Goal: Feedback & Contribution: Leave review/rating

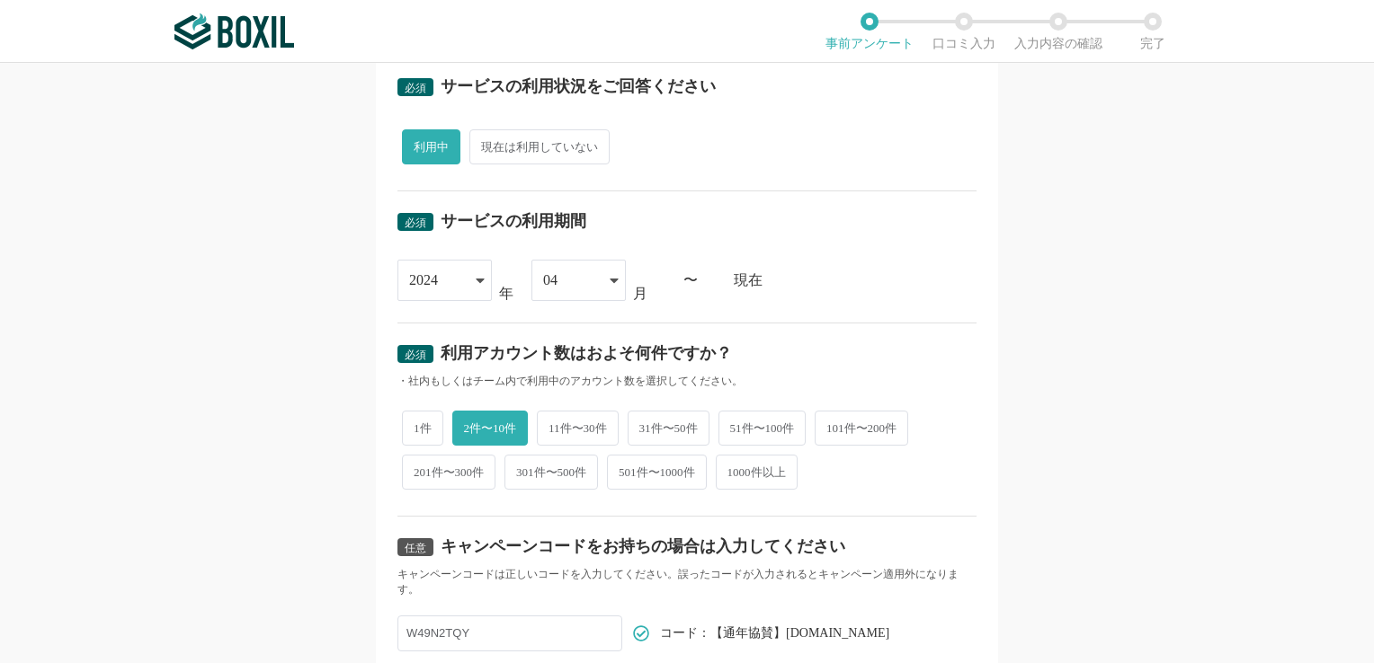
scroll to position [629, 0]
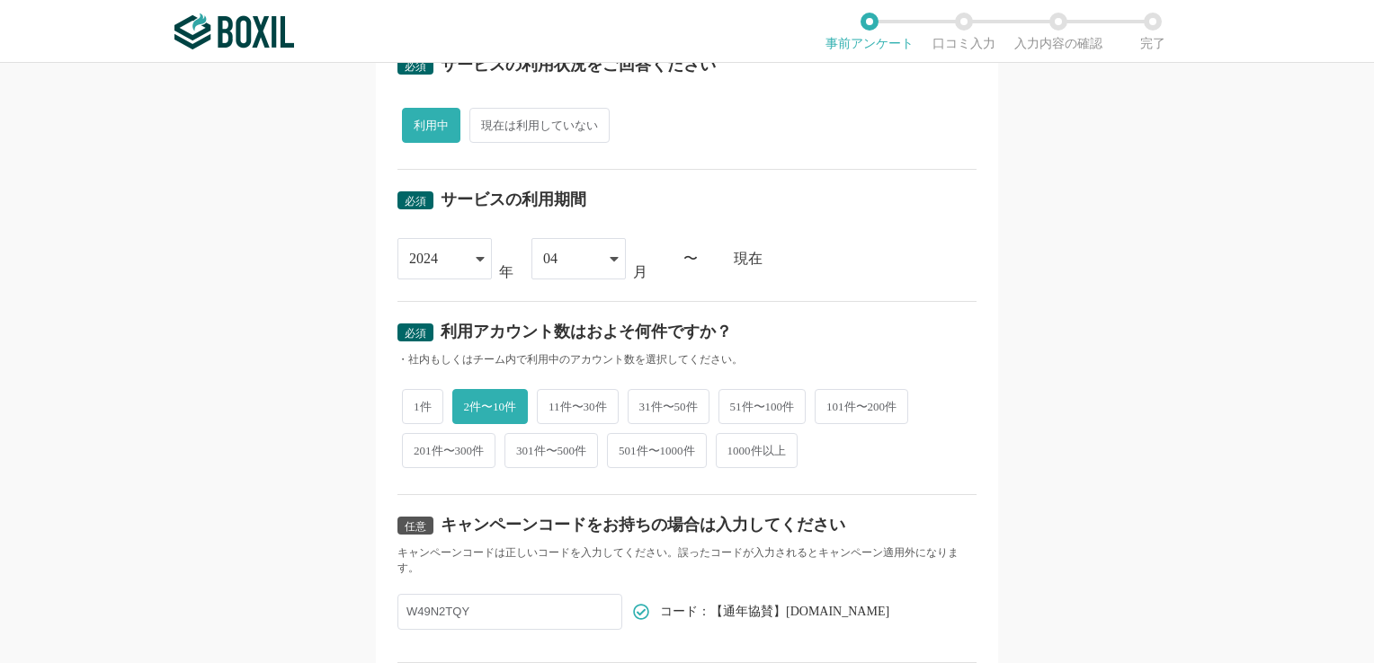
click at [476, 257] on icon at bounding box center [480, 259] width 8 height 4
click at [436, 487] on span "2024" at bounding box center [426, 492] width 29 height 14
click at [940, 249] on div "[DATE] [DATE] [DATE] [DATE] [DATE] [DATE] [DATE] [DATE] [DATE] [DATE] [DATE] [D…" at bounding box center [686, 258] width 579 height 41
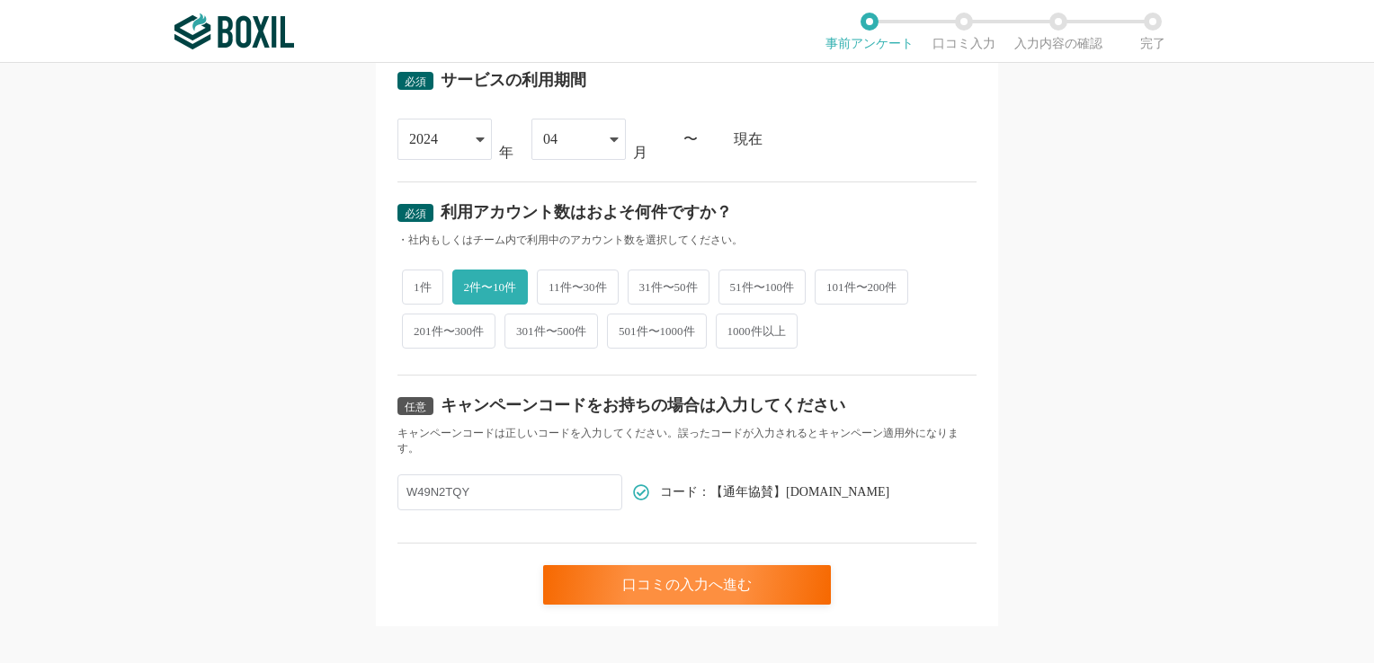
scroll to position [765, 0]
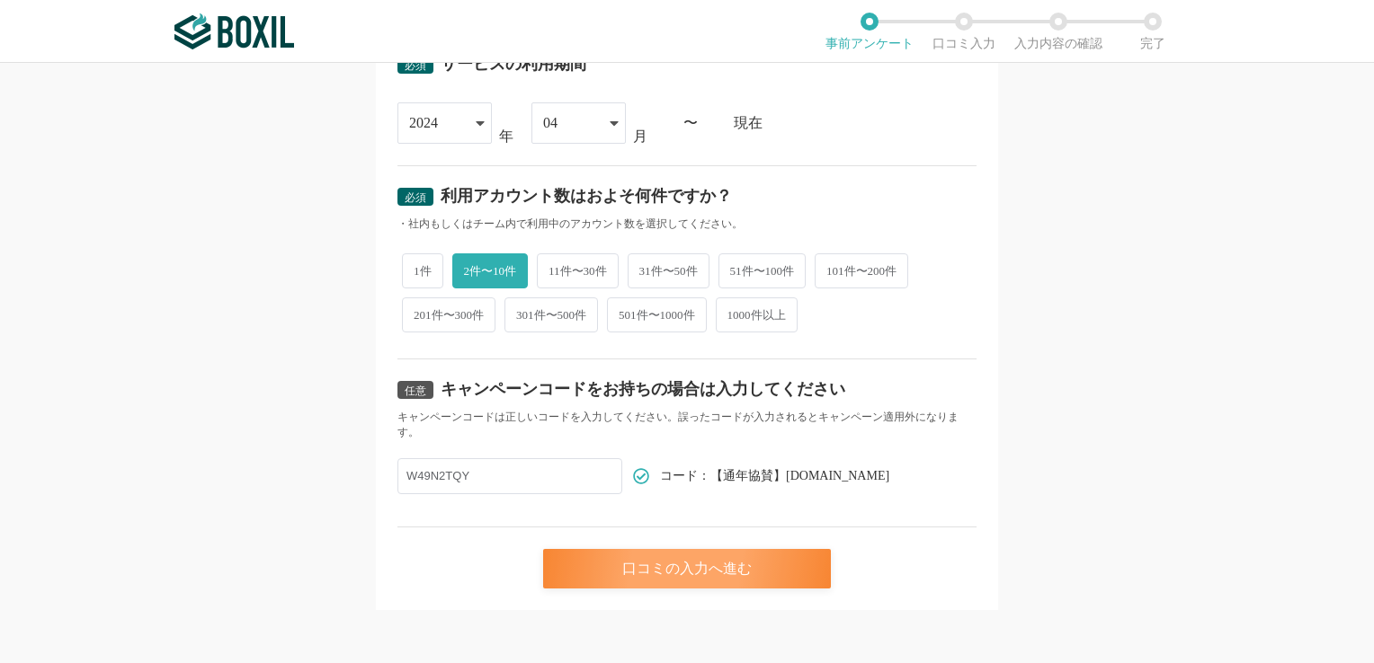
click at [682, 570] on div "口コミの入力へ進む" at bounding box center [687, 569] width 288 height 40
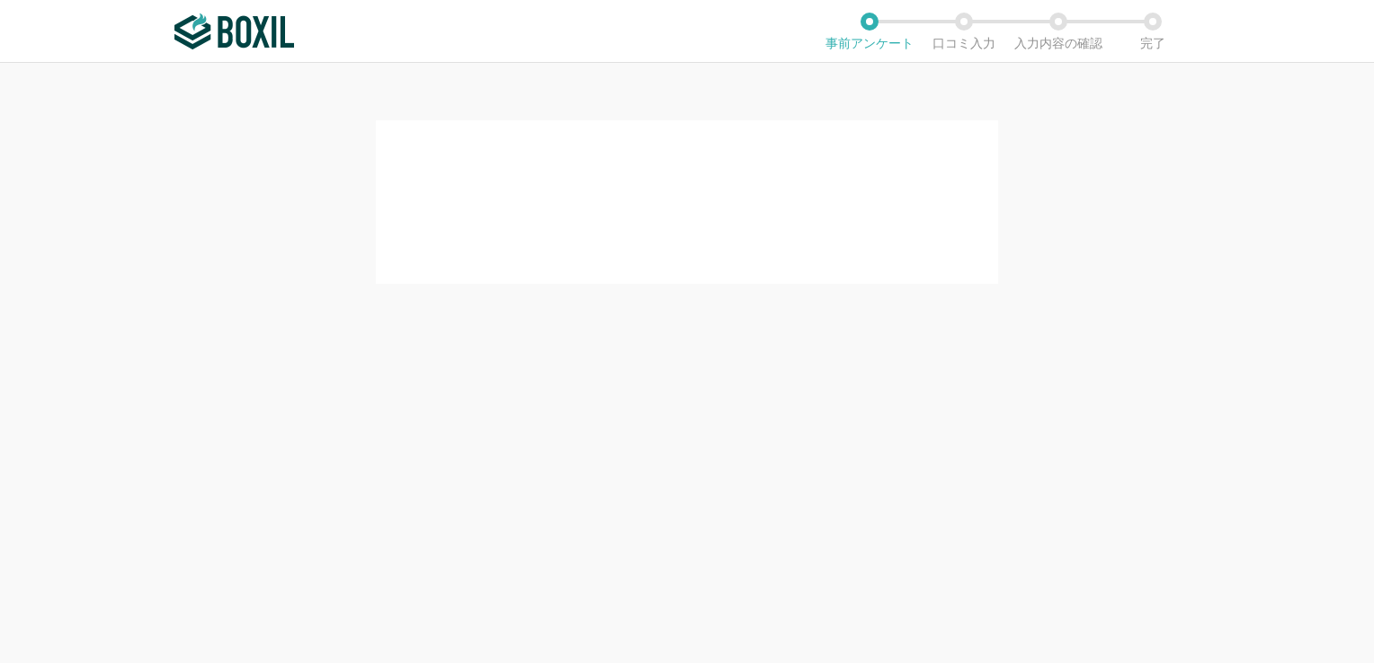
scroll to position [0, 0]
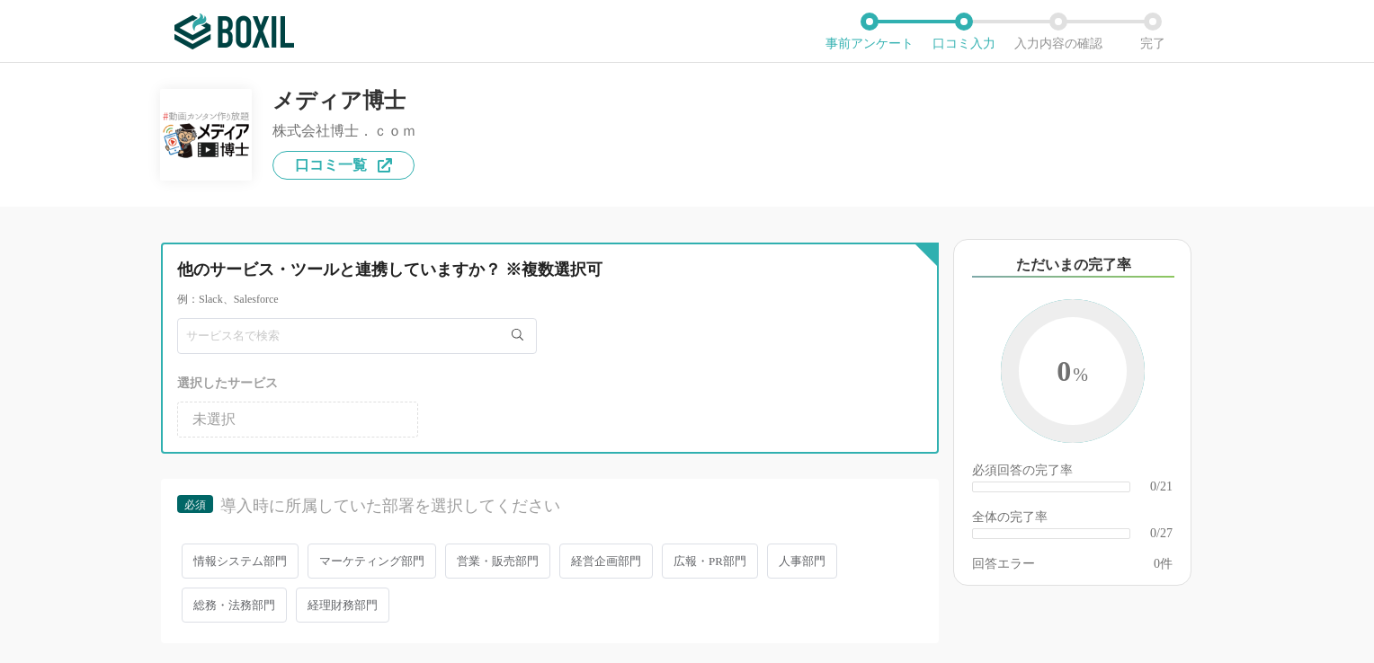
click at [383, 337] on input "text" at bounding box center [357, 336] width 360 height 36
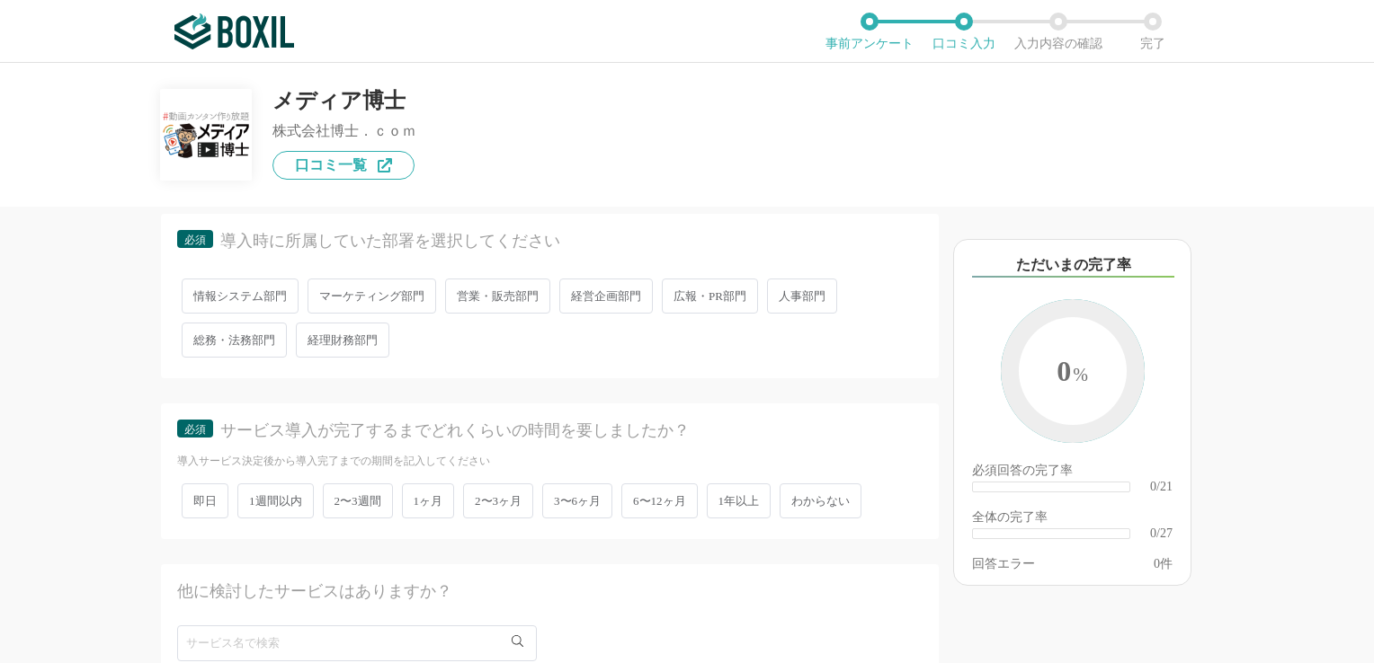
scroll to position [270, 0]
click at [405, 293] on span "マーケティング部門" at bounding box center [371, 291] width 129 height 35
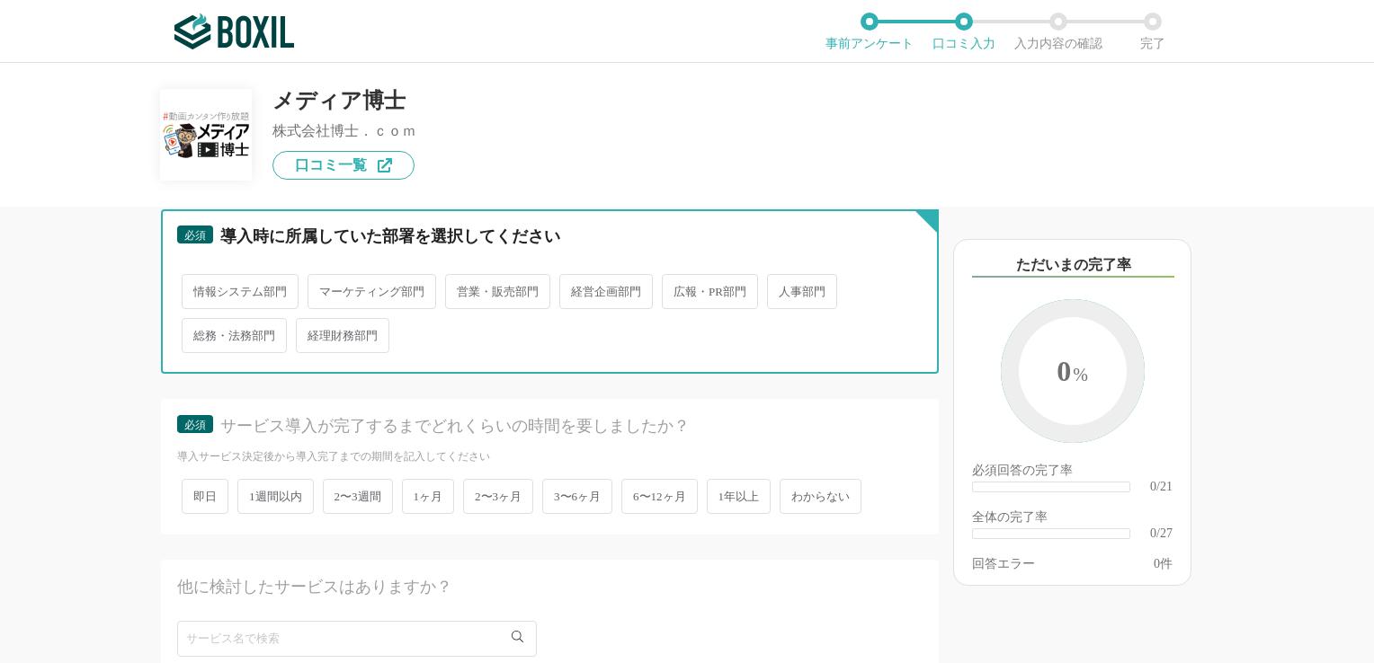
click at [324, 289] on input "マーケティング部門" at bounding box center [318, 283] width 12 height 12
radio input "true"
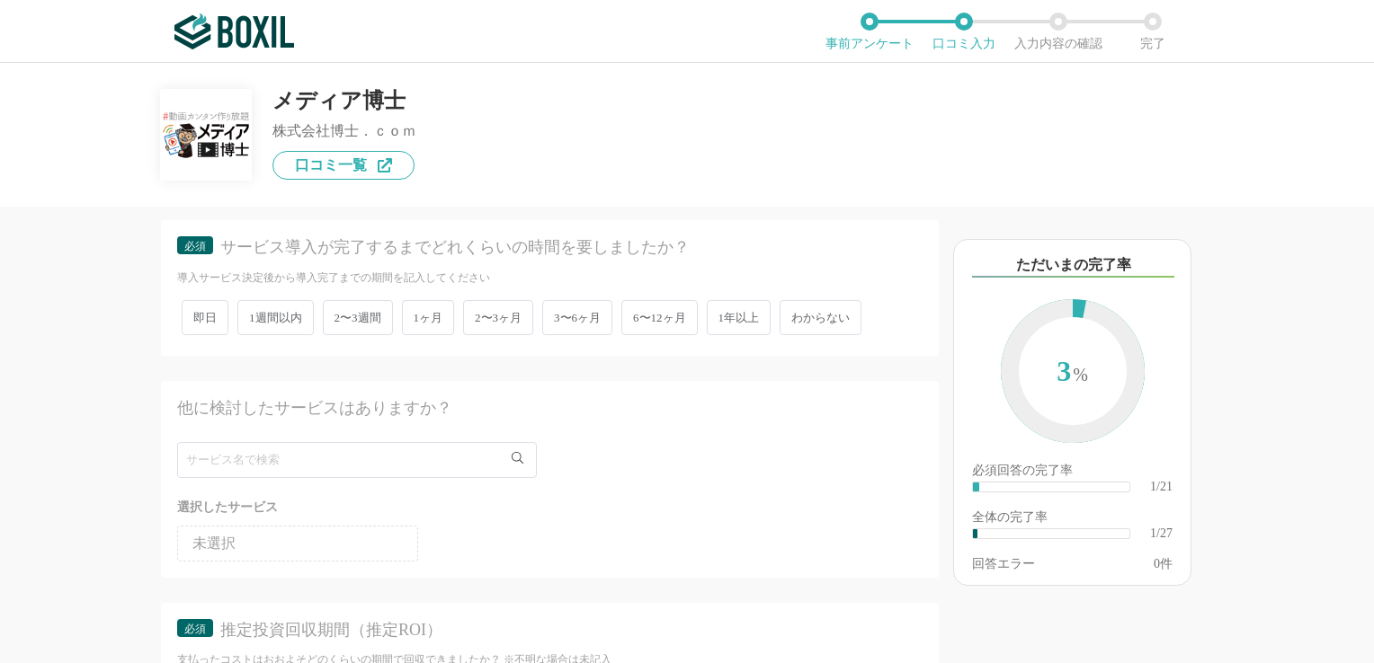
scroll to position [449, 0]
click at [586, 311] on span "3〜6ヶ月" at bounding box center [577, 316] width 70 height 35
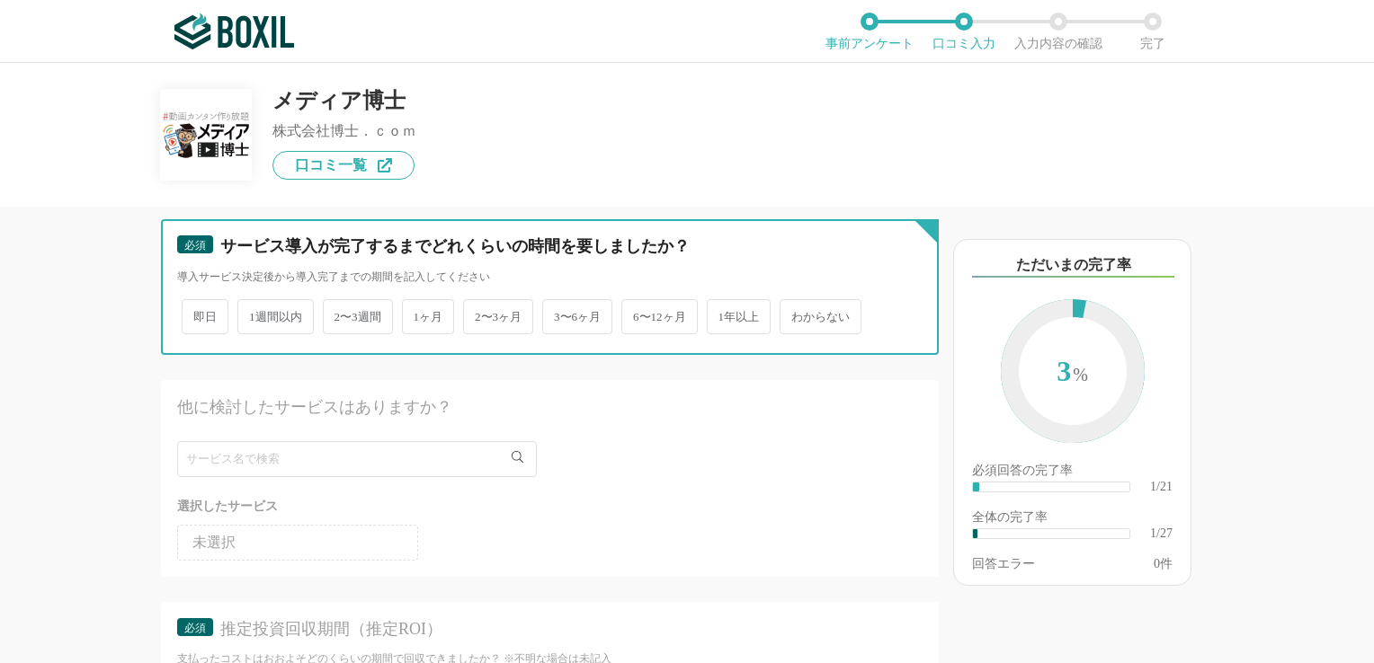
click at [558, 311] on input "3〜6ヶ月" at bounding box center [553, 308] width 12 height 12
radio input "true"
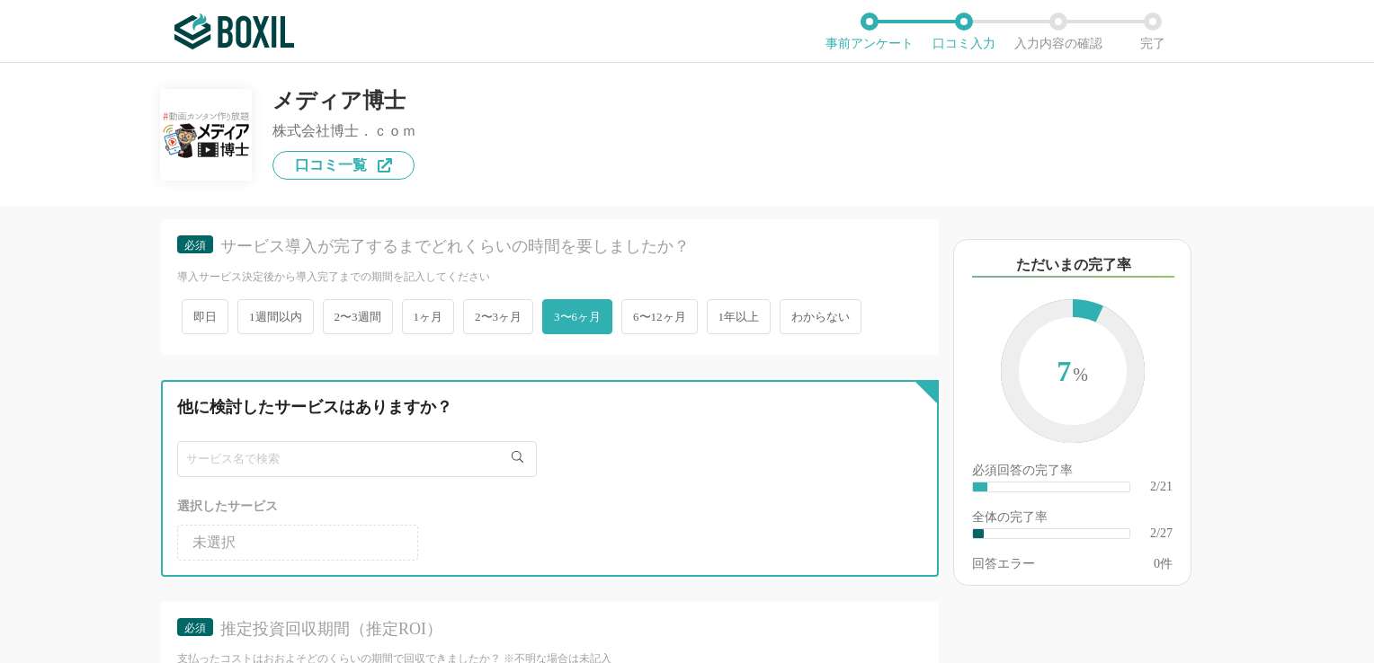
click at [400, 457] on input "text" at bounding box center [357, 459] width 360 height 36
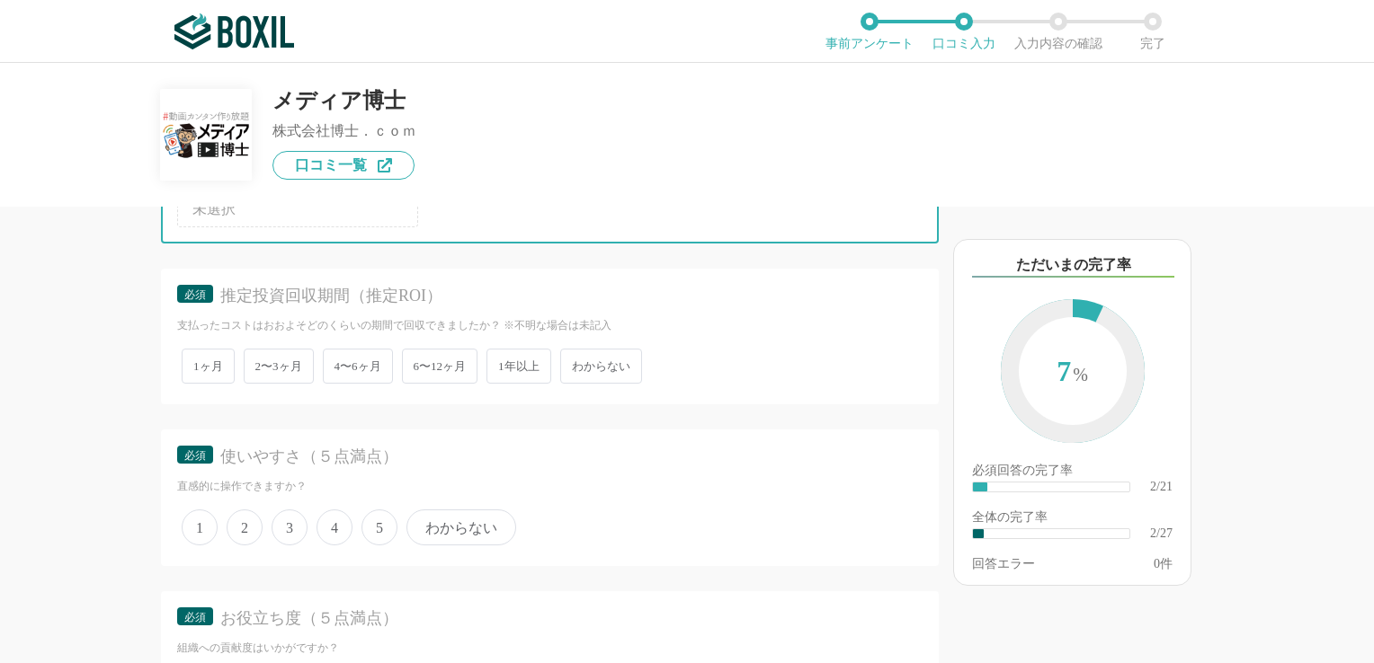
scroll to position [809, 0]
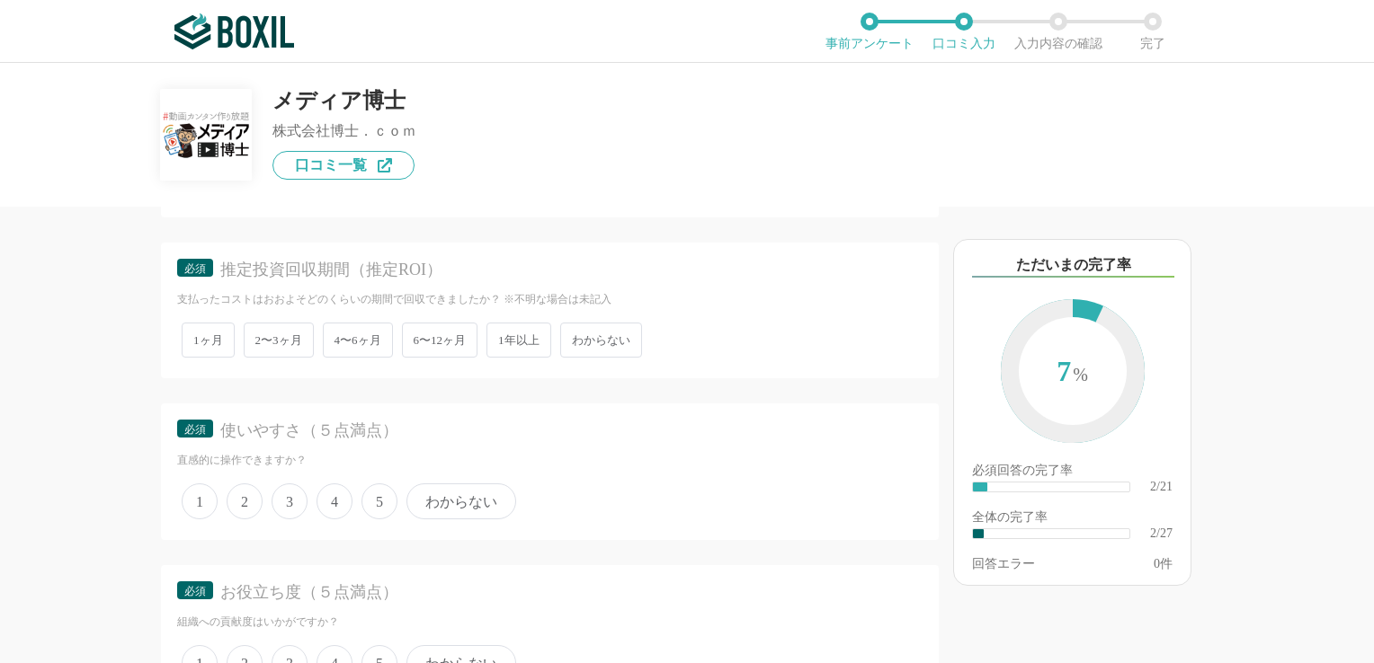
click at [518, 334] on span "1年以上" at bounding box center [518, 340] width 65 height 35
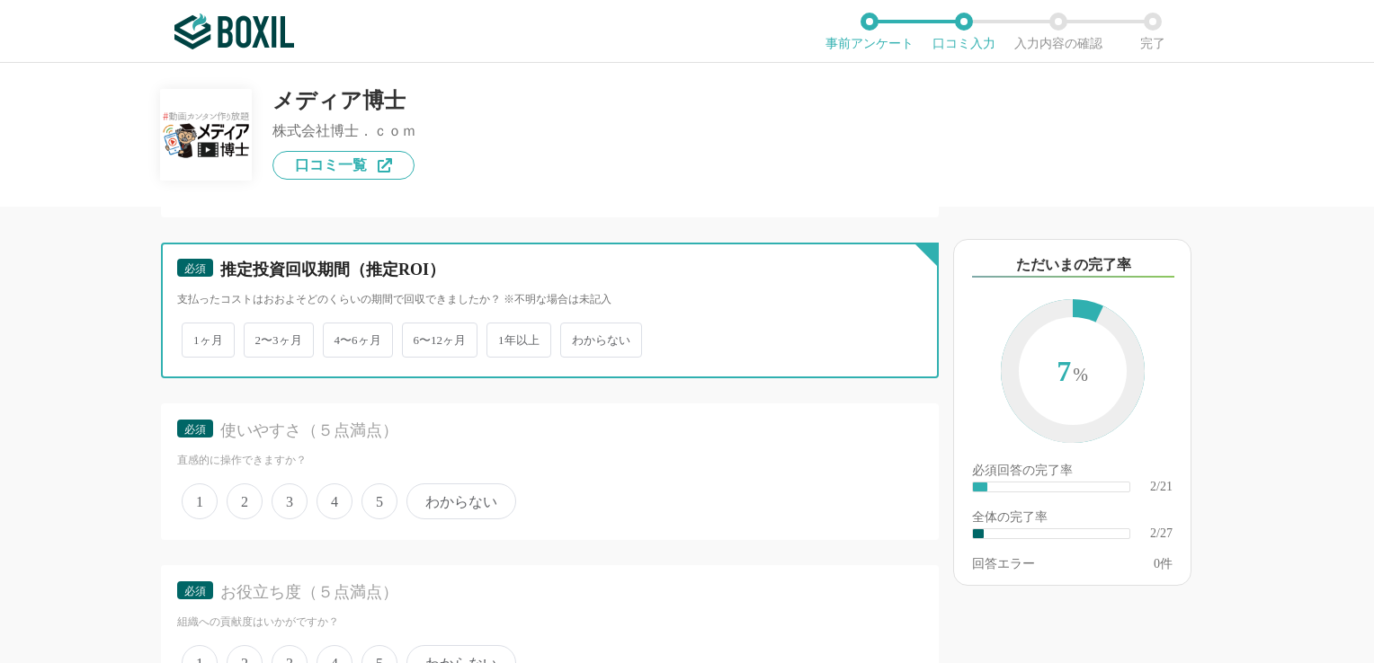
click at [503, 334] on input "1年以上" at bounding box center [497, 331] width 12 height 12
radio input "true"
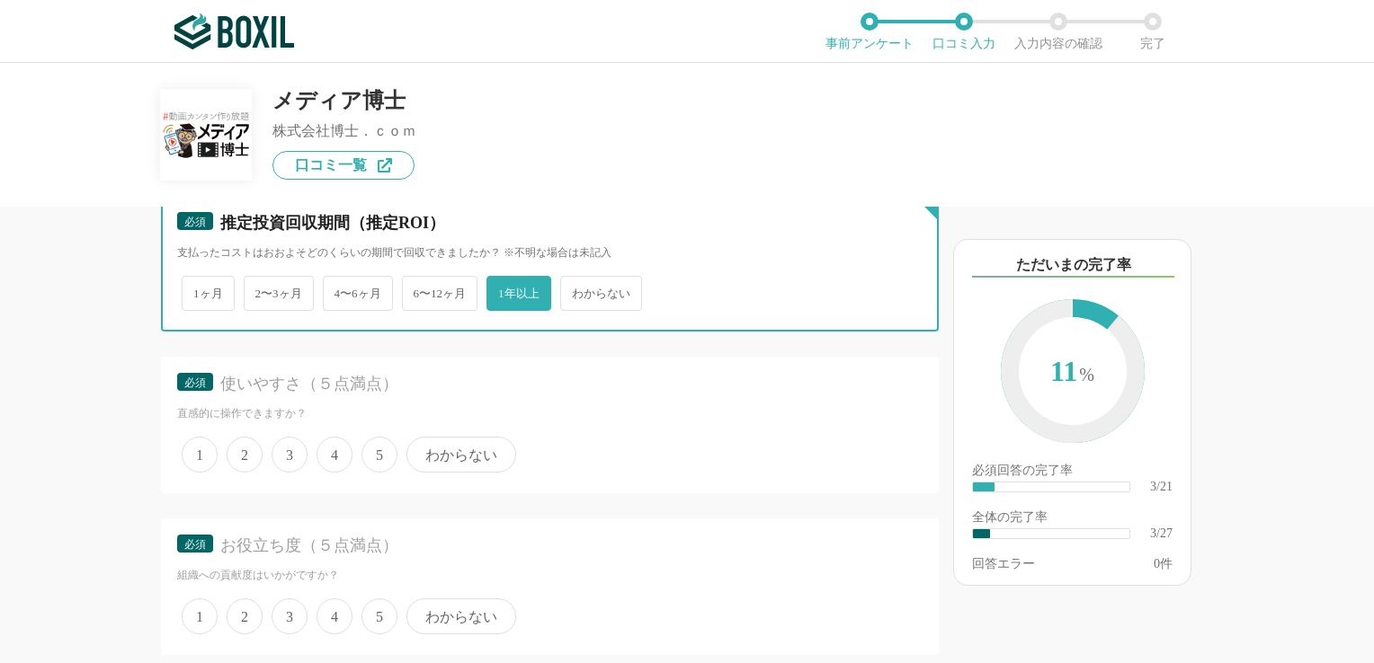
scroll to position [899, 0]
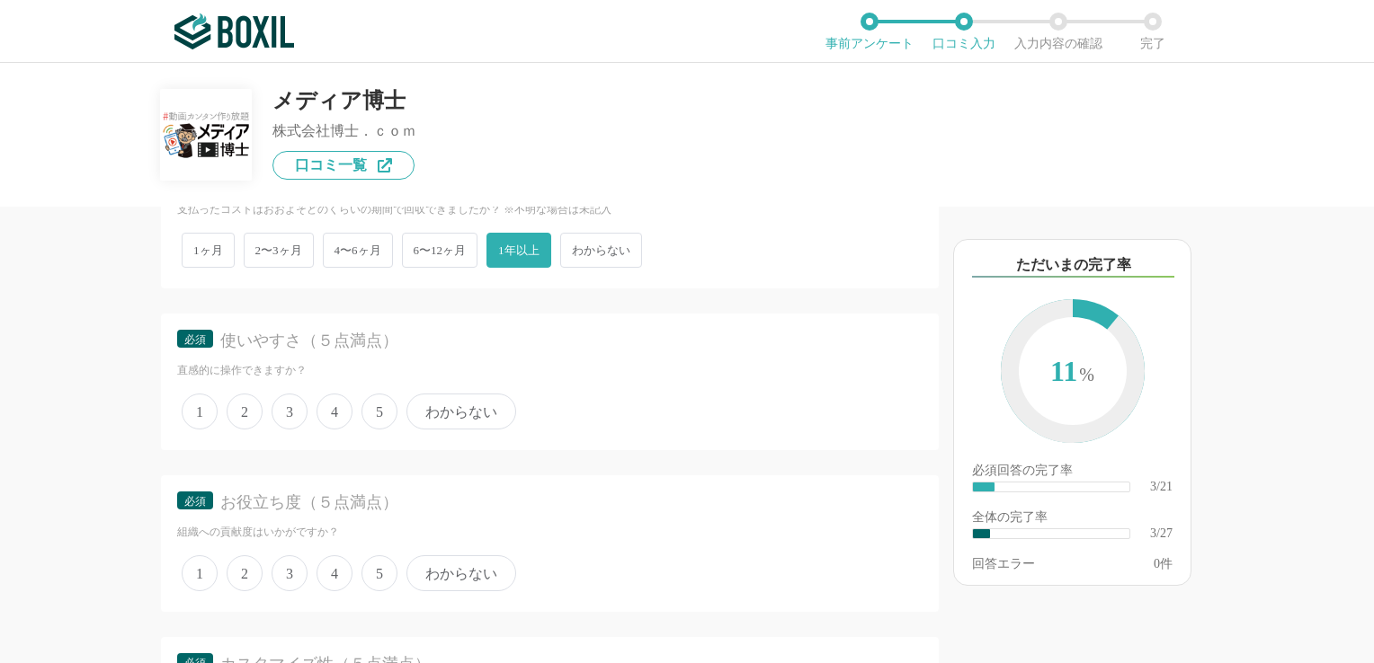
click at [342, 399] on span "4" at bounding box center [334, 412] width 36 height 36
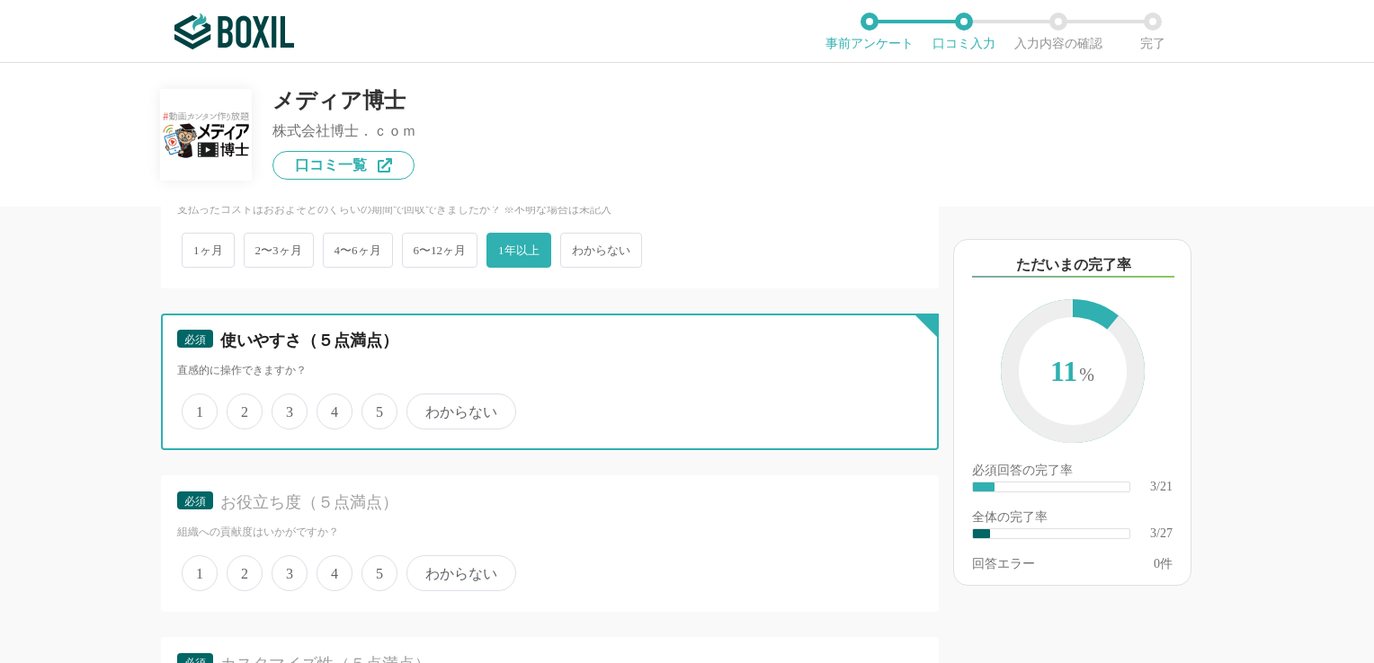
click at [333, 399] on input "4" at bounding box center [327, 402] width 12 height 12
radio input "true"
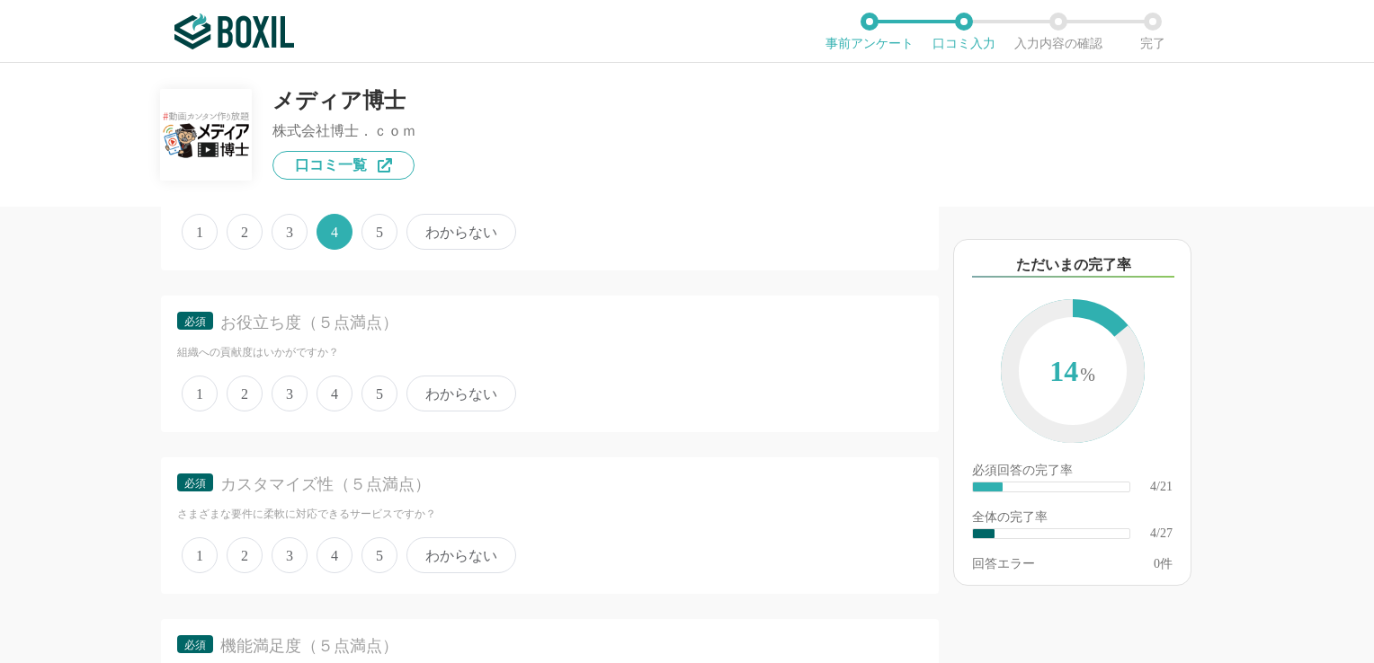
click at [369, 390] on span "5" at bounding box center [379, 394] width 36 height 36
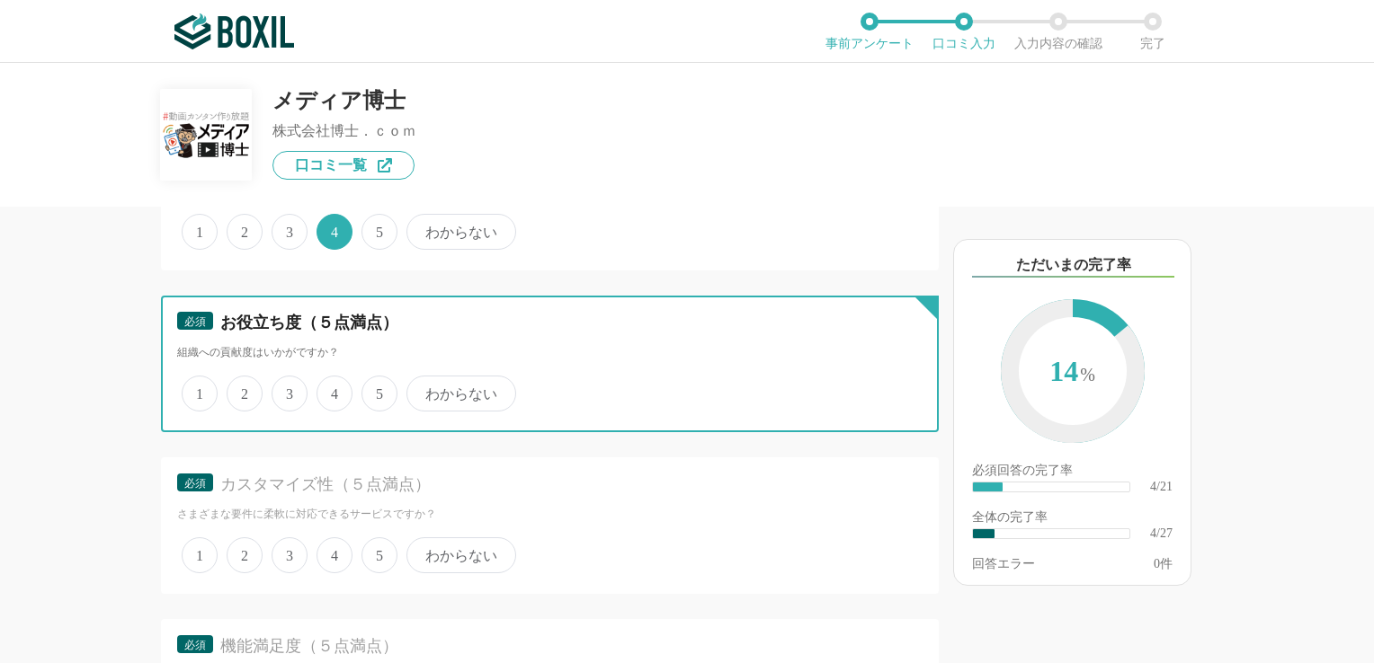
click at [369, 390] on input "5" at bounding box center [372, 384] width 12 height 12
radio input "true"
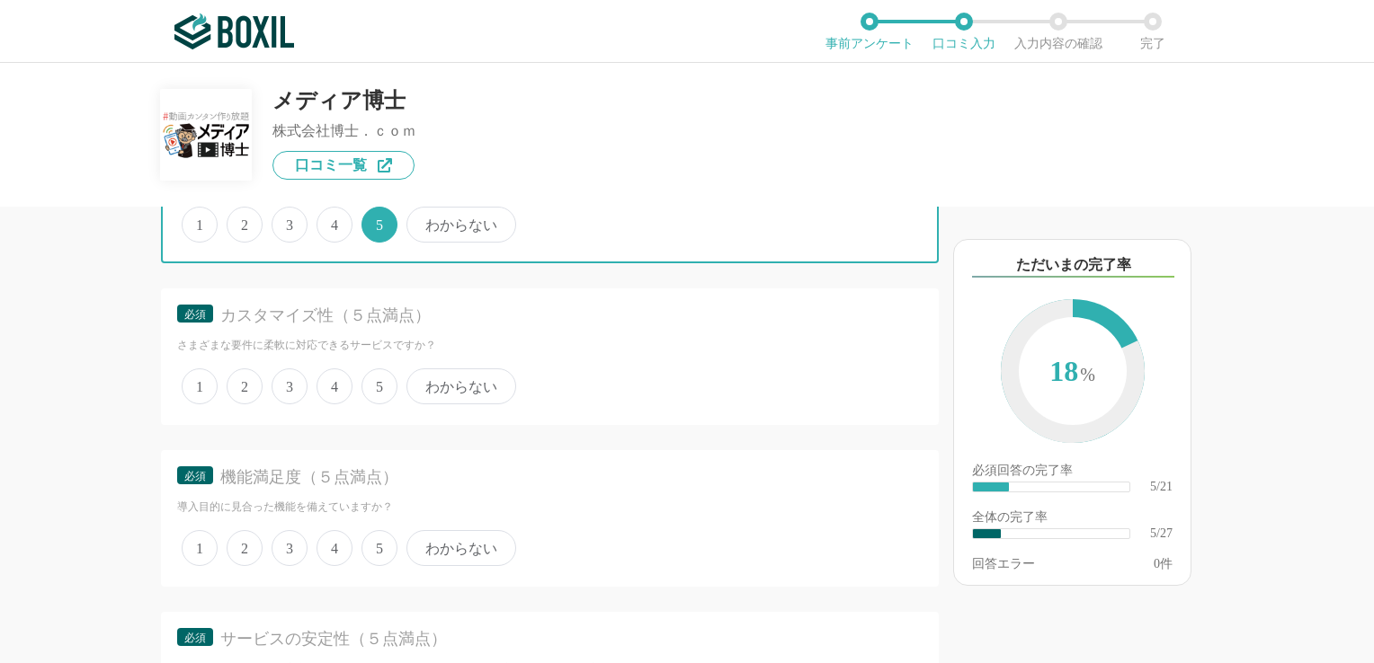
scroll to position [1259, 0]
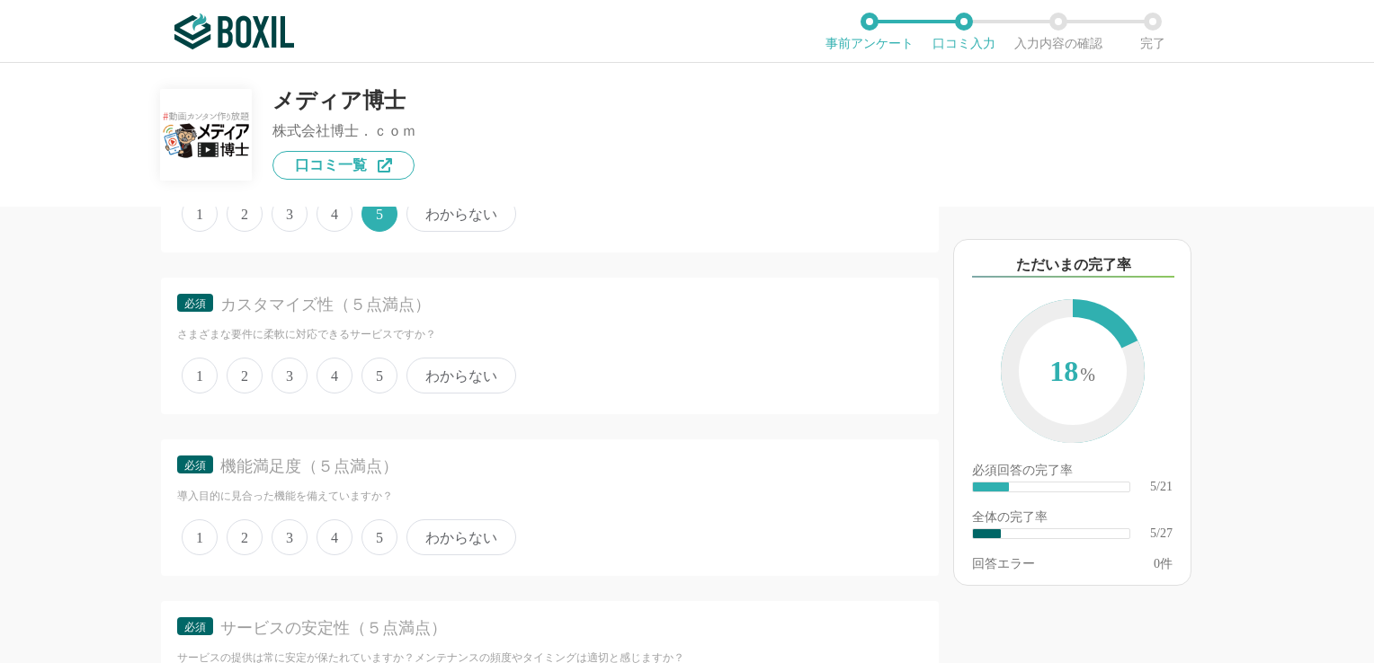
click at [343, 369] on span "4" at bounding box center [334, 376] width 36 height 36
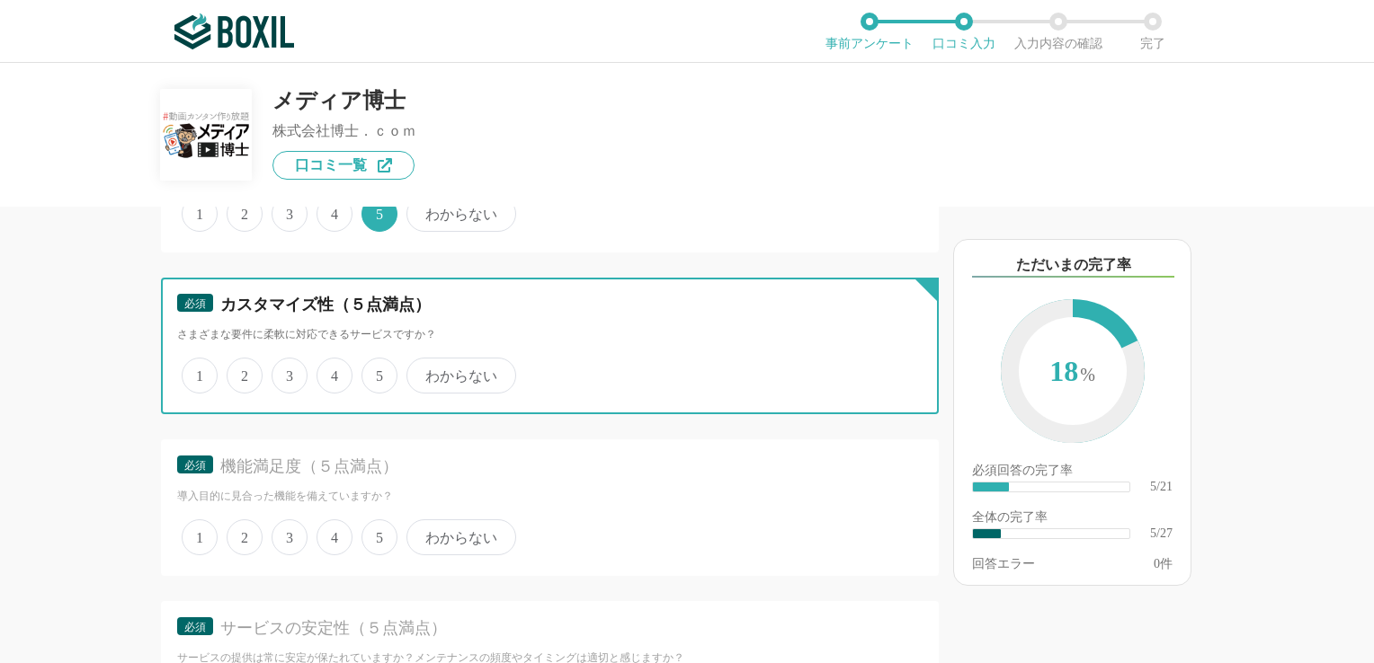
click at [333, 369] on input "4" at bounding box center [327, 366] width 12 height 12
radio input "true"
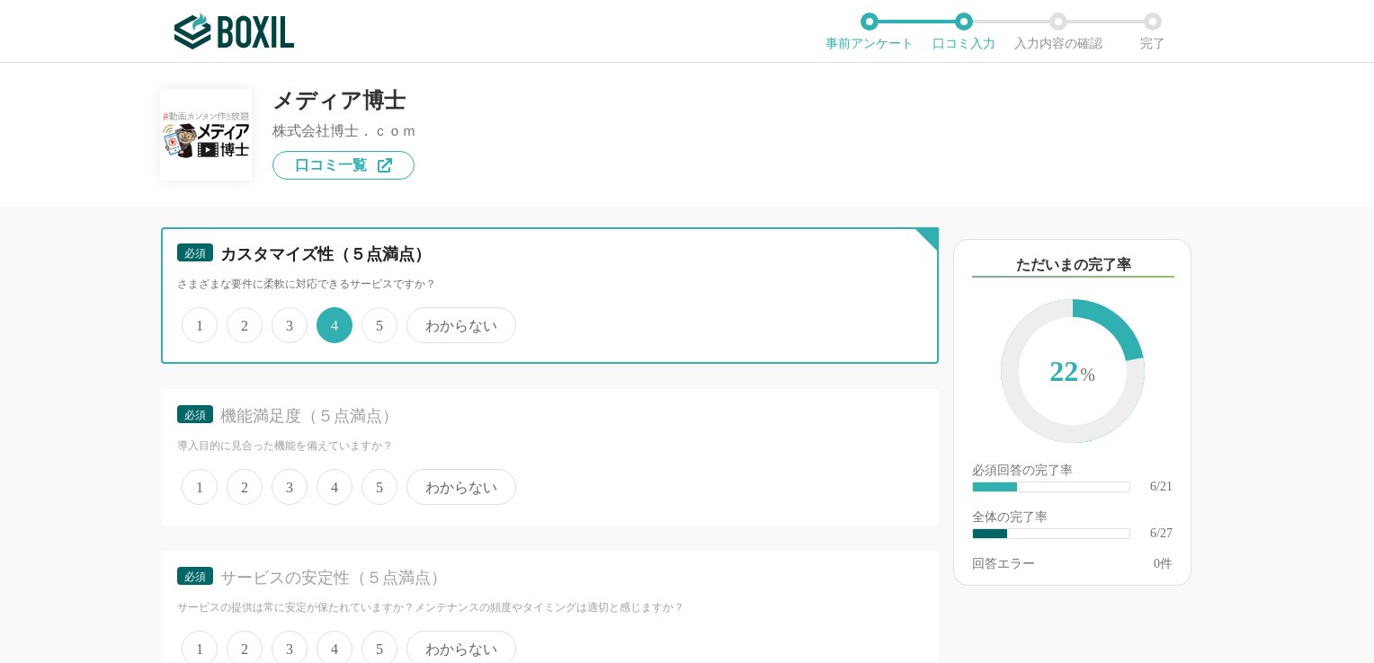
scroll to position [1438, 0]
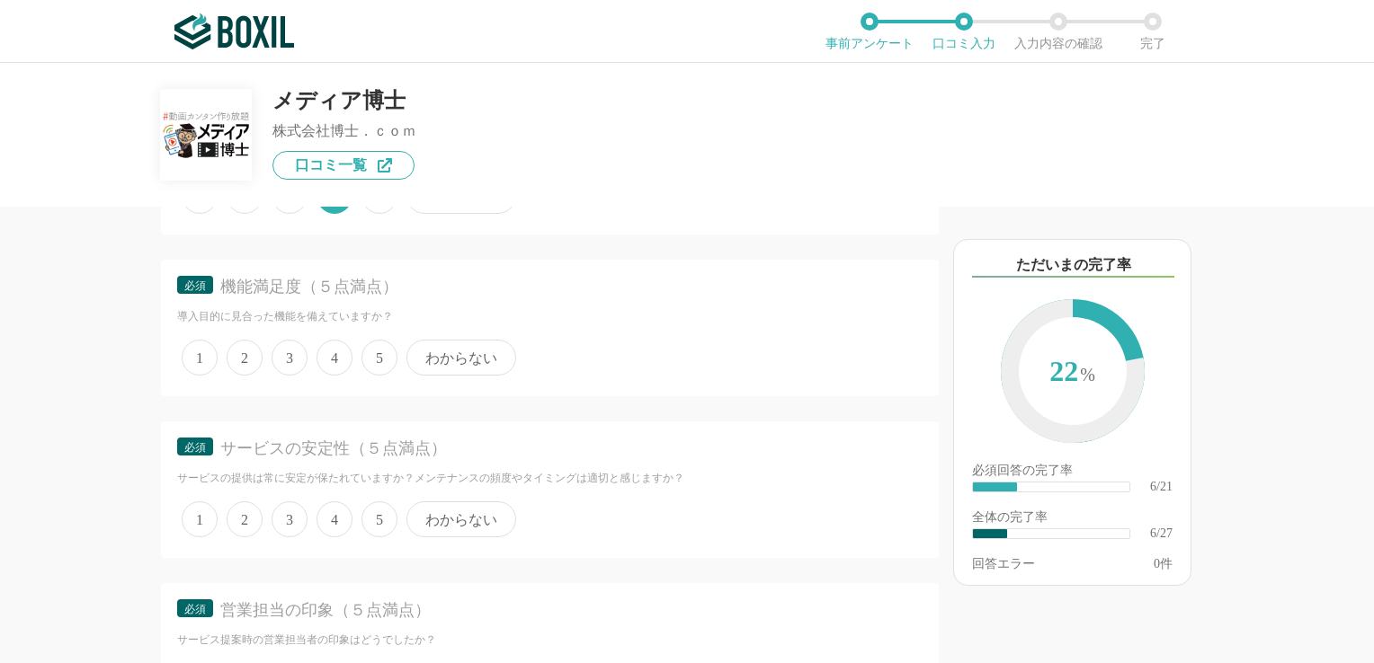
click at [335, 351] on span "4" at bounding box center [334, 358] width 36 height 36
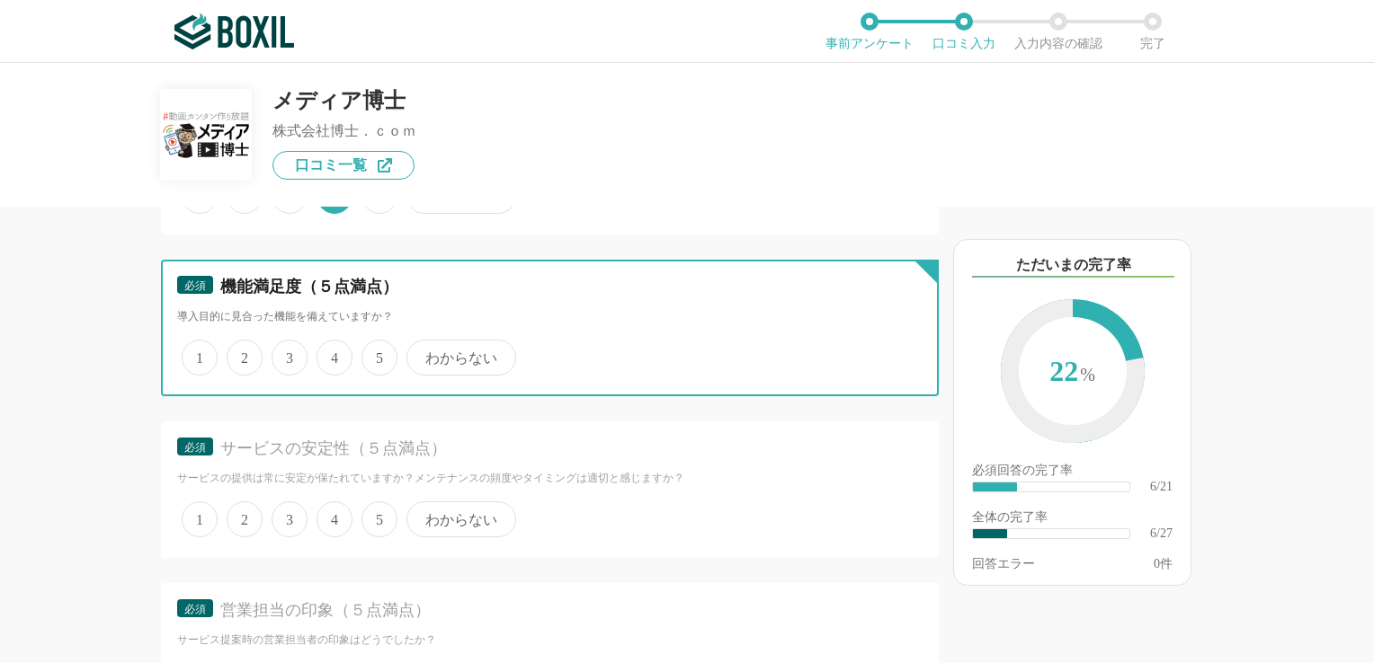
click at [333, 351] on input "4" at bounding box center [327, 349] width 12 height 12
radio input "true"
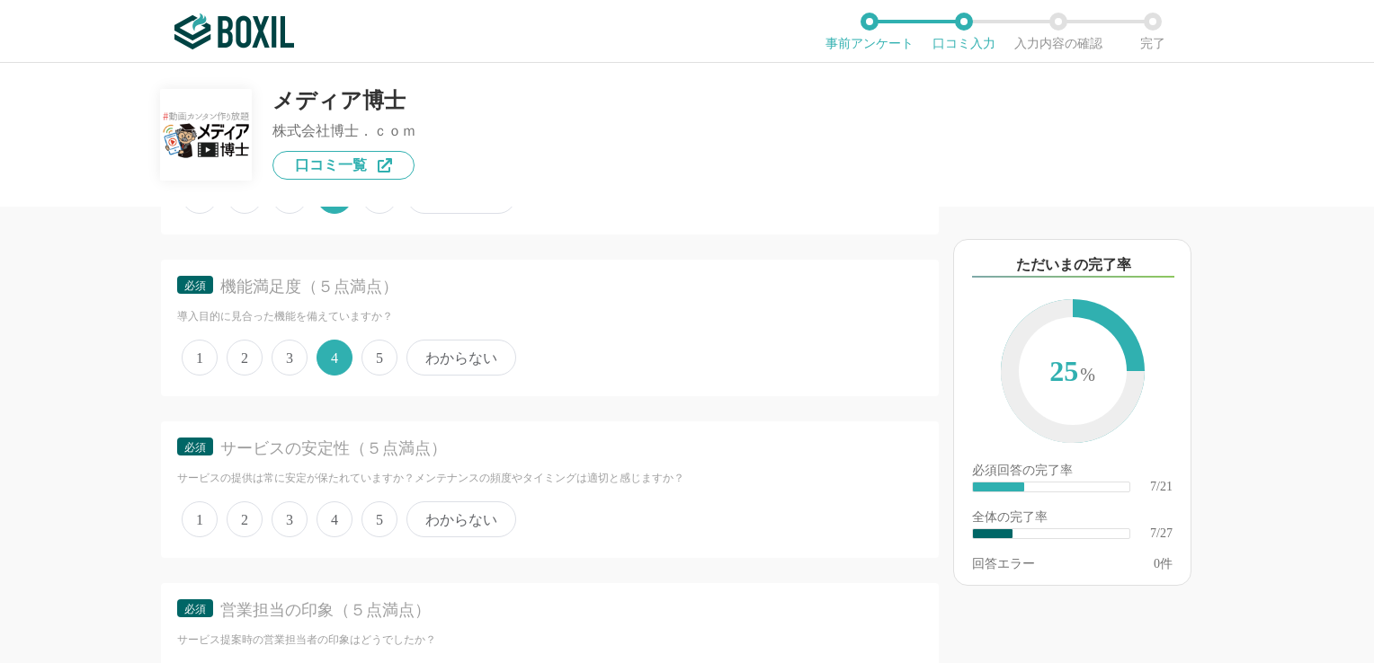
click at [342, 509] on span "4" at bounding box center [334, 520] width 36 height 36
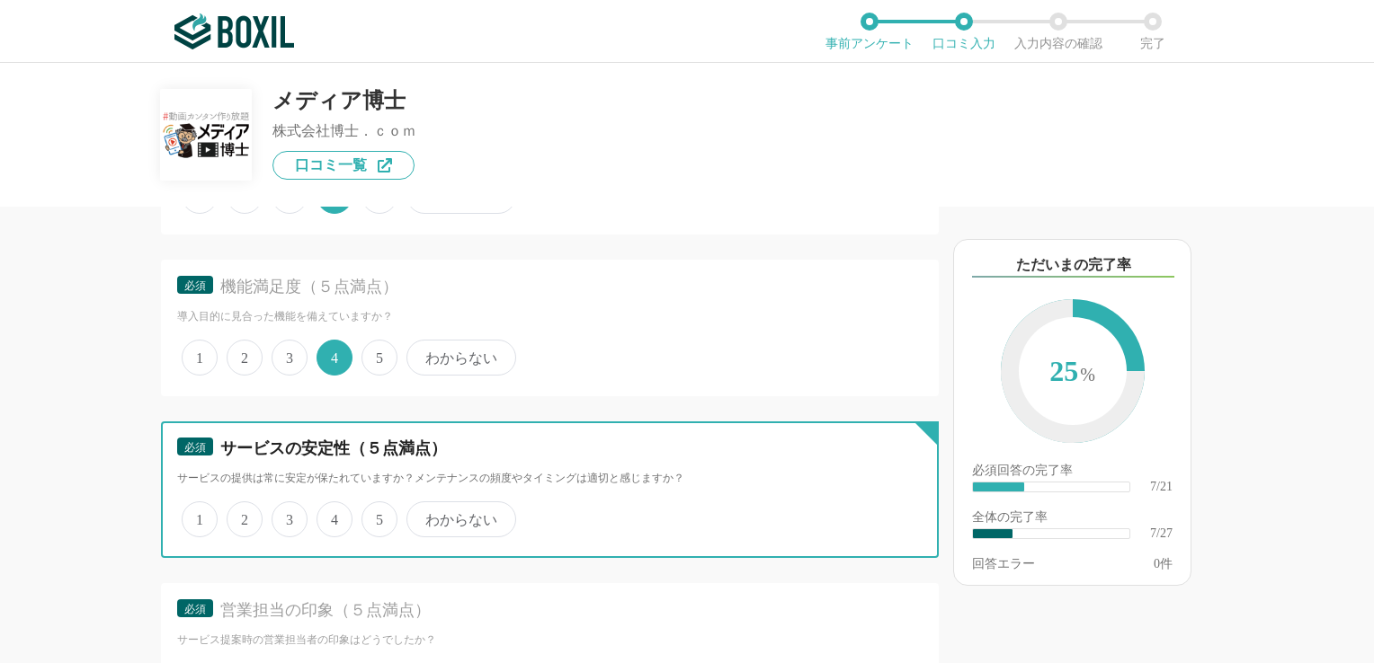
click at [333, 509] on input "4" at bounding box center [327, 510] width 12 height 12
radio input "true"
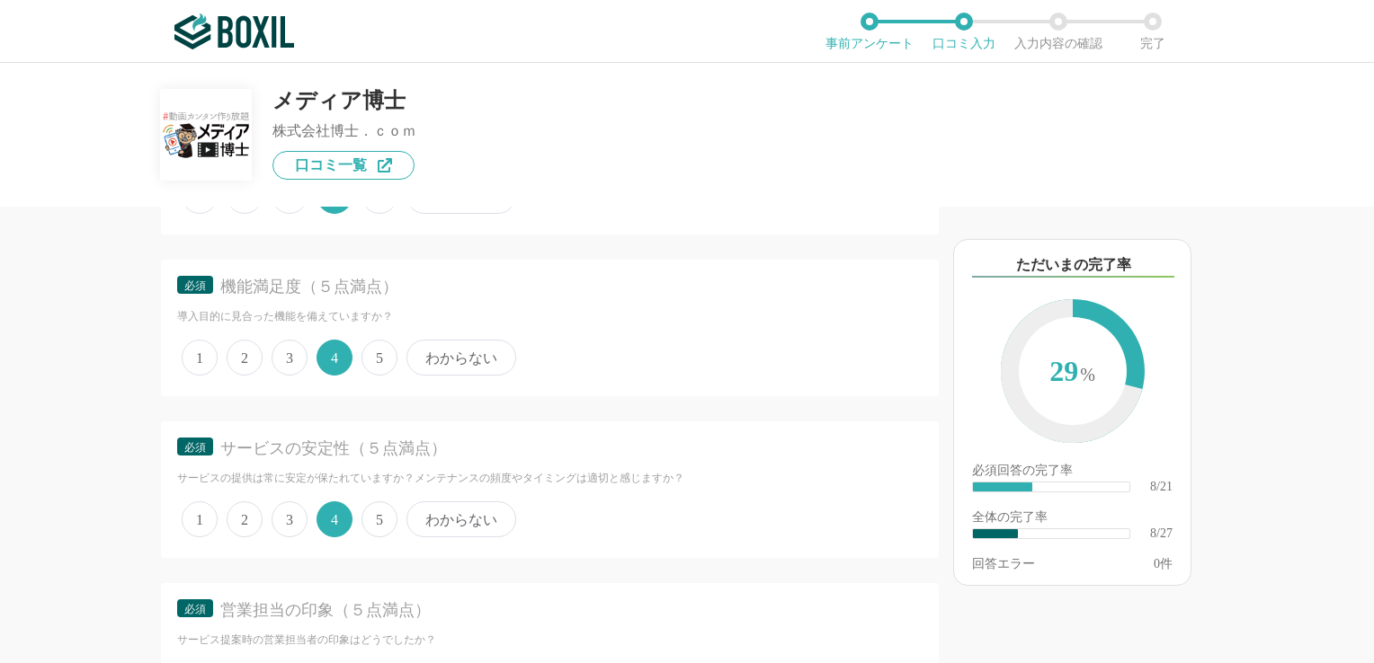
click at [374, 351] on span "5" at bounding box center [379, 358] width 36 height 36
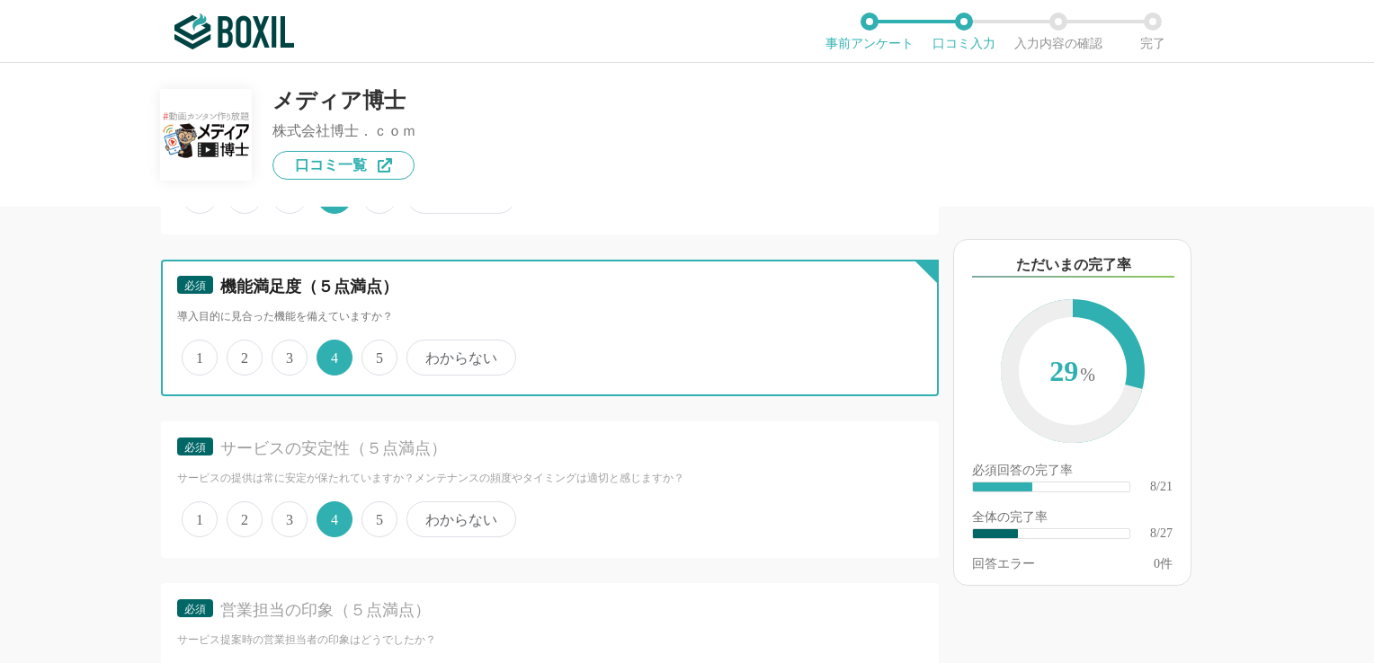
click at [374, 351] on input "5" at bounding box center [372, 349] width 12 height 12
radio input "true"
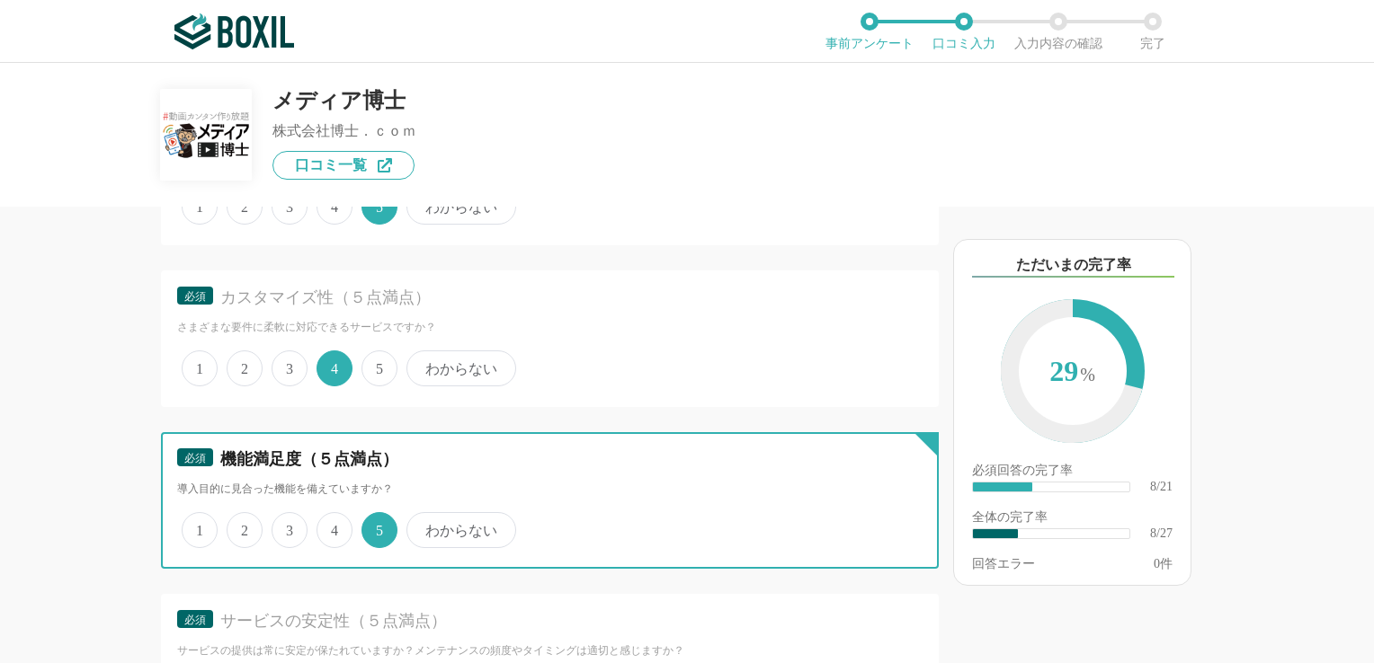
scroll to position [1259, 0]
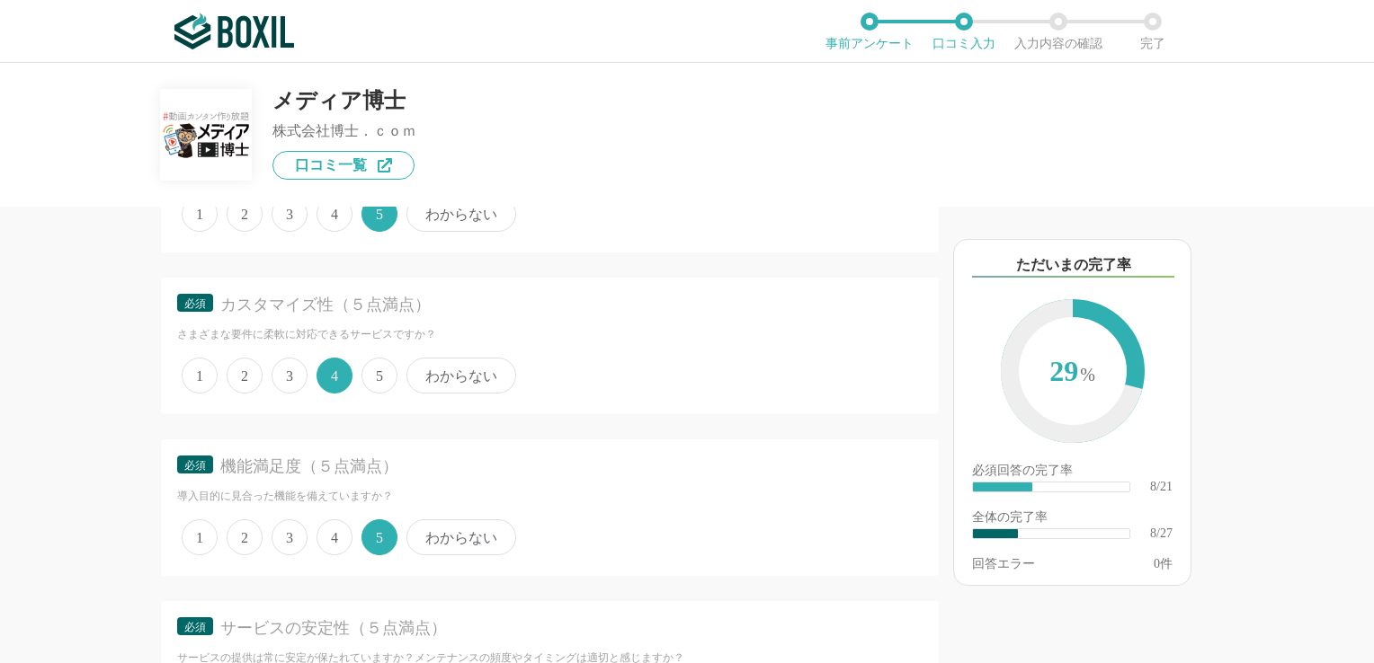
click at [385, 367] on span "5" at bounding box center [379, 376] width 36 height 36
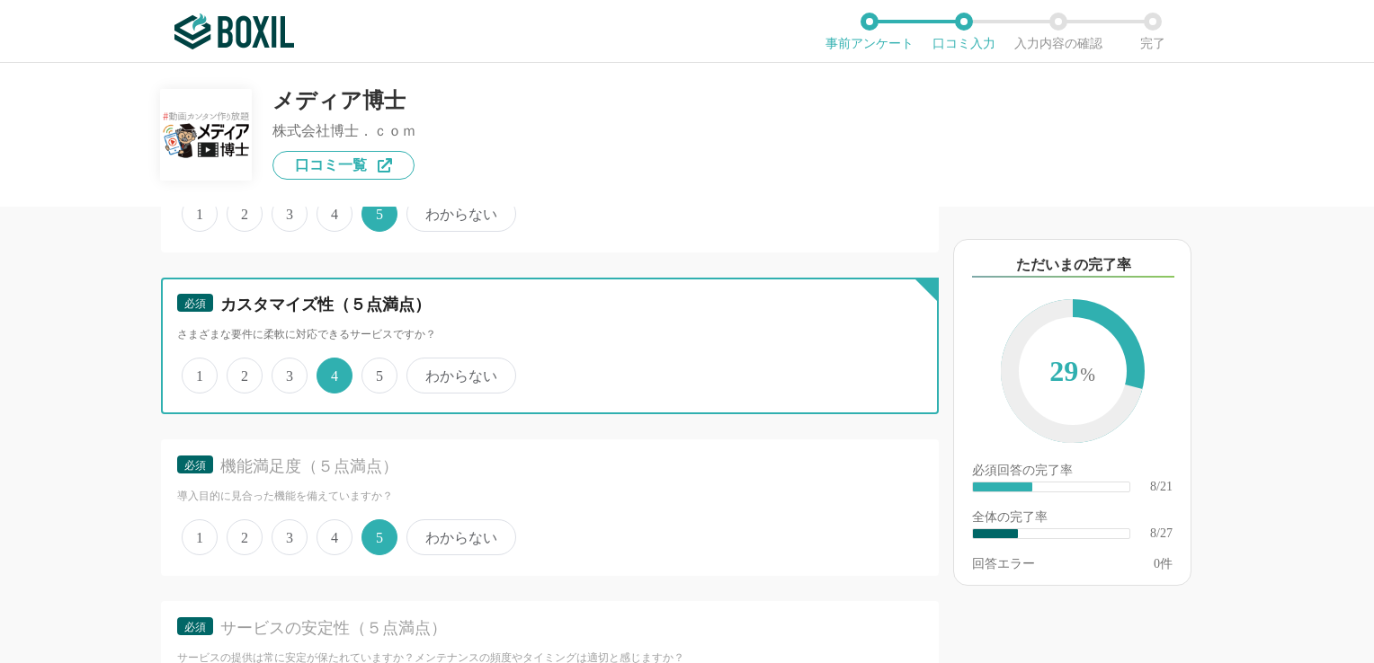
click at [378, 367] on input "5" at bounding box center [372, 366] width 12 height 12
radio input "true"
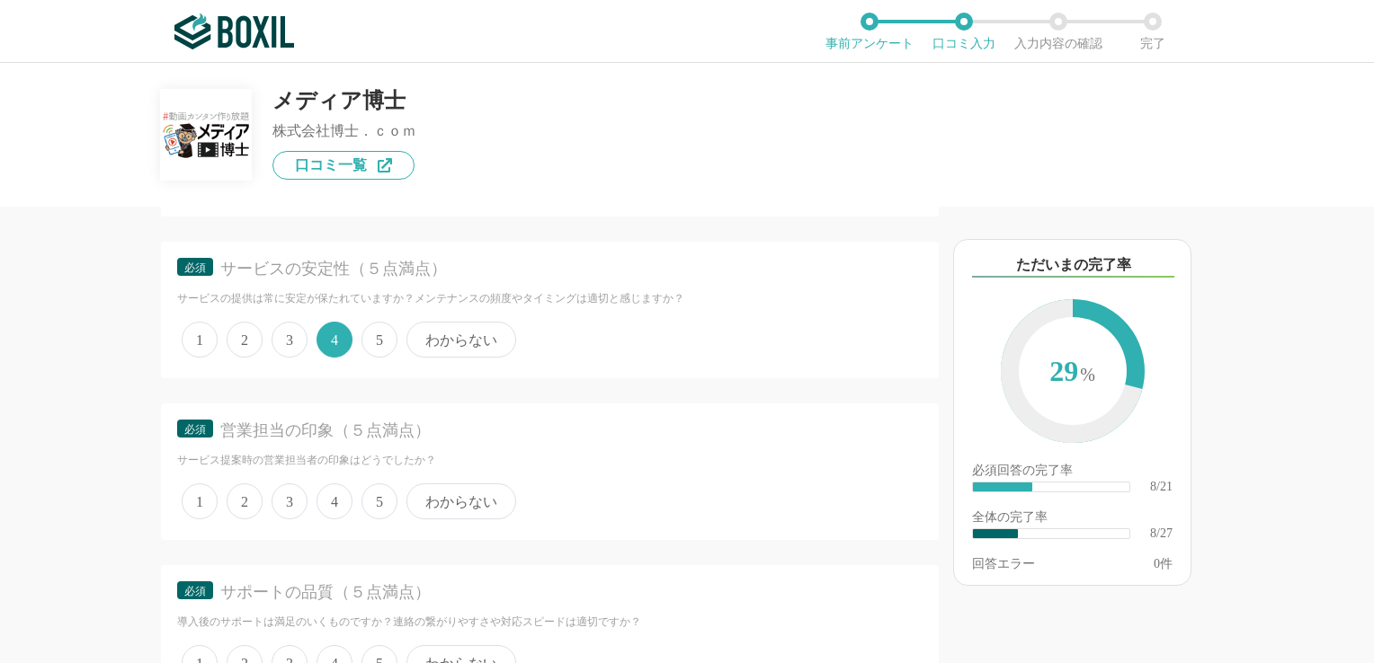
scroll to position [1708, 0]
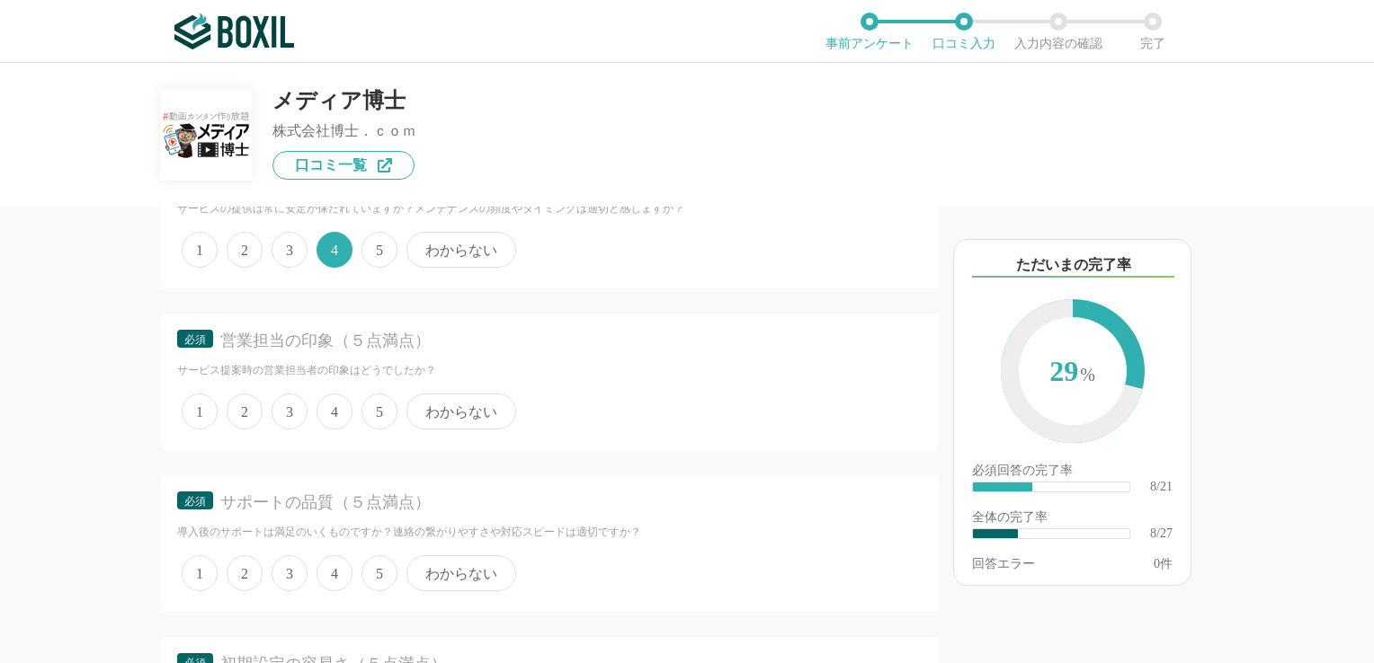
click at [381, 398] on span "5" at bounding box center [379, 412] width 36 height 36
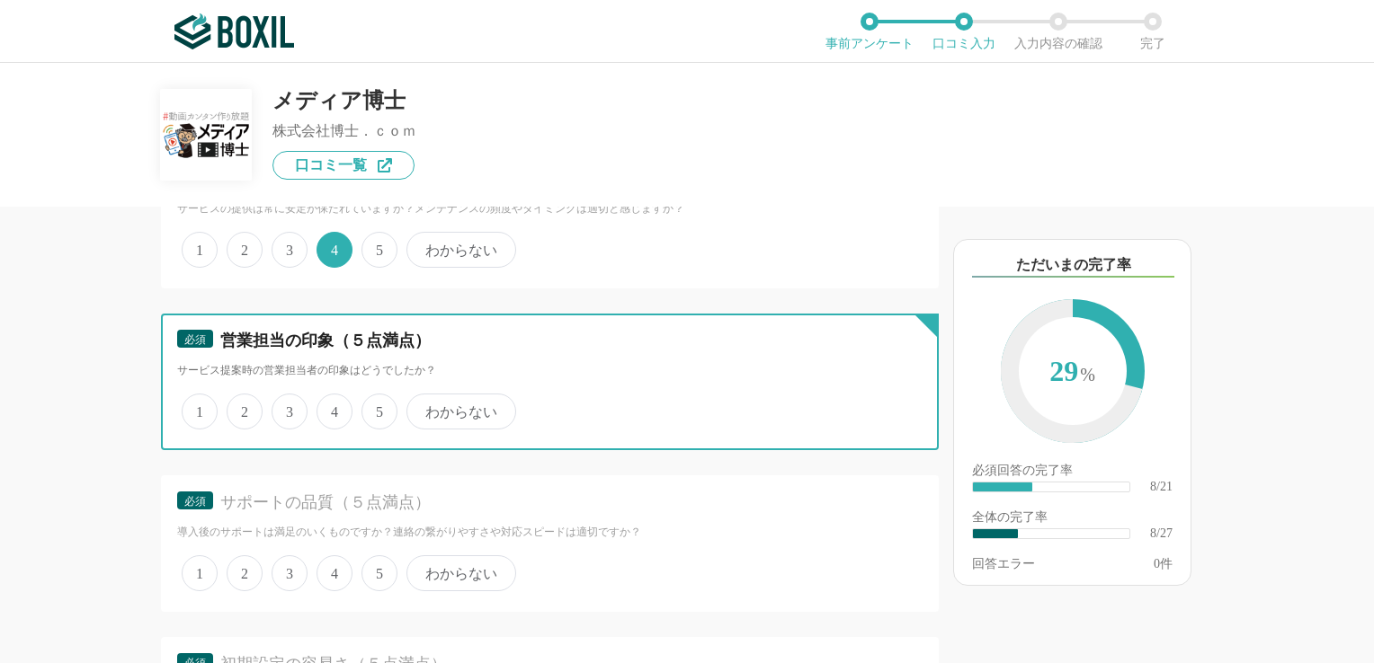
click at [378, 398] on input "5" at bounding box center [372, 402] width 12 height 12
radio input "true"
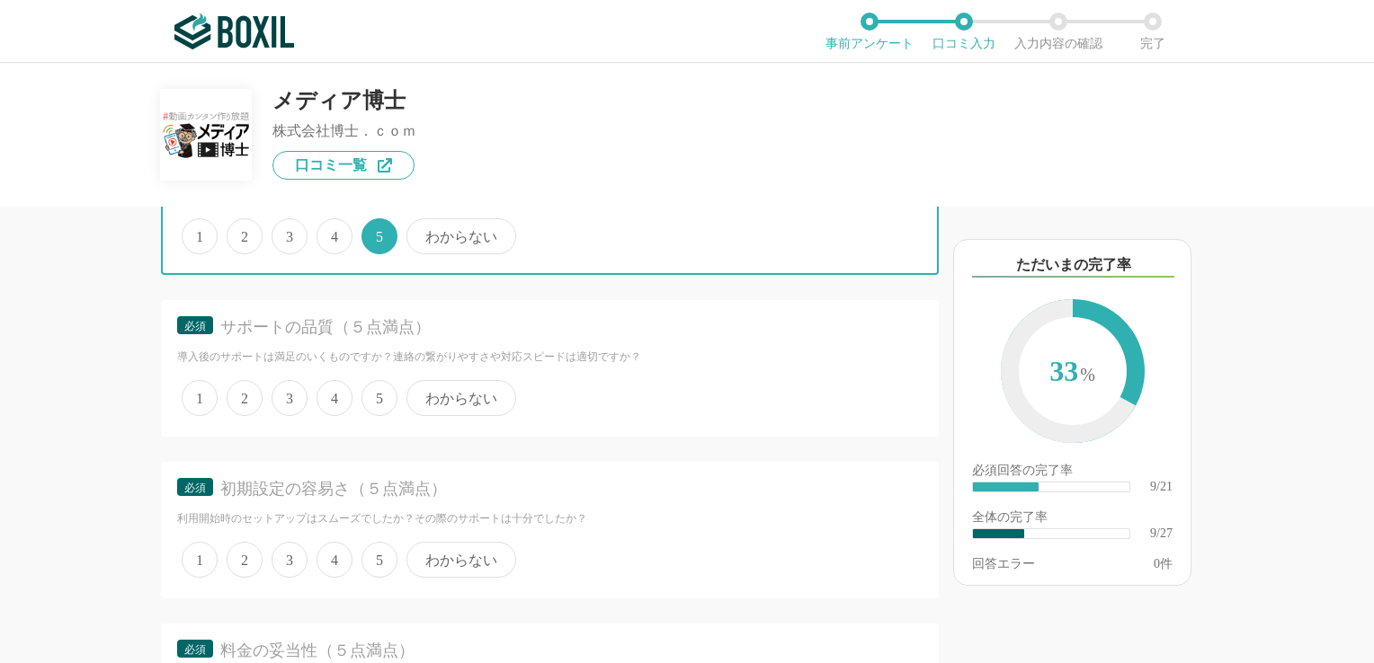
scroll to position [1978, 0]
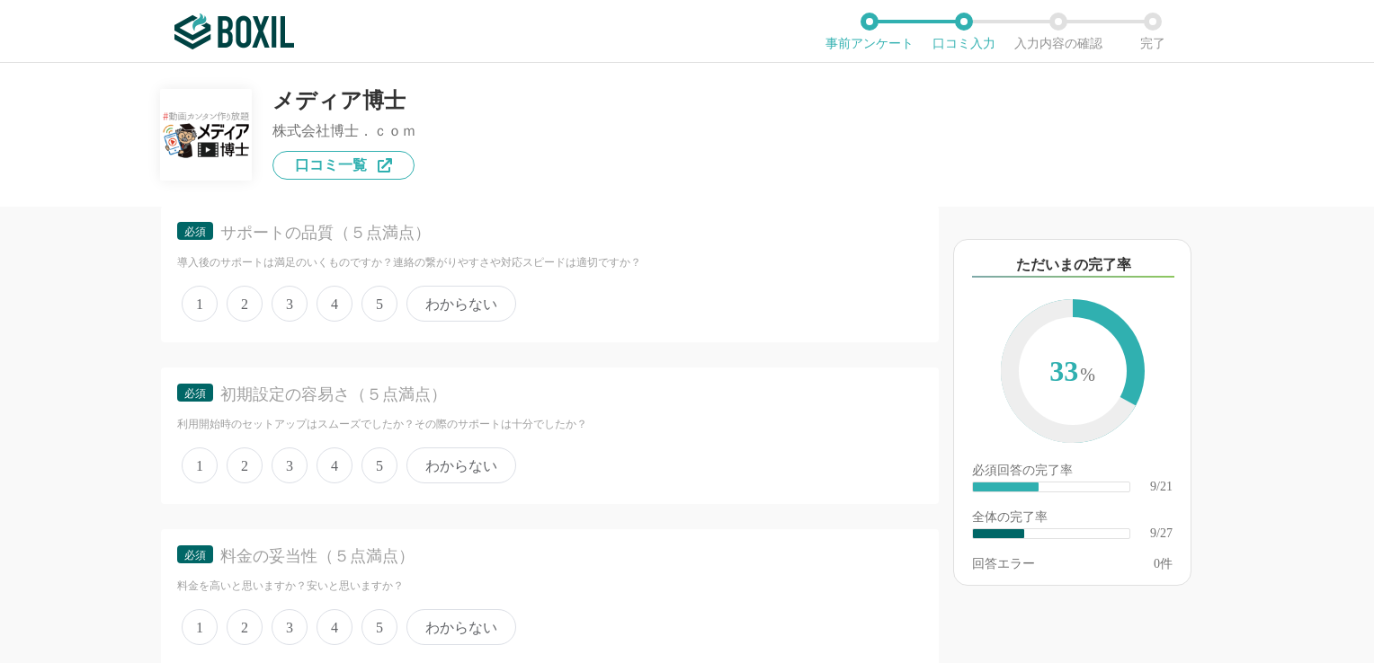
click at [382, 293] on span "5" at bounding box center [379, 304] width 36 height 36
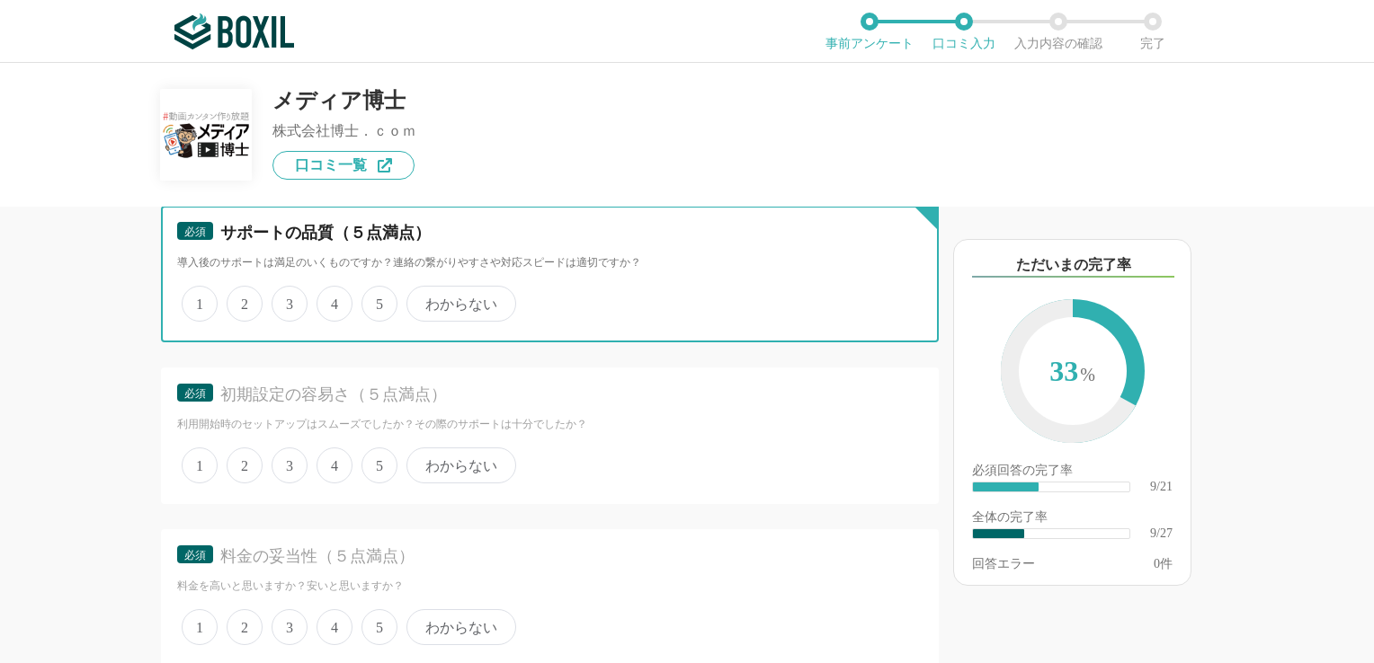
click at [378, 293] on input "5" at bounding box center [372, 295] width 12 height 12
radio input "true"
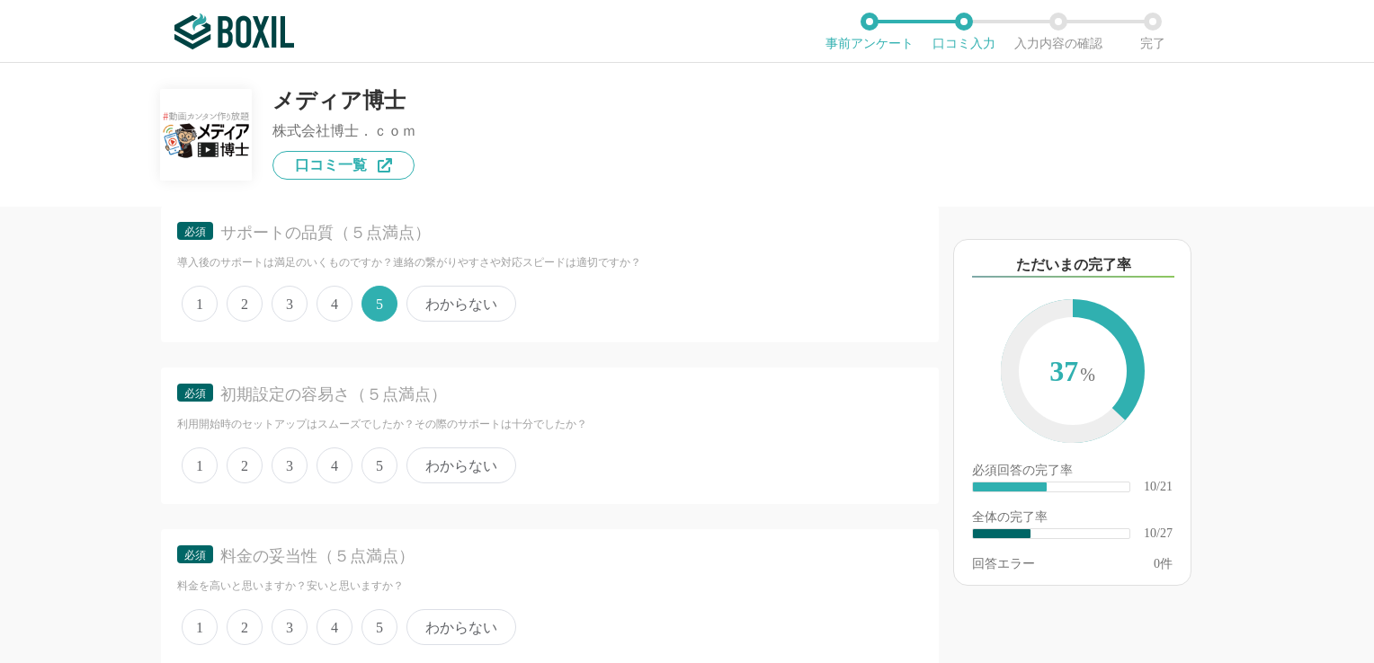
click at [374, 451] on span "5" at bounding box center [379, 466] width 36 height 36
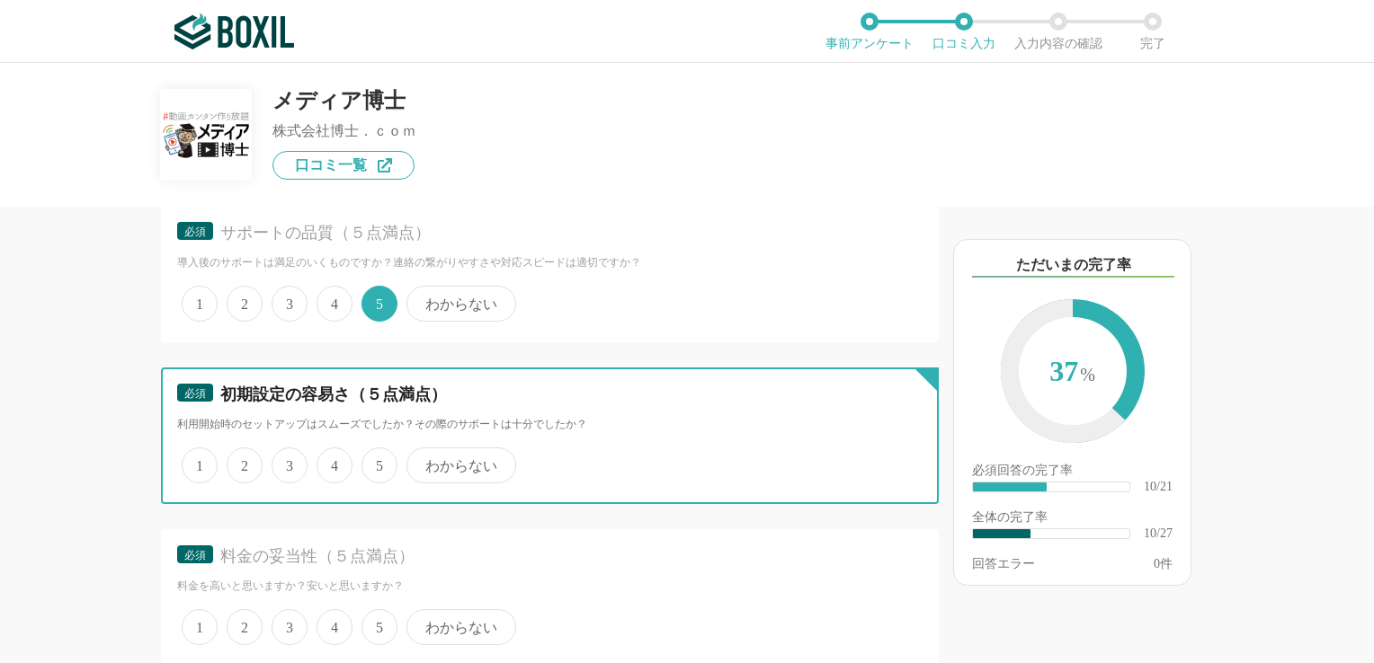
click at [374, 451] on input "5" at bounding box center [372, 456] width 12 height 12
radio input "true"
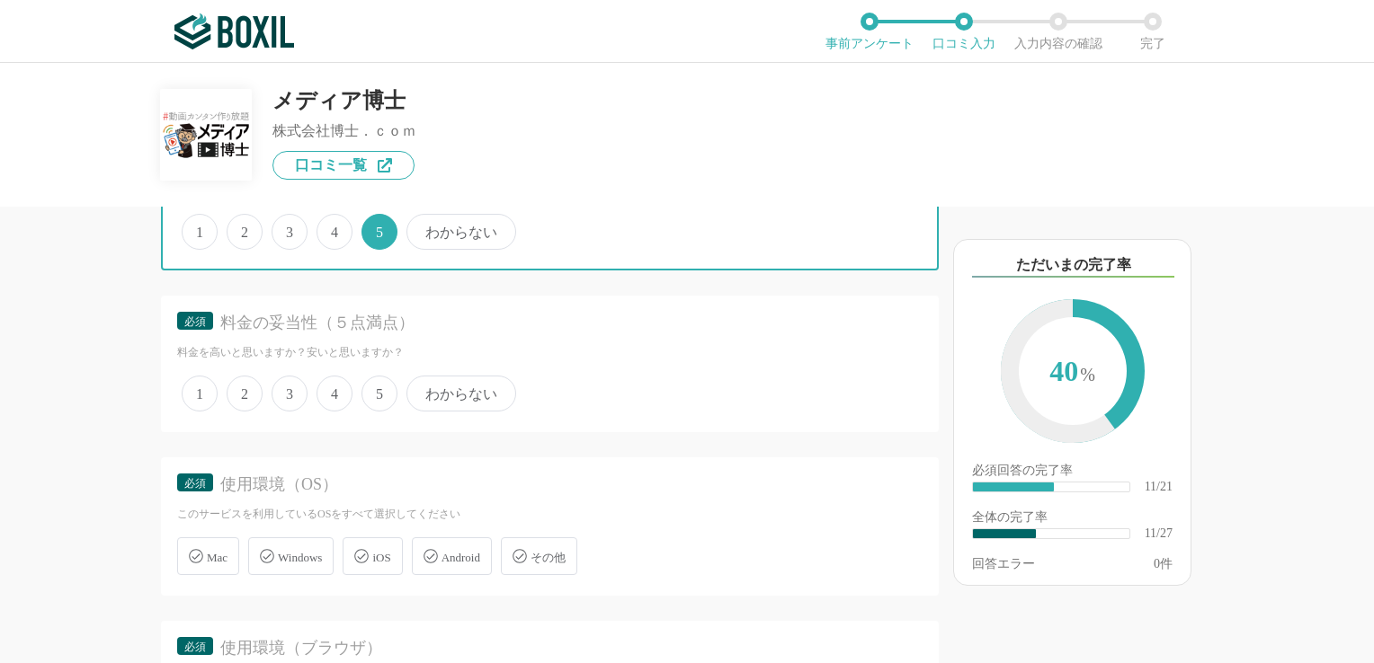
scroll to position [2247, 0]
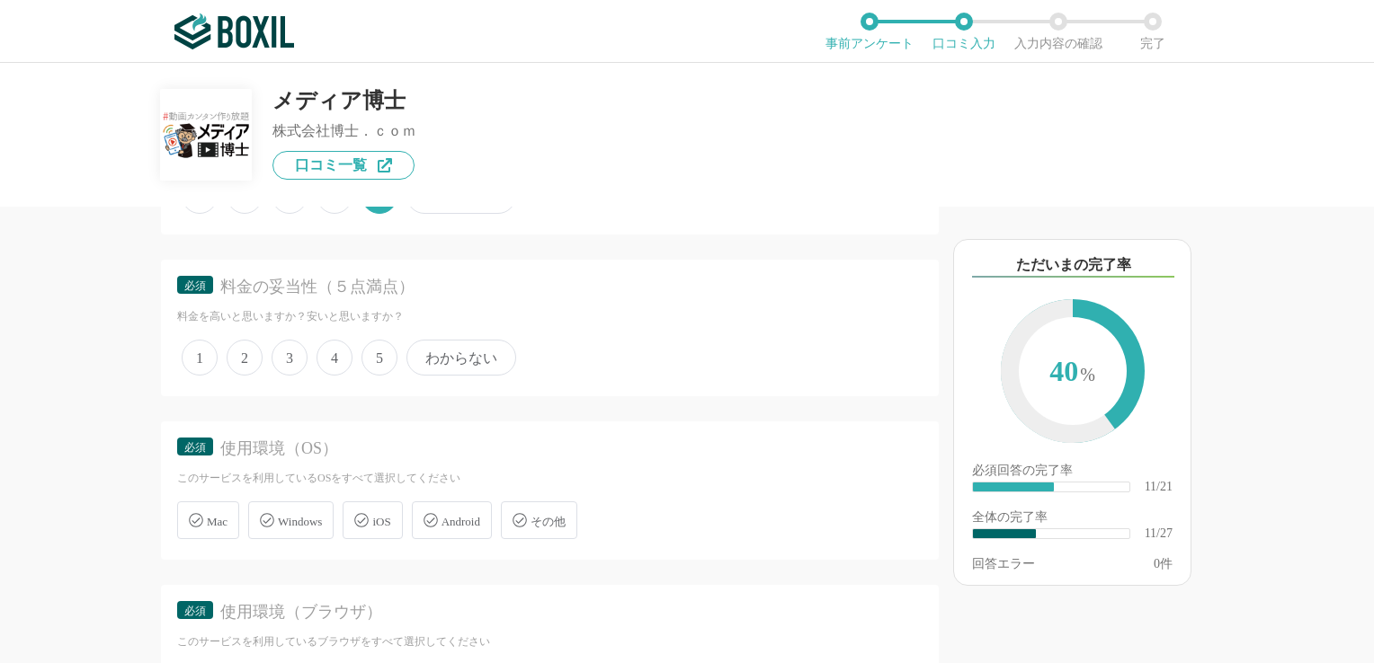
click at [284, 351] on span "3" at bounding box center [289, 358] width 36 height 36
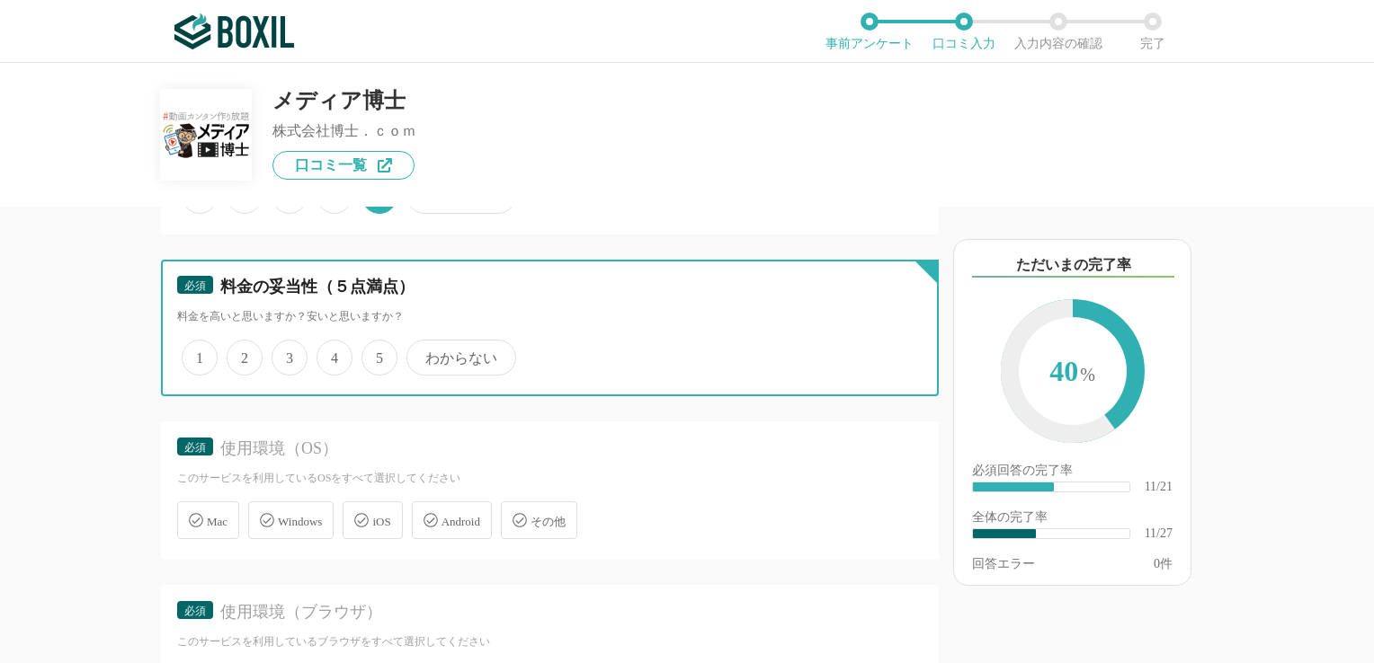
click at [284, 351] on input "3" at bounding box center [282, 349] width 12 height 12
radio input "true"
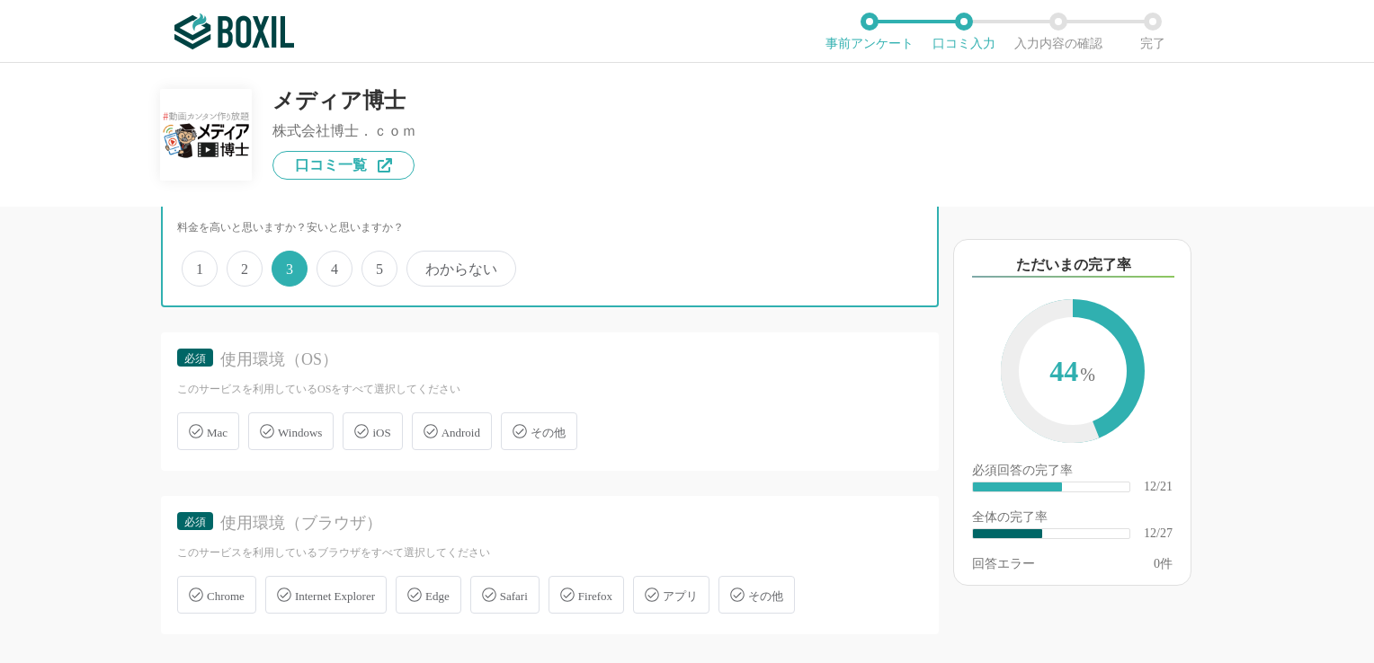
scroll to position [2337, 0]
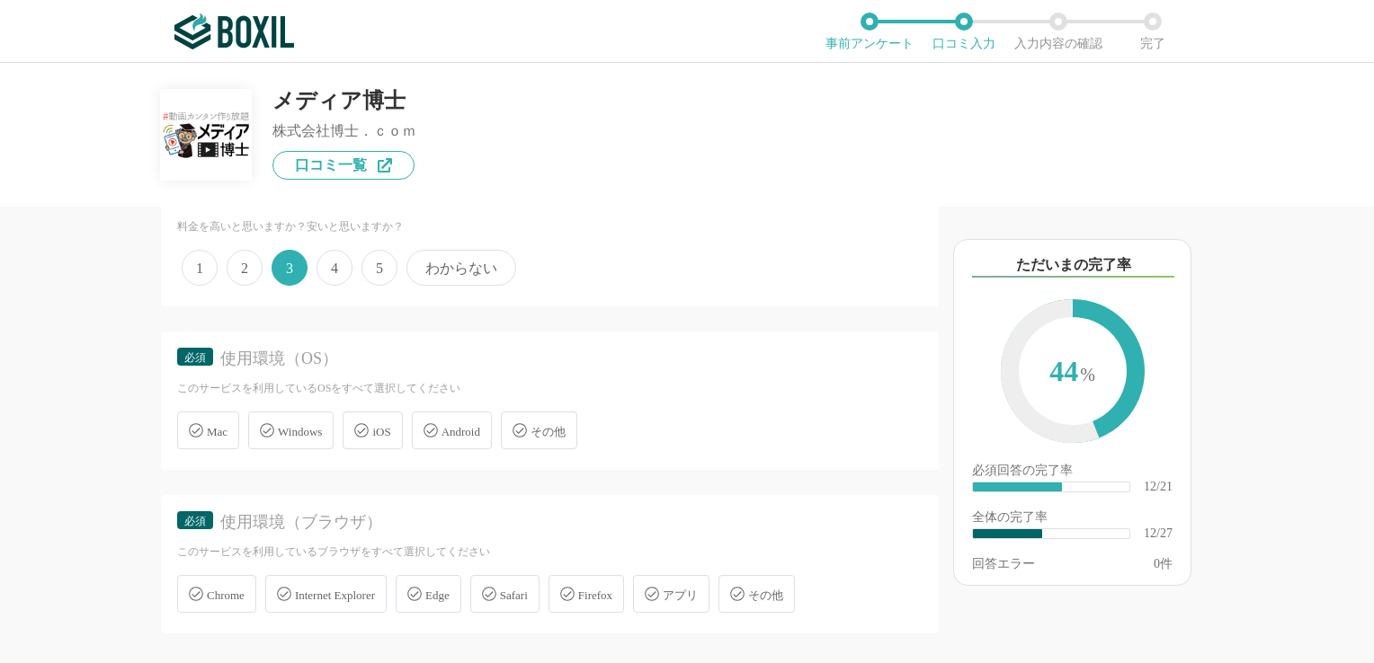
click at [302, 425] on span "Windows" at bounding box center [300, 431] width 44 height 13
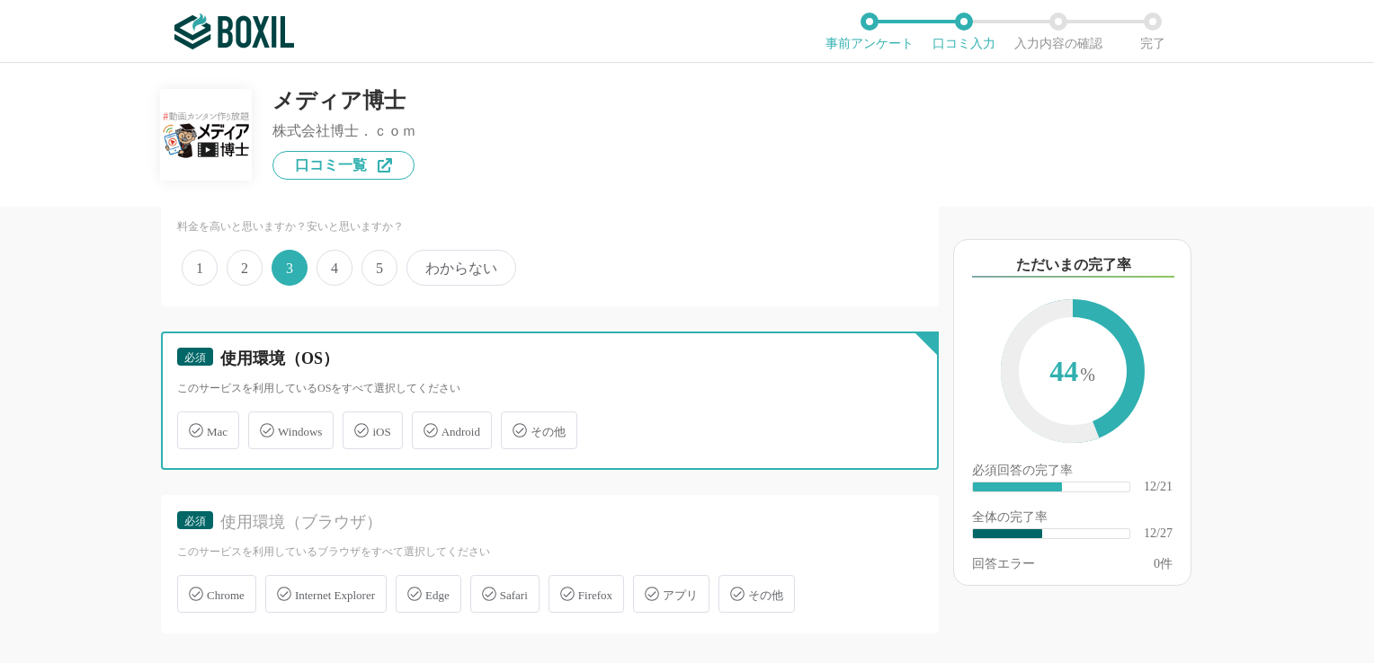
click at [263, 419] on input "Windows" at bounding box center [258, 420] width 12 height 12
checkbox input "true"
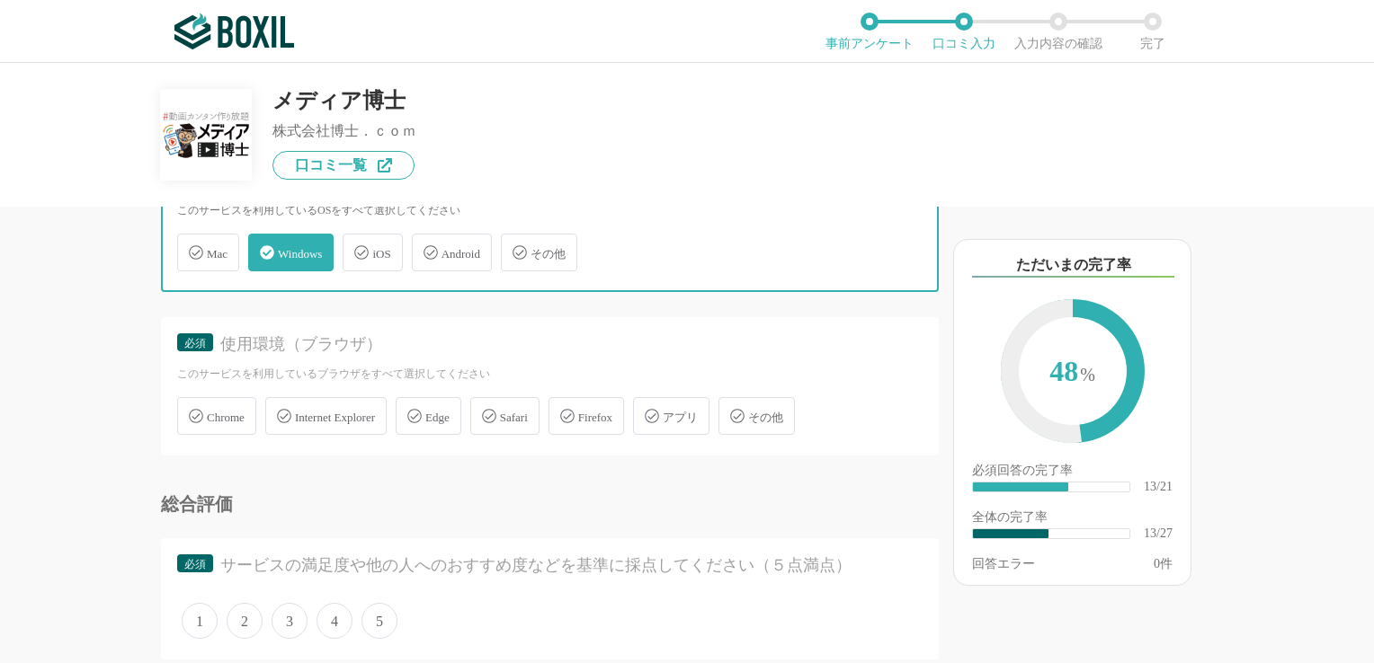
scroll to position [2517, 0]
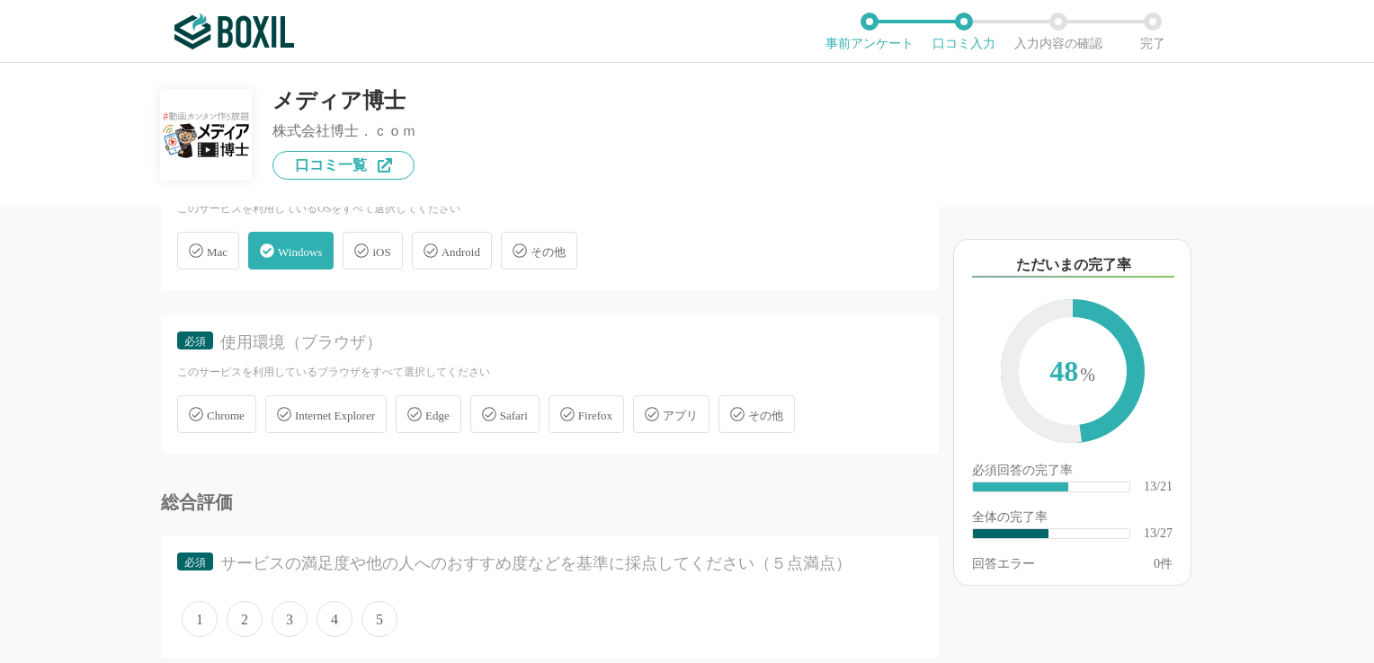
click at [363, 409] on span "Internet Explorer" at bounding box center [335, 415] width 80 height 13
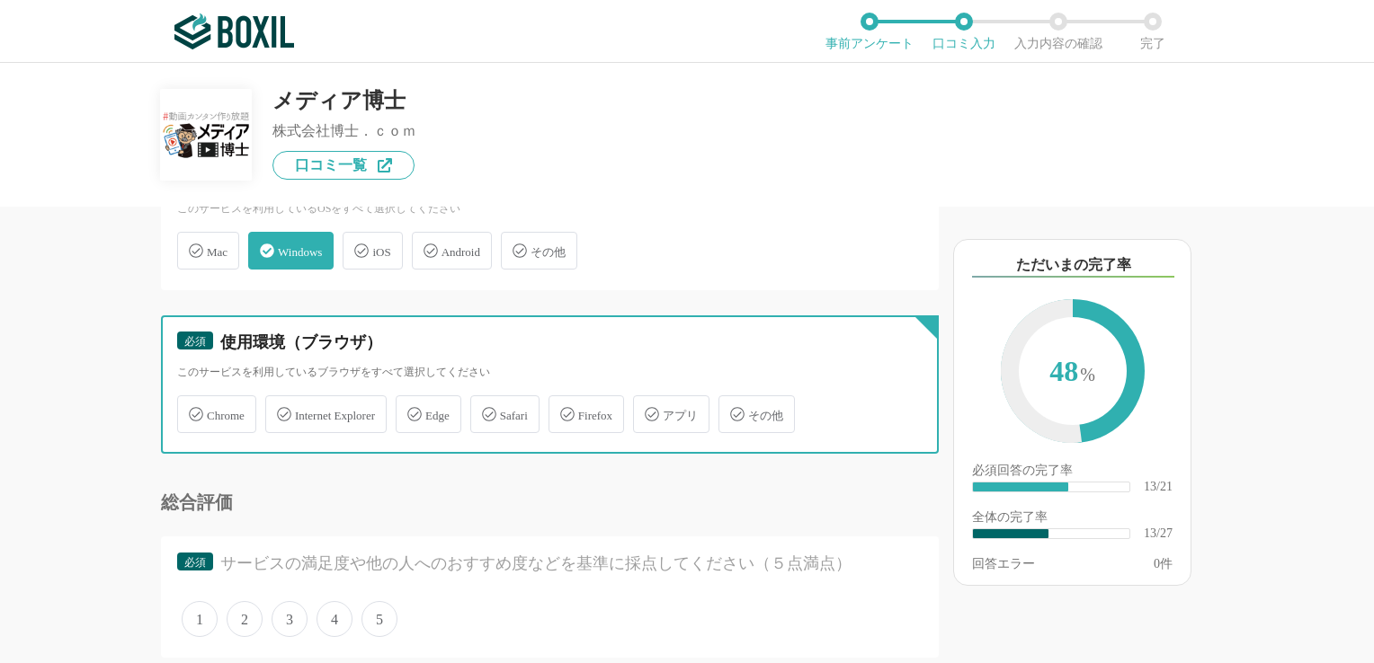
click at [280, 405] on input "Internet Explorer" at bounding box center [275, 404] width 12 height 12
checkbox input "true"
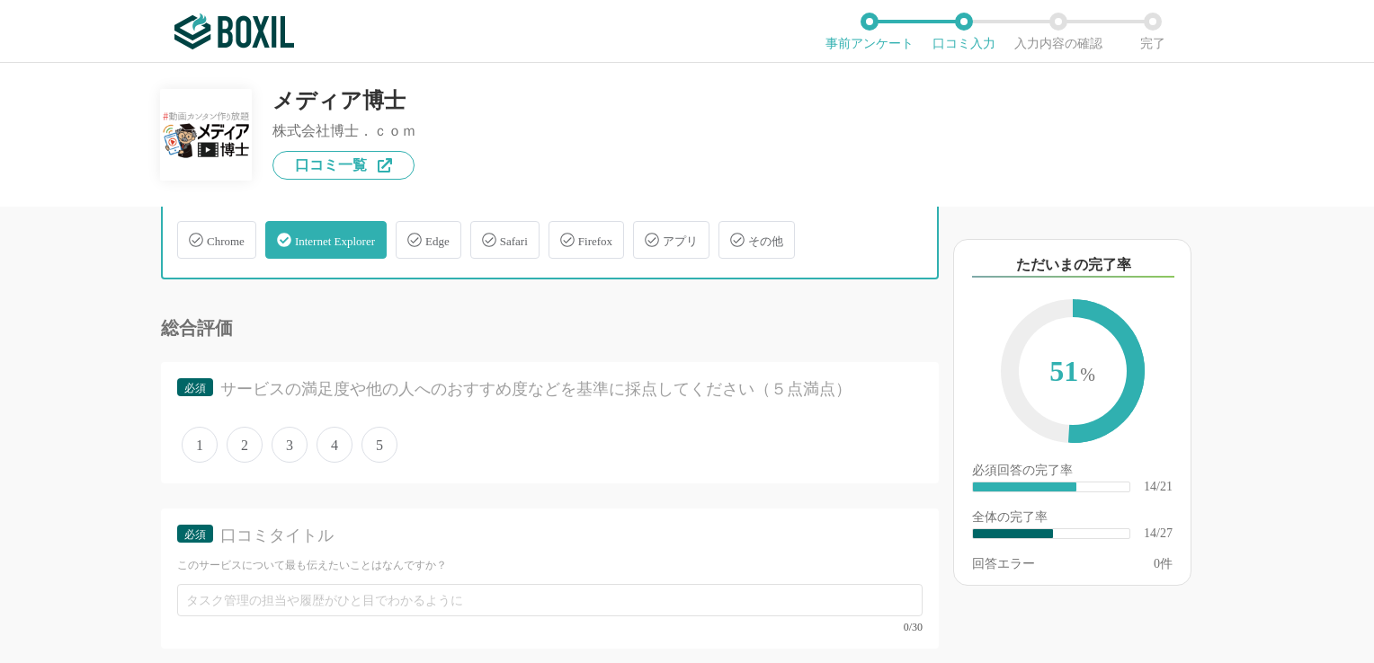
scroll to position [2697, 0]
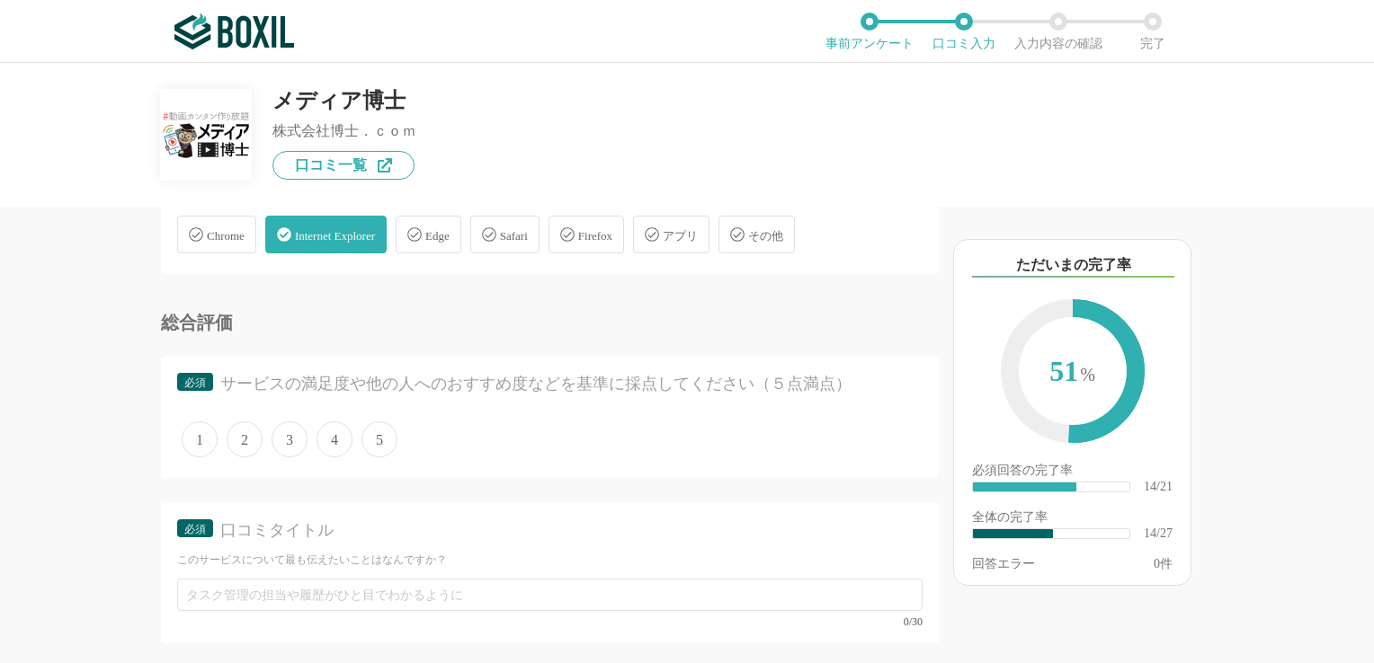
click at [370, 431] on span "5" at bounding box center [379, 440] width 36 height 36
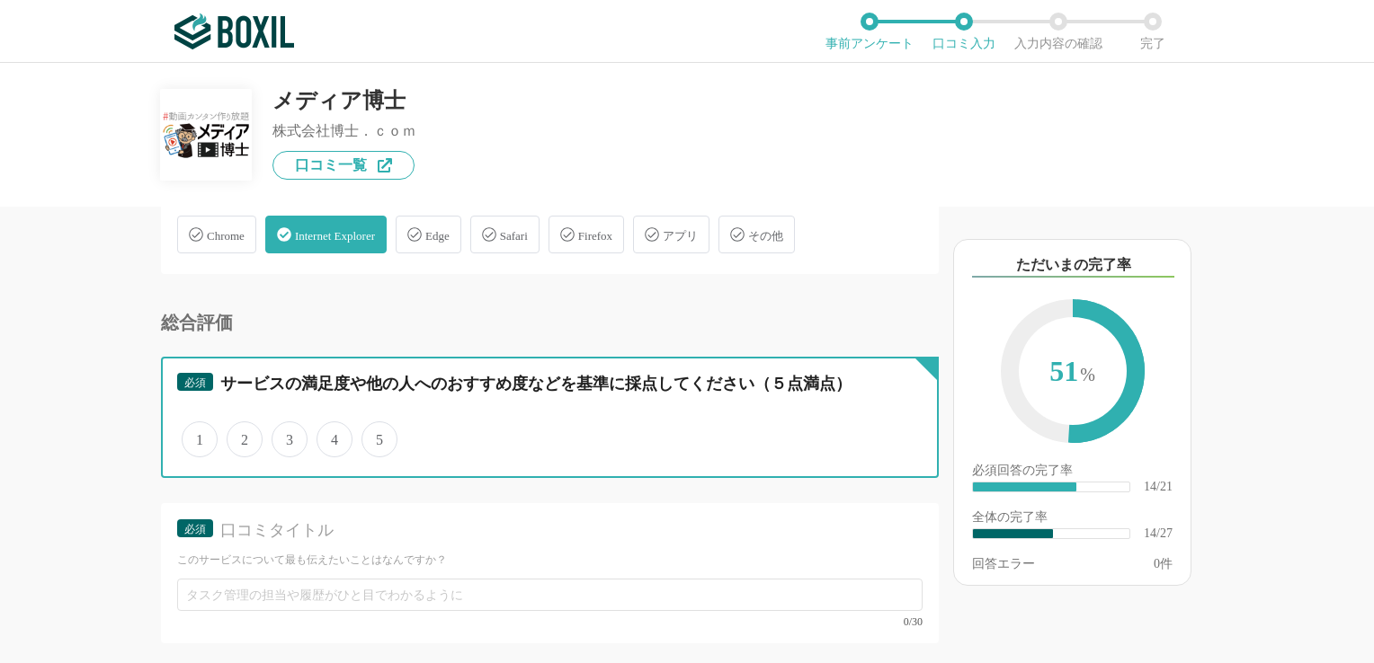
click at [370, 431] on input "5" at bounding box center [372, 430] width 12 height 12
radio input "true"
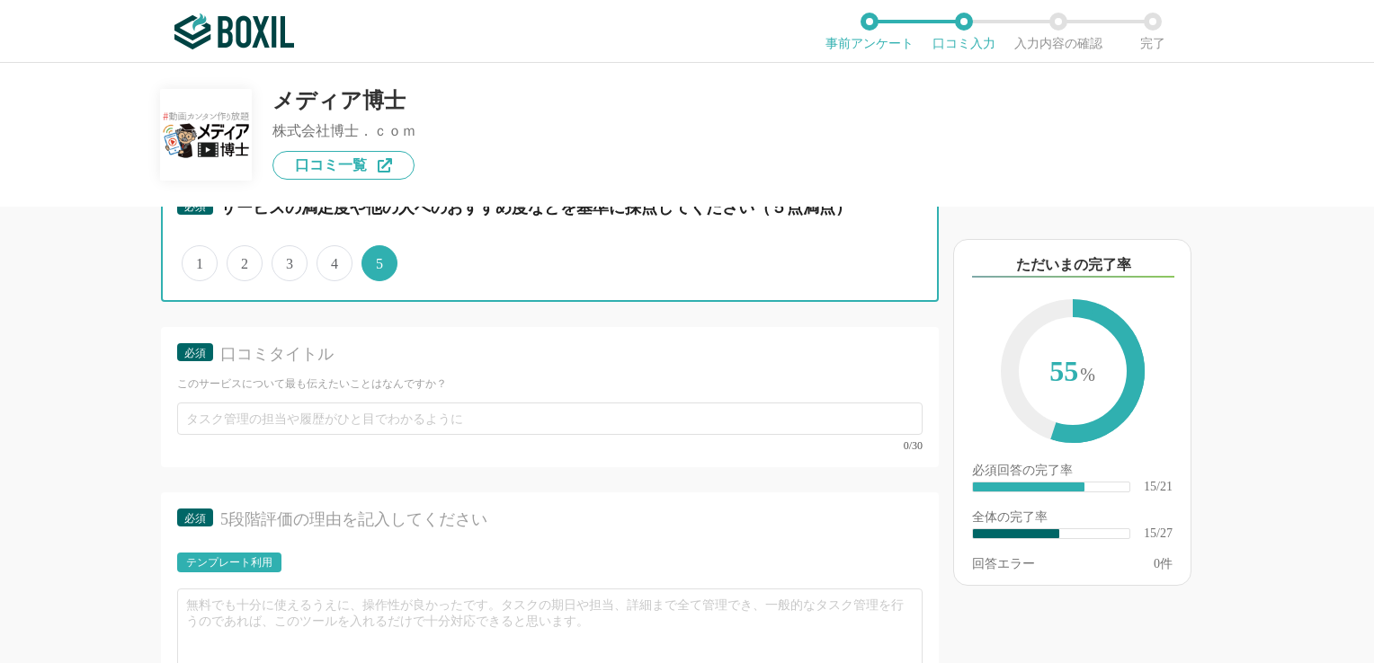
scroll to position [2877, 0]
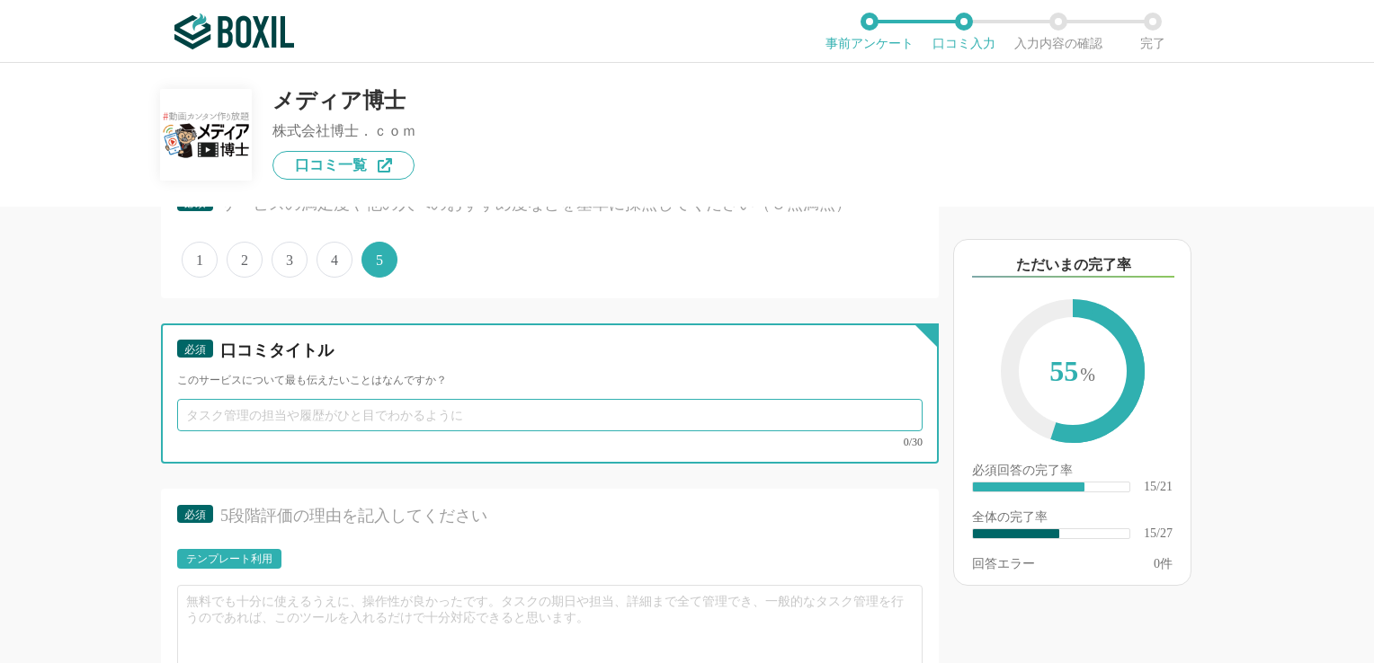
click at [356, 410] on input "text" at bounding box center [549, 415] width 745 height 32
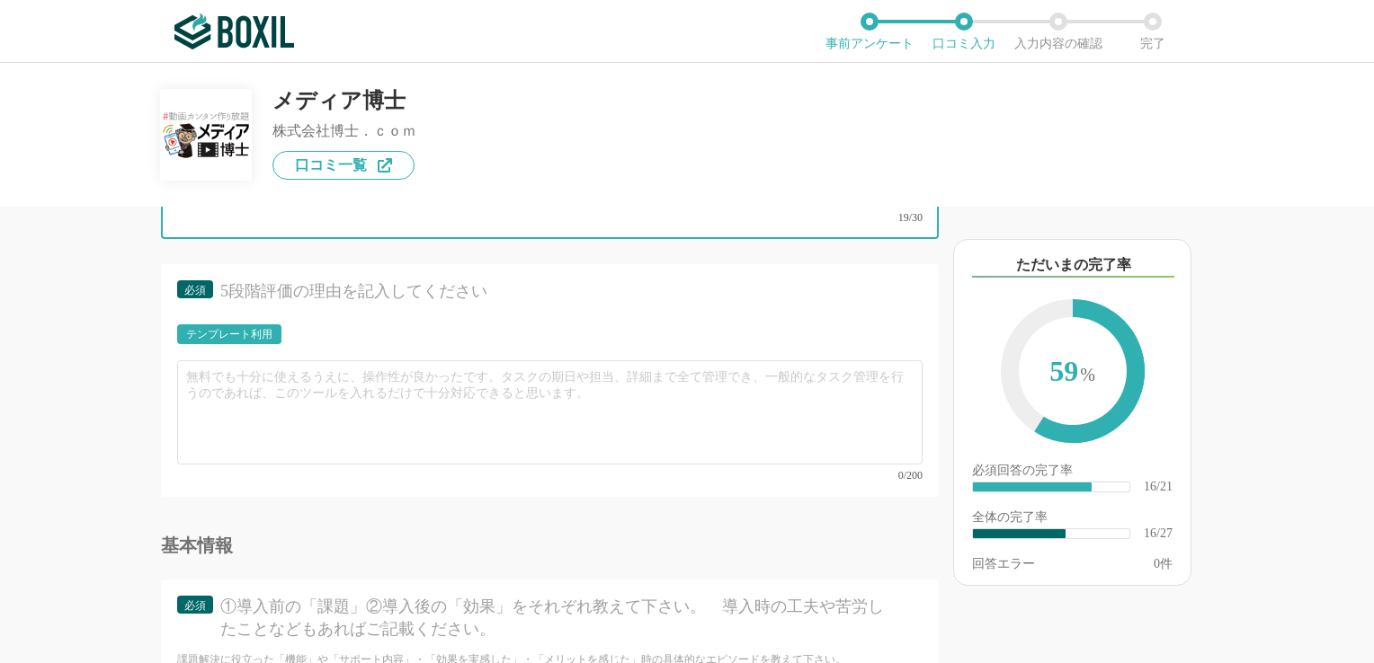
scroll to position [3146, 0]
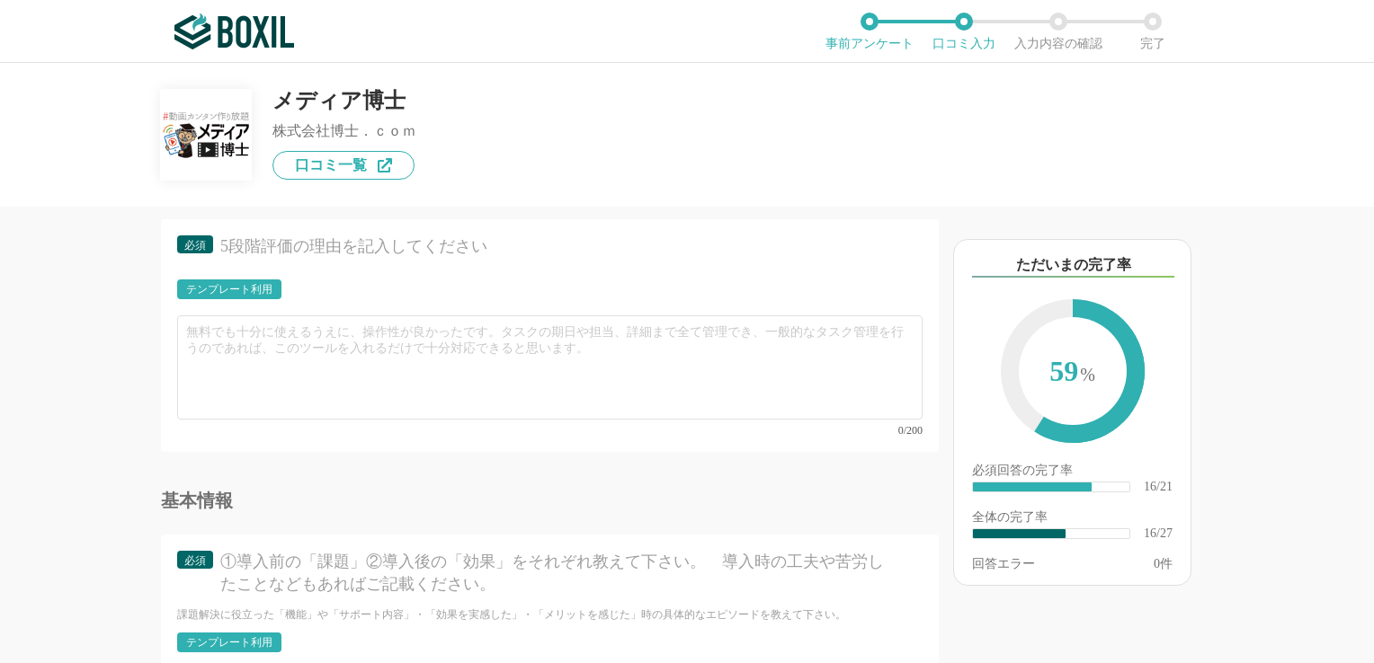
type input "動画マーケティングを考えている方はぜひ"
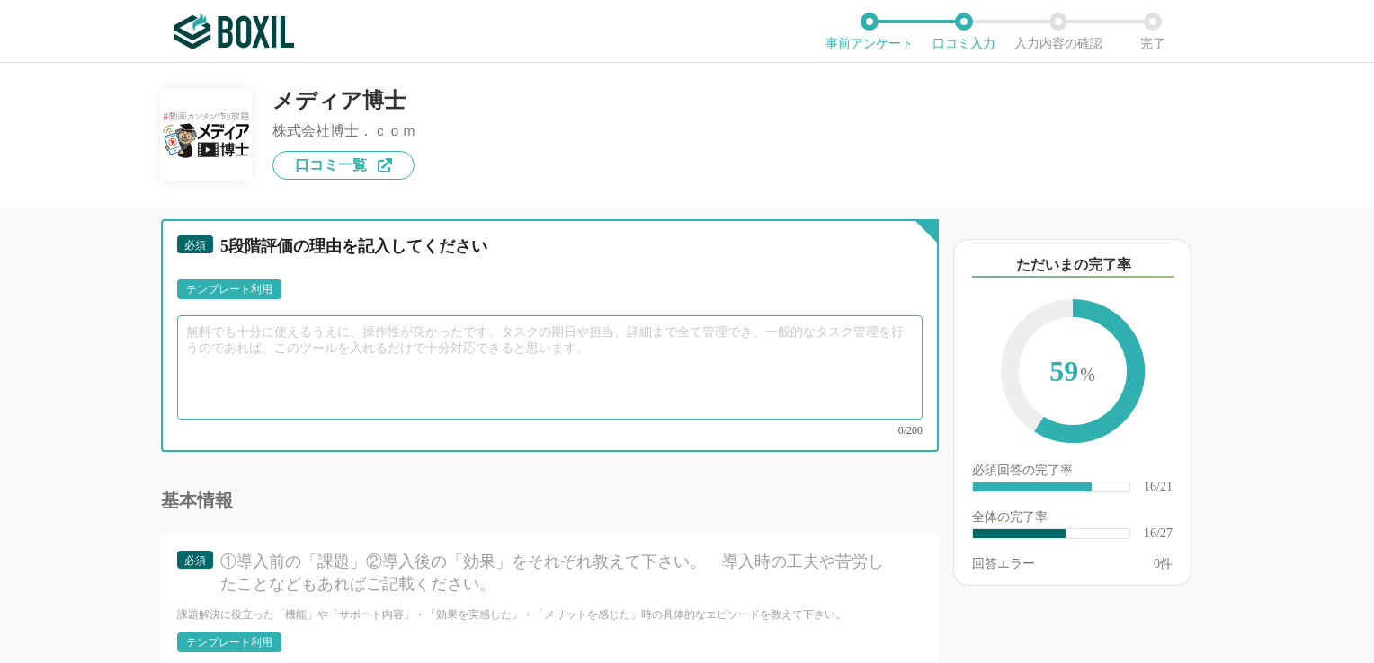
click at [251, 323] on textarea at bounding box center [549, 368] width 745 height 104
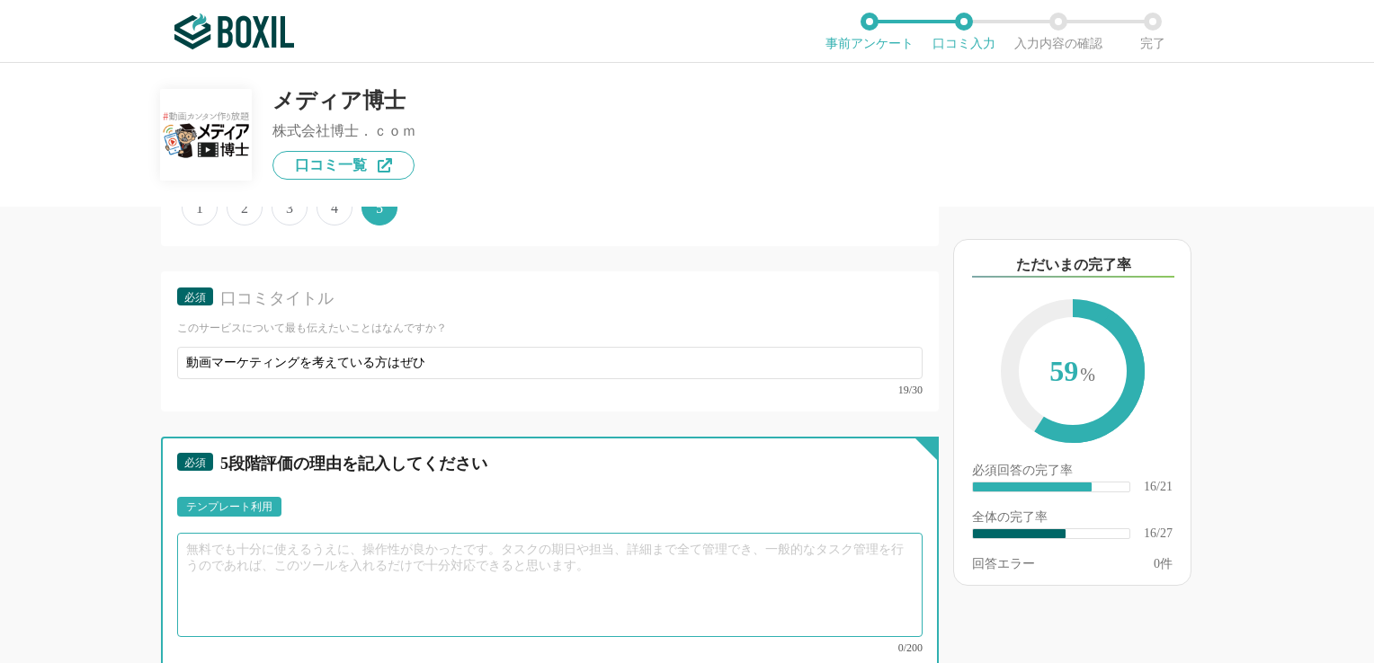
scroll to position [3056, 0]
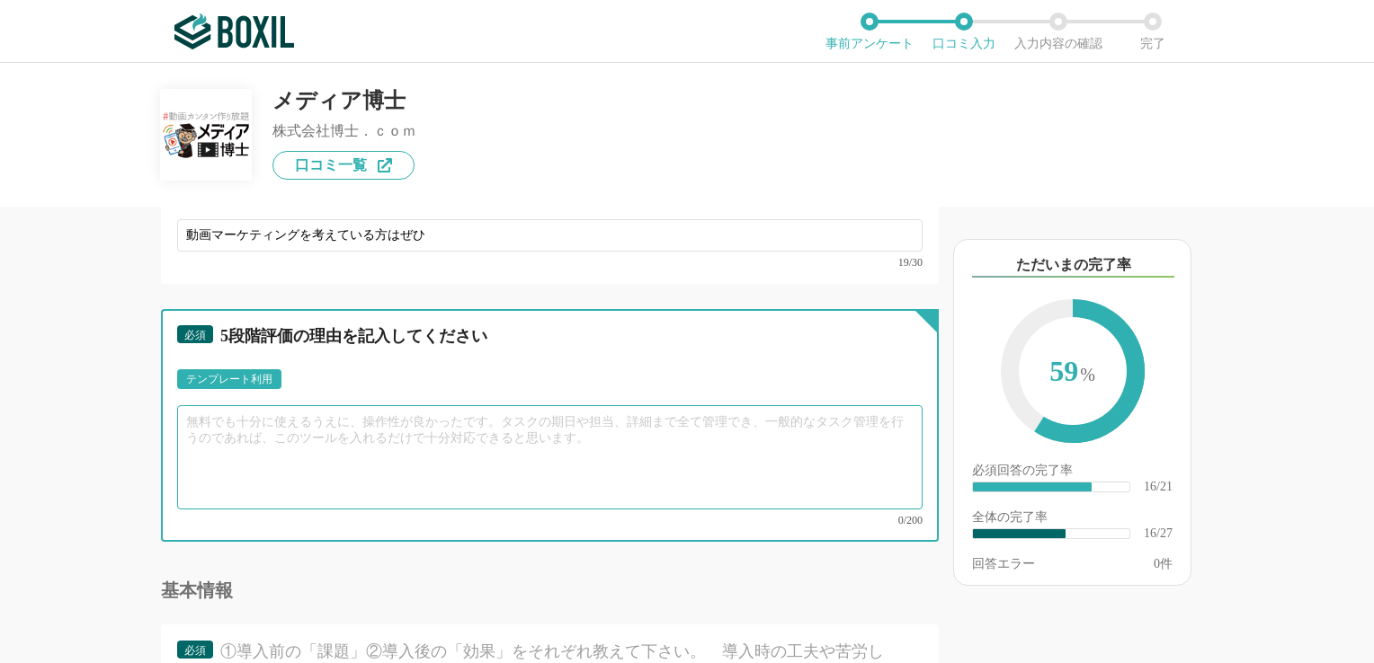
click at [291, 414] on textarea at bounding box center [549, 457] width 745 height 104
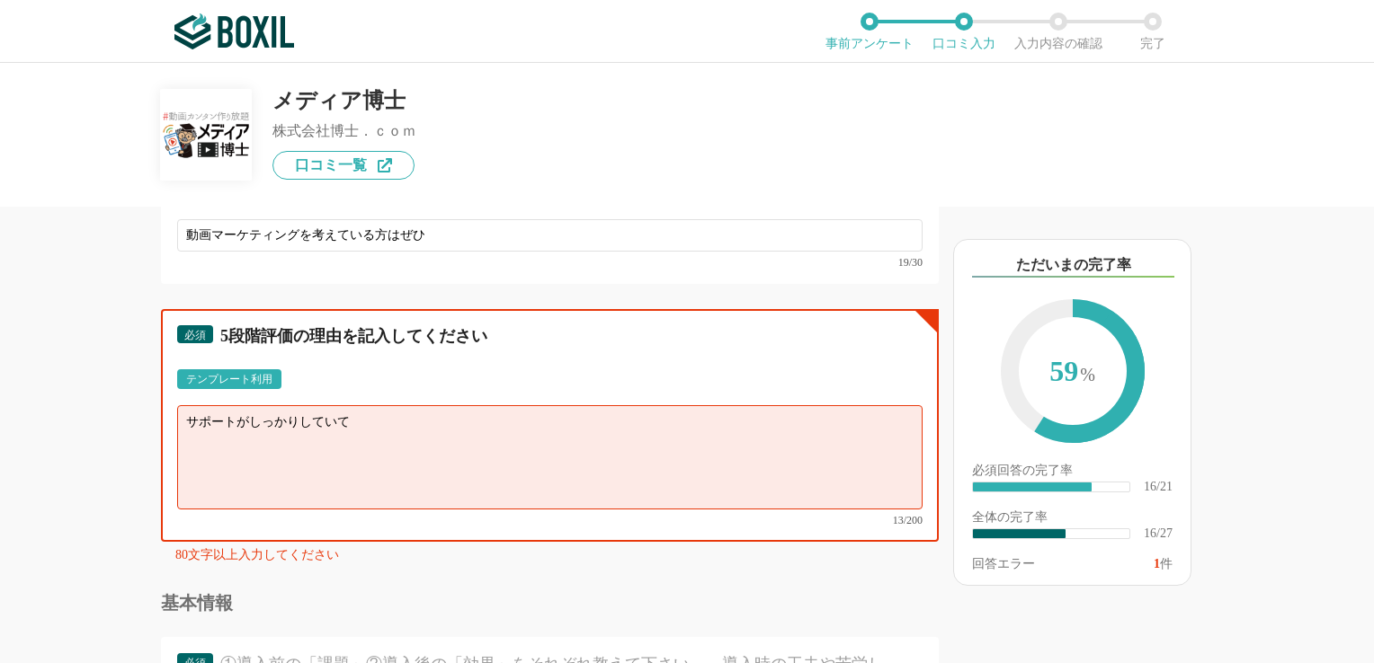
click at [189, 405] on textarea "サポートがしっかりしていて" at bounding box center [549, 457] width 745 height 104
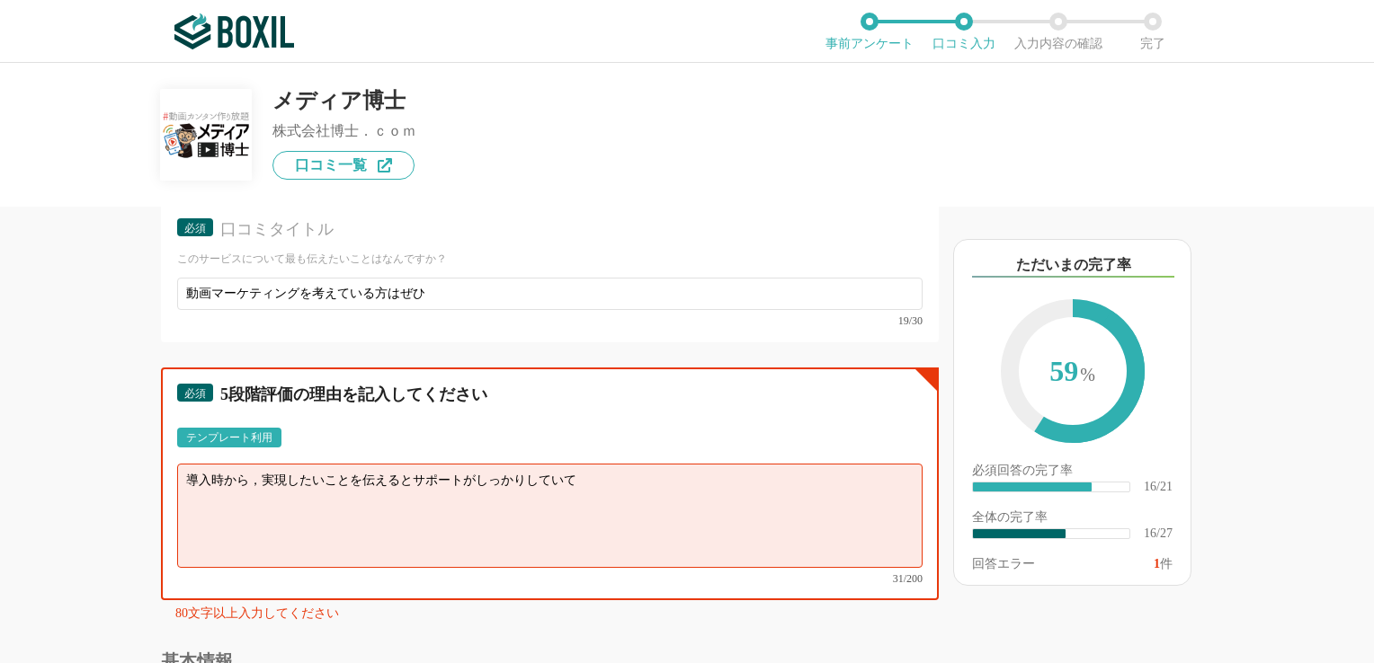
scroll to position [2966, 0]
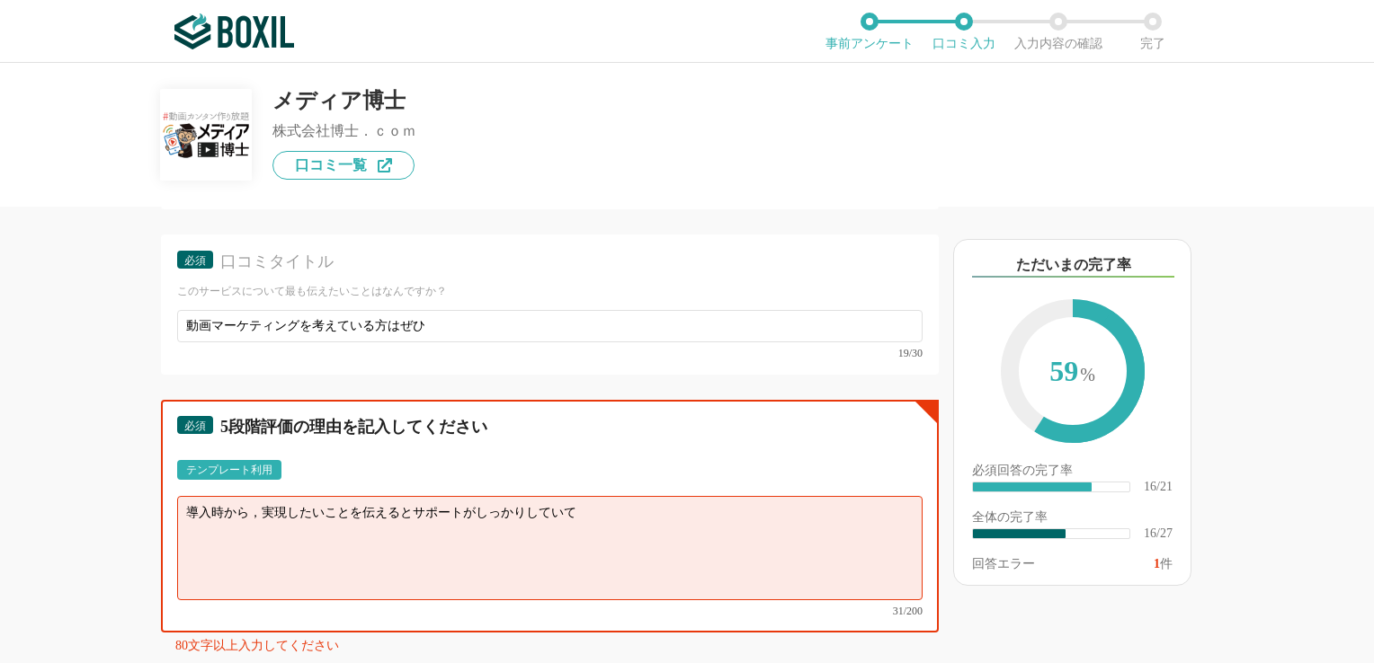
click at [588, 496] on textarea "導入時から，実現したいことを伝えるとサポートがしっかりしていて" at bounding box center [549, 548] width 745 height 104
type textarea "導"
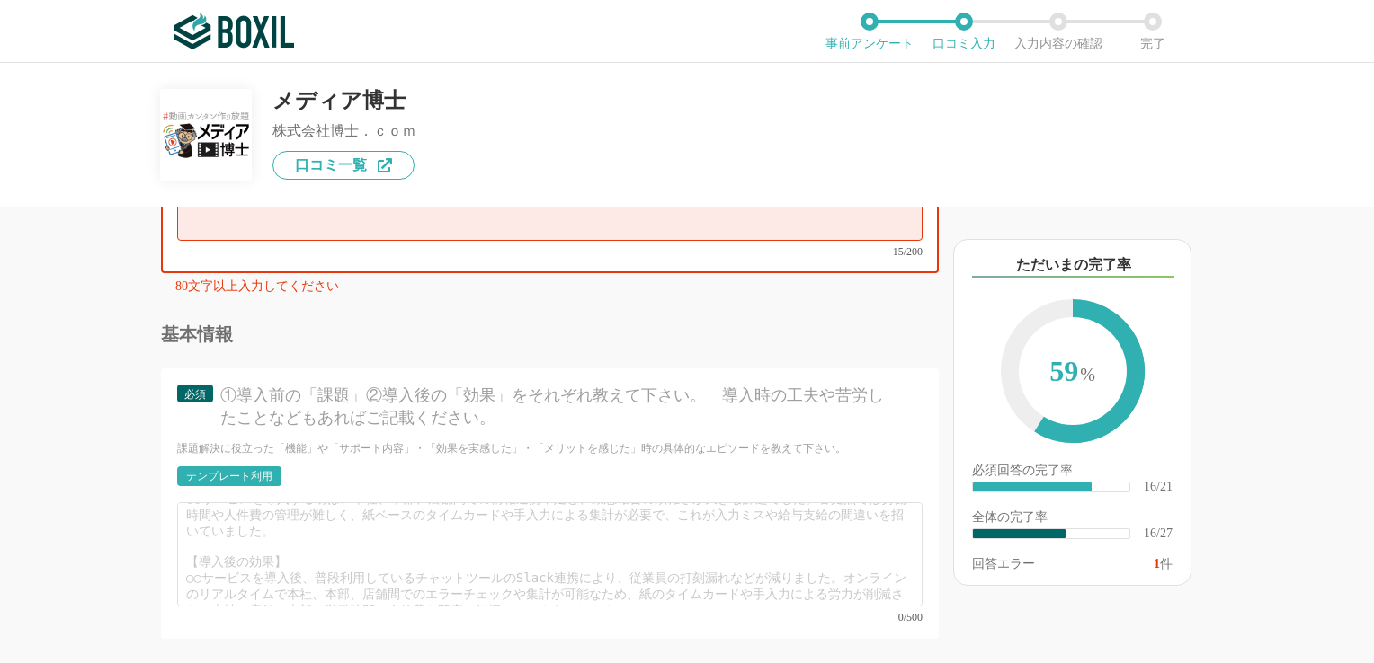
scroll to position [3415, 0]
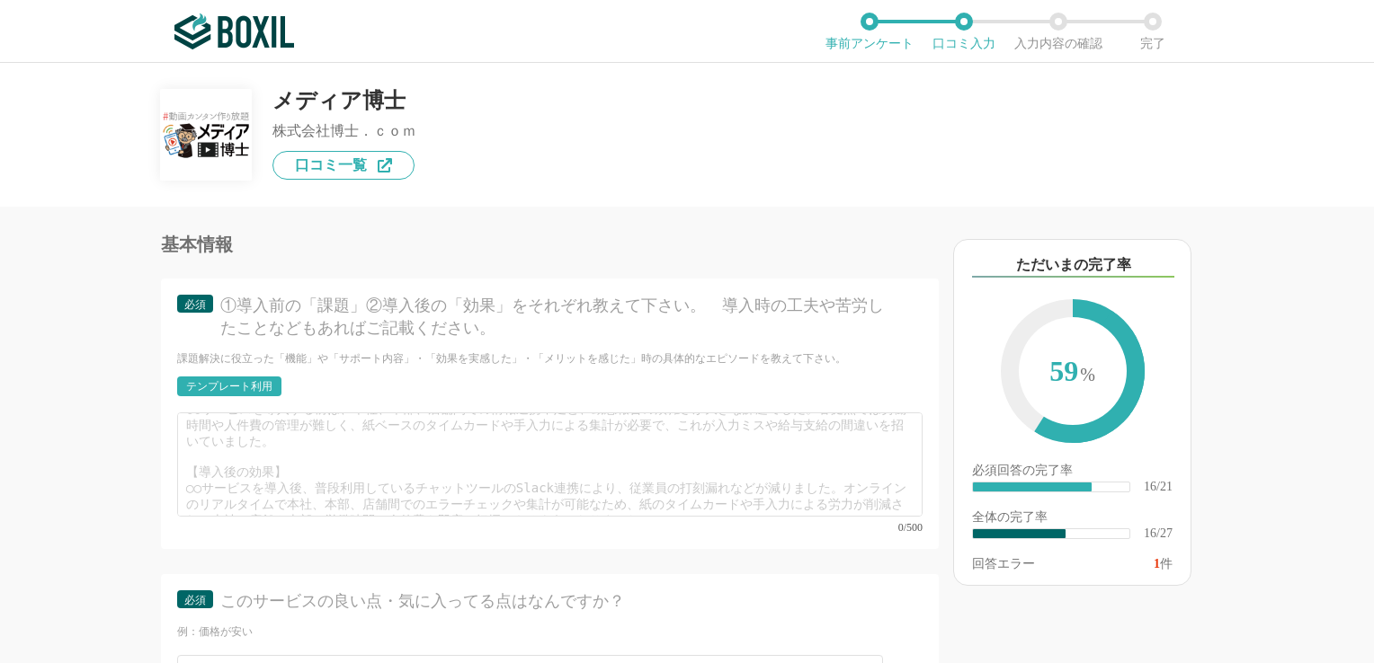
type textarea "サポート面がしっかりしている。"
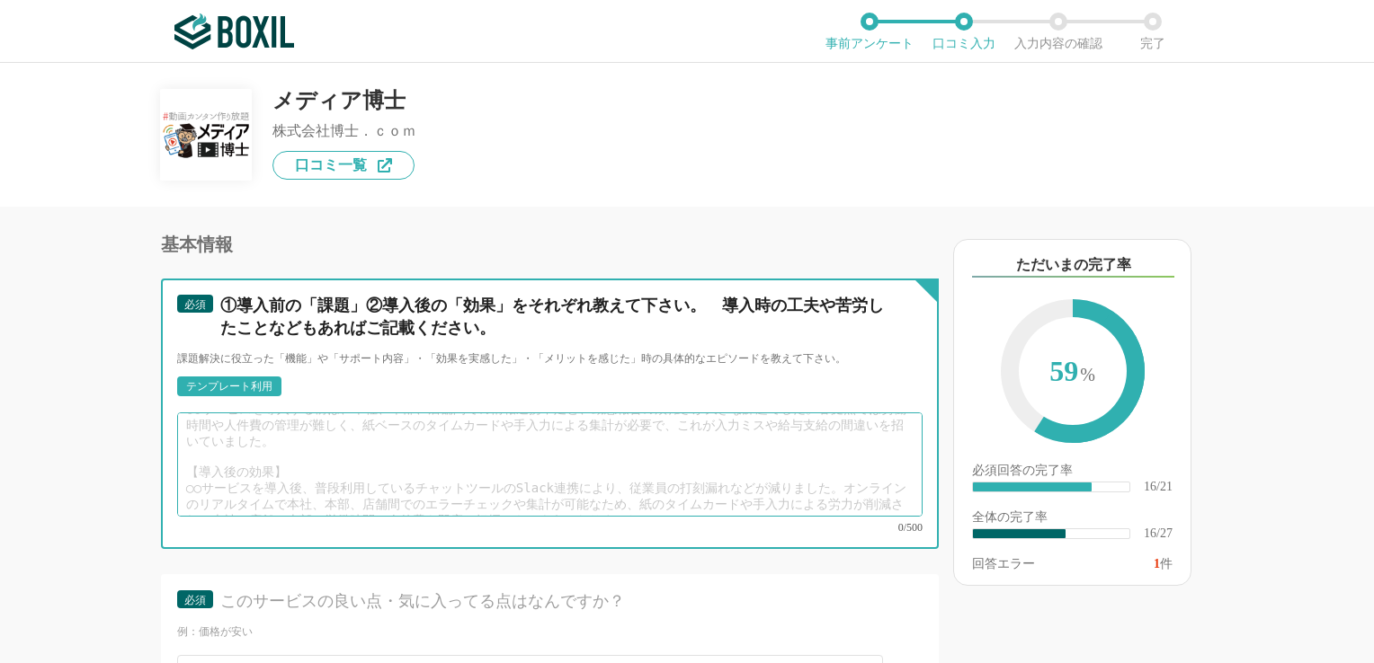
click at [255, 413] on textarea at bounding box center [549, 465] width 745 height 104
click at [274, 419] on textarea at bounding box center [549, 465] width 745 height 104
click at [268, 441] on textarea at bounding box center [549, 465] width 745 height 104
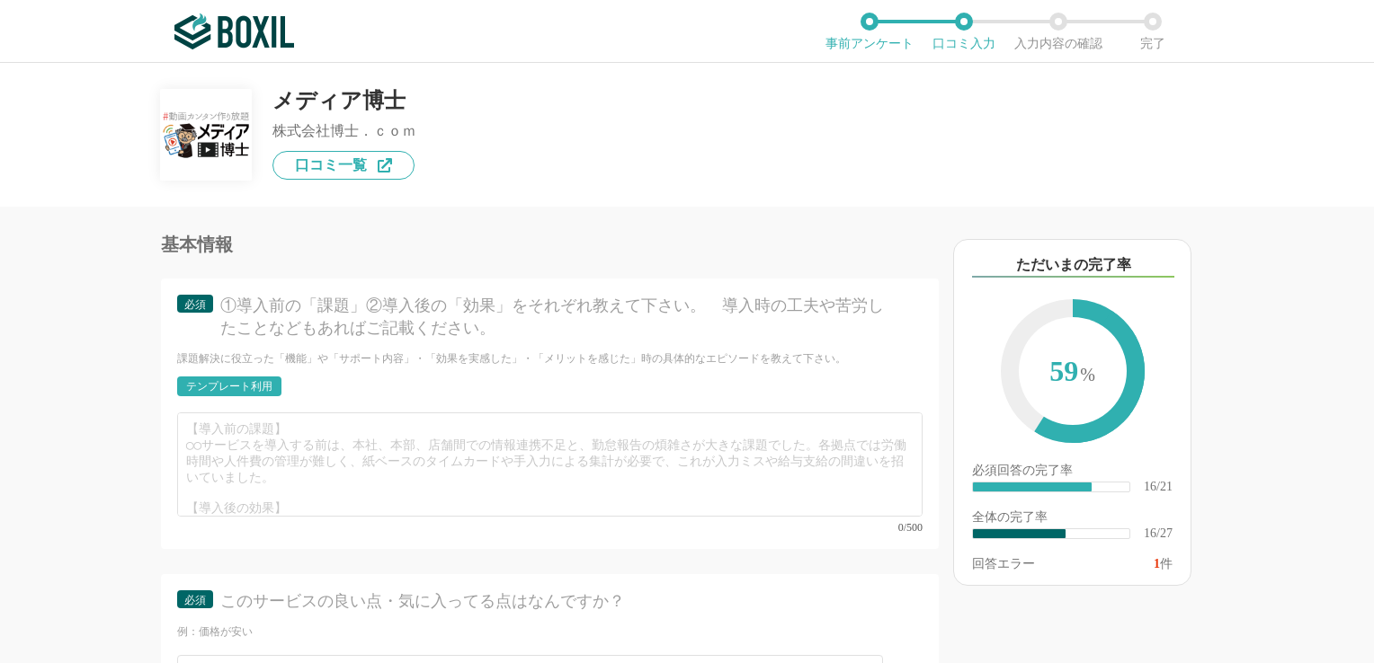
click at [244, 381] on div "テンプレート利用" at bounding box center [229, 386] width 86 height 11
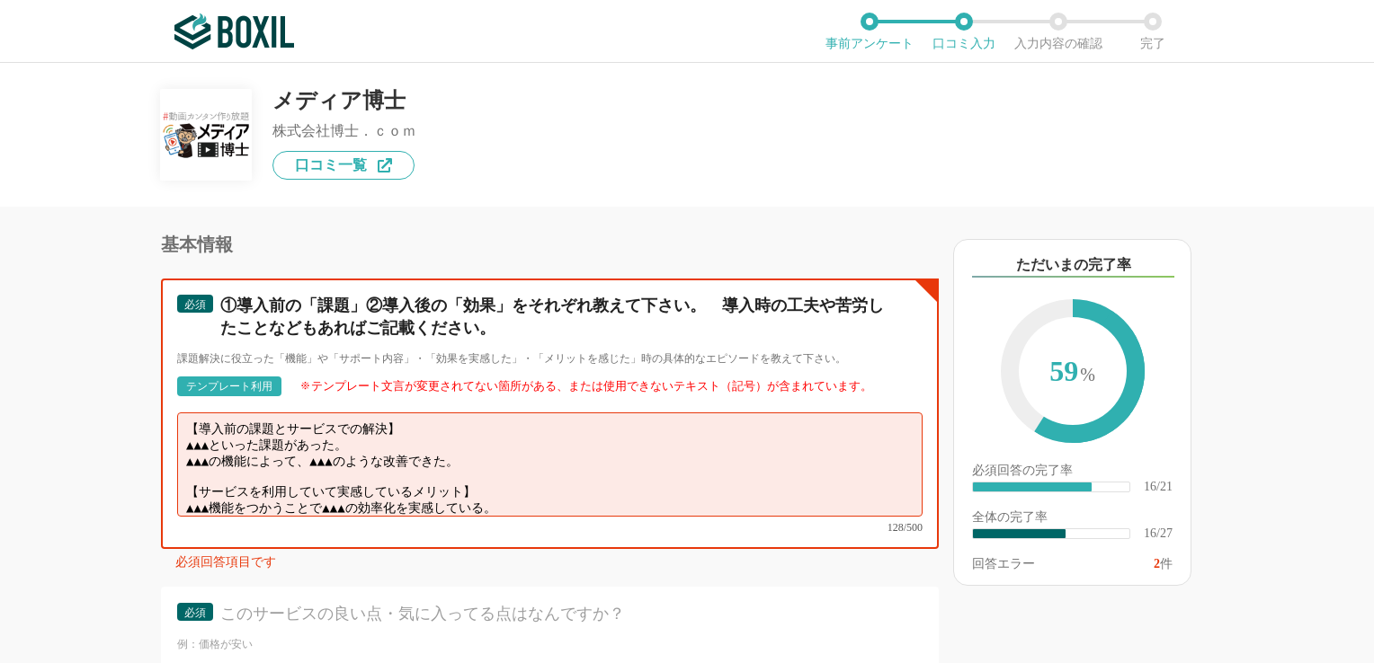
click at [271, 430] on textarea "【導入前の課題とサービスでの解決】 ▲▲▲といった課題があった。 ▲▲▲の機能によって、▲▲▲のような改善できた。 【サービスを利用していて実感しているメリッ…" at bounding box center [549, 465] width 745 height 104
click at [227, 414] on textarea "【導入前の課題とサービスでの解決】 ▲▲▲といった課題があった。 ▲▲▲の機能によって、▲▲▲のような改善できた。 【サービスを利用していて実感しているメリッ…" at bounding box center [549, 465] width 745 height 104
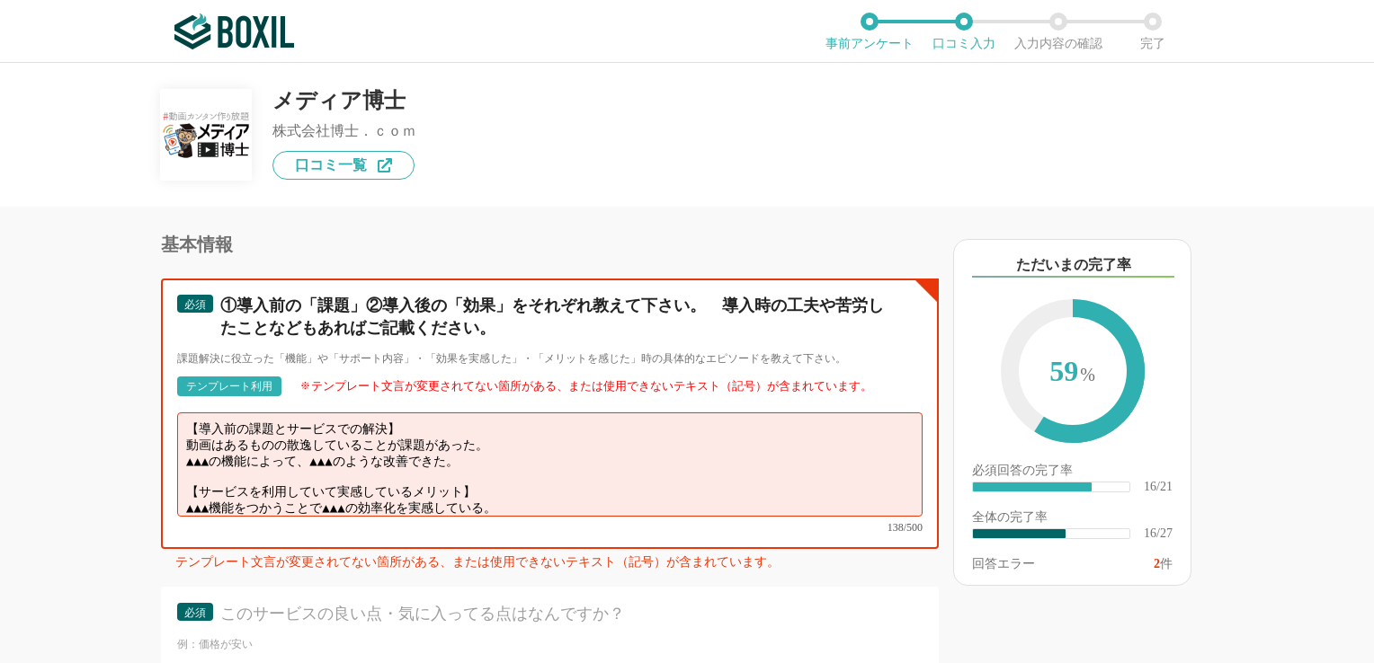
click at [426, 413] on textarea "【導入前の課題とサービスでの解決】 動画はあるものの散逸していることが課題があった。 ▲▲▲の機能によって、▲▲▲のような改善できた。 【サービスを利用してい…" at bounding box center [549, 465] width 745 height 104
click at [227, 423] on textarea "【導入前の課題とサービスでの解決】 動画はあるものの散逸していることが課題であった。 ▲▲▲の機能によって、▲▲▲のような改善できた。 【サービスを利用してい…" at bounding box center [549, 465] width 745 height 104
click at [587, 431] on textarea "【導入前の課題とサービスでの解決】 動画はあるものの散逸していることが課題であった。 動画を集約したチャンネルを導入し、一覧，注目動画を用意して利便性を高める…" at bounding box center [549, 465] width 745 height 104
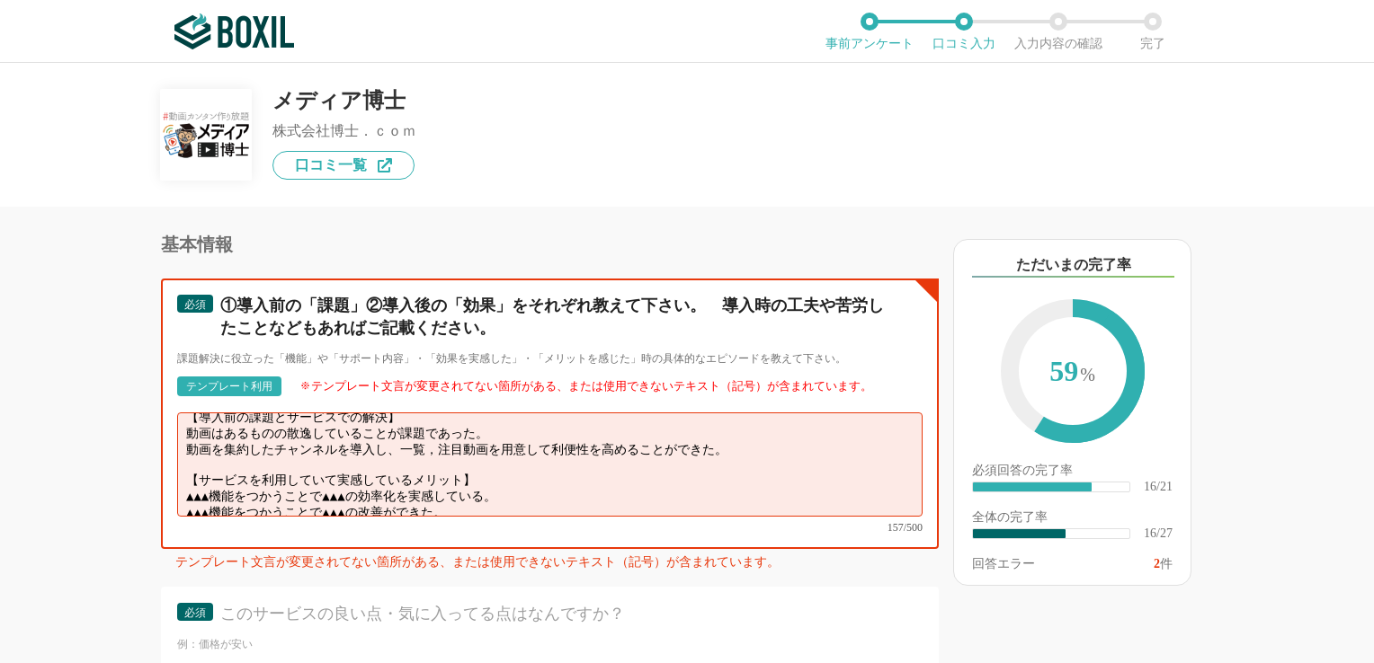
click at [187, 449] on textarea "【導入前の課題とサービスでの解決】 動画はあるものの散逸していることが課題であった。 動画を集約したチャンネルを導入し、一覧，注目動画を用意して利便性を高める…" at bounding box center [549, 465] width 745 height 104
drag, startPoint x: 187, startPoint y: 459, endPoint x: 532, endPoint y: 462, distance: 345.2
click at [532, 462] on textarea "【導入前の課題とサービスでの解決】 動画はあるものの散逸していることが課題であった。 動画を集約したチャンネルを導入し、一覧，注目動画を用意して利便性を高める…" at bounding box center [549, 465] width 745 height 104
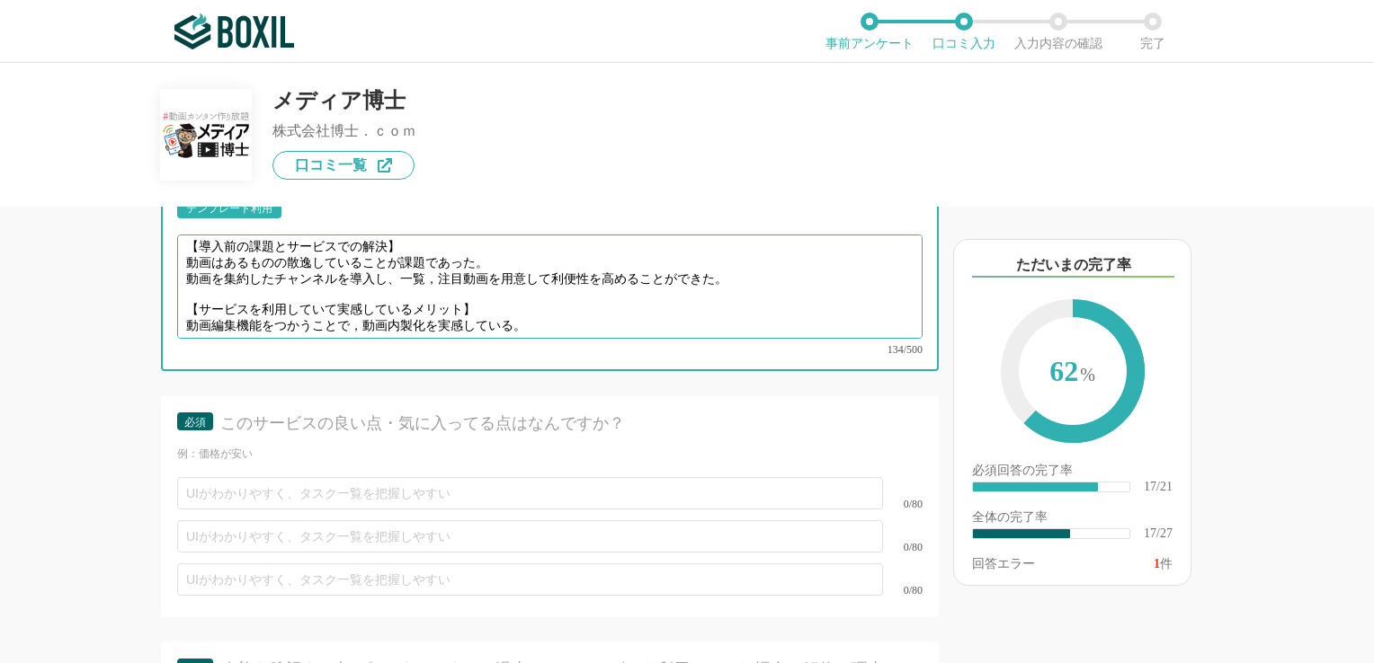
scroll to position [3595, 0]
type textarea "【導入前の課題とサービスでの解決】 動画はあるものの散逸していることが課題であった。 動画を集約したチャンネルを導入し、一覧，注目動画を用意して利便性を高める…"
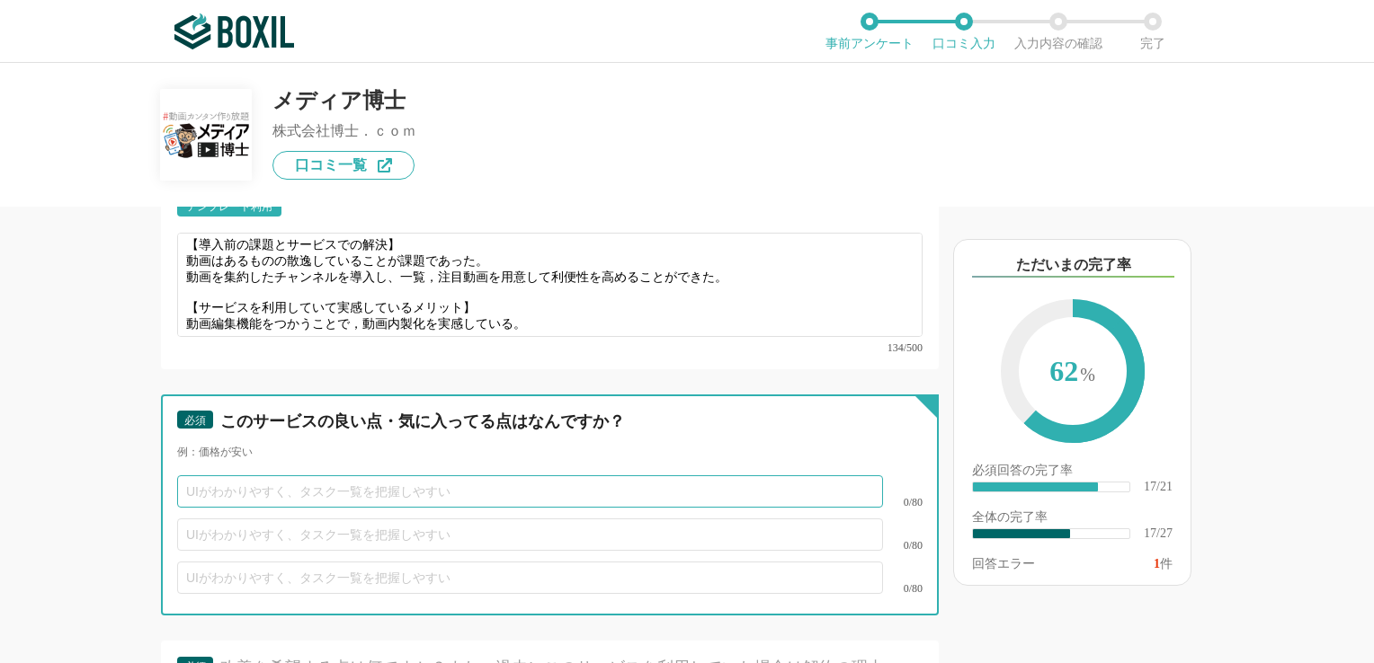
click at [394, 476] on input "text" at bounding box center [530, 492] width 706 height 32
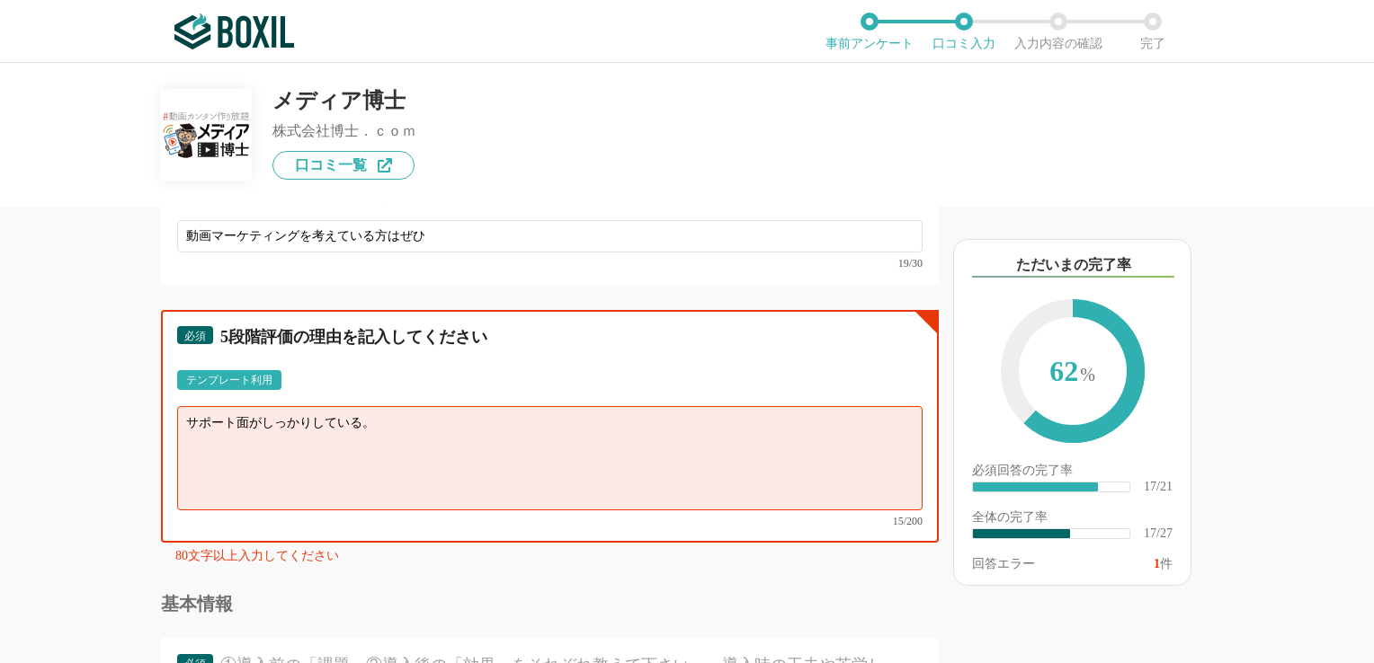
click at [183, 406] on textarea "サポート面がしっかりしている。" at bounding box center [549, 458] width 745 height 104
click at [338, 406] on textarea "担当者がついてサポート面がしっかりしている。" at bounding box center [549, 458] width 745 height 104
click at [464, 415] on textarea "担当者がついてサポートがしっかりしている。" at bounding box center [549, 458] width 745 height 104
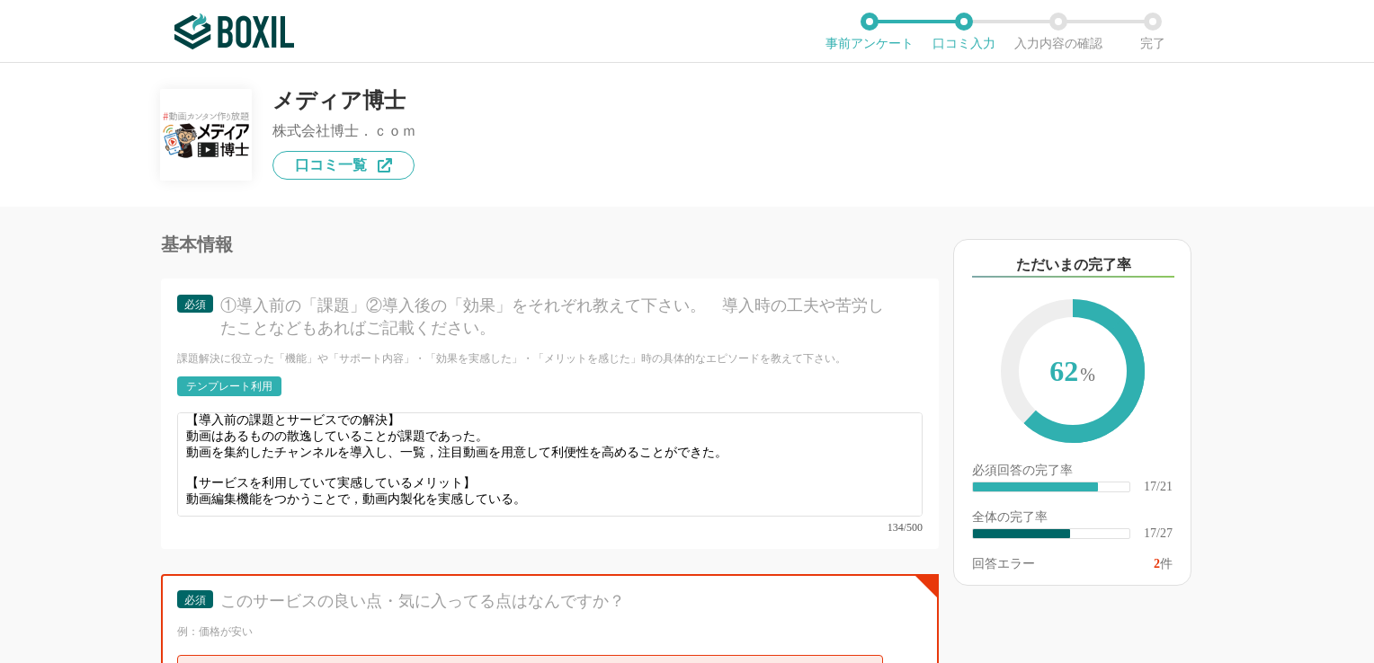
scroll to position [12, 0]
type textarea "担当者がついてサポートがしっかりしている。"
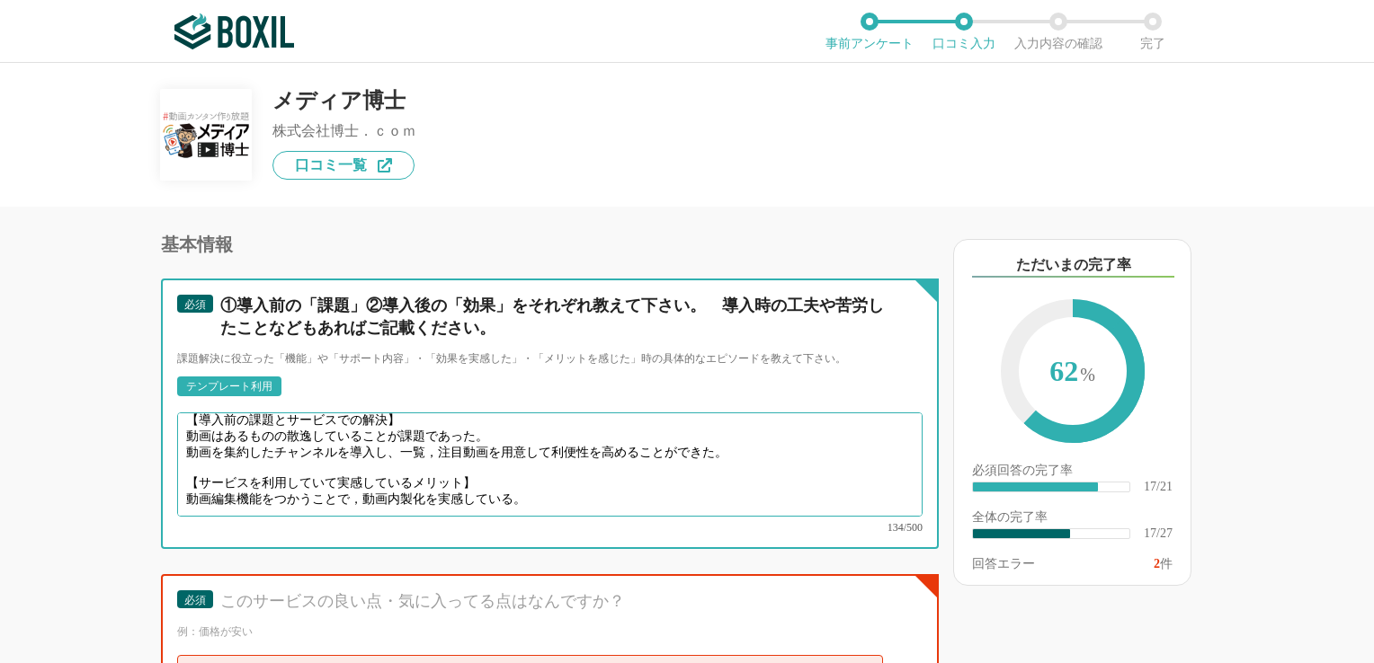
click at [536, 475] on textarea "【導入前の課題とサービスでの解決】 動画はあるものの散逸していることが課題であった。 動画を集約したチャンネルを導入し、一覧，注目動画を用意して利便性を高める…" at bounding box center [549, 465] width 745 height 104
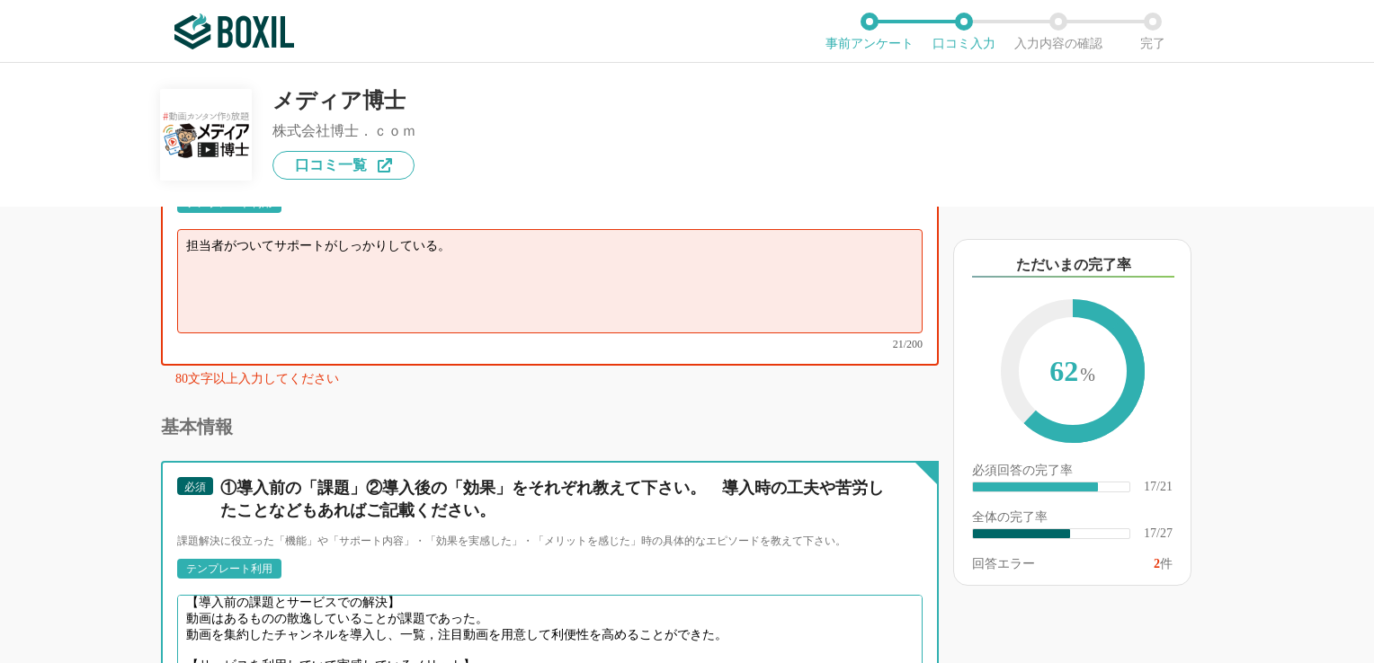
scroll to position [3235, 0]
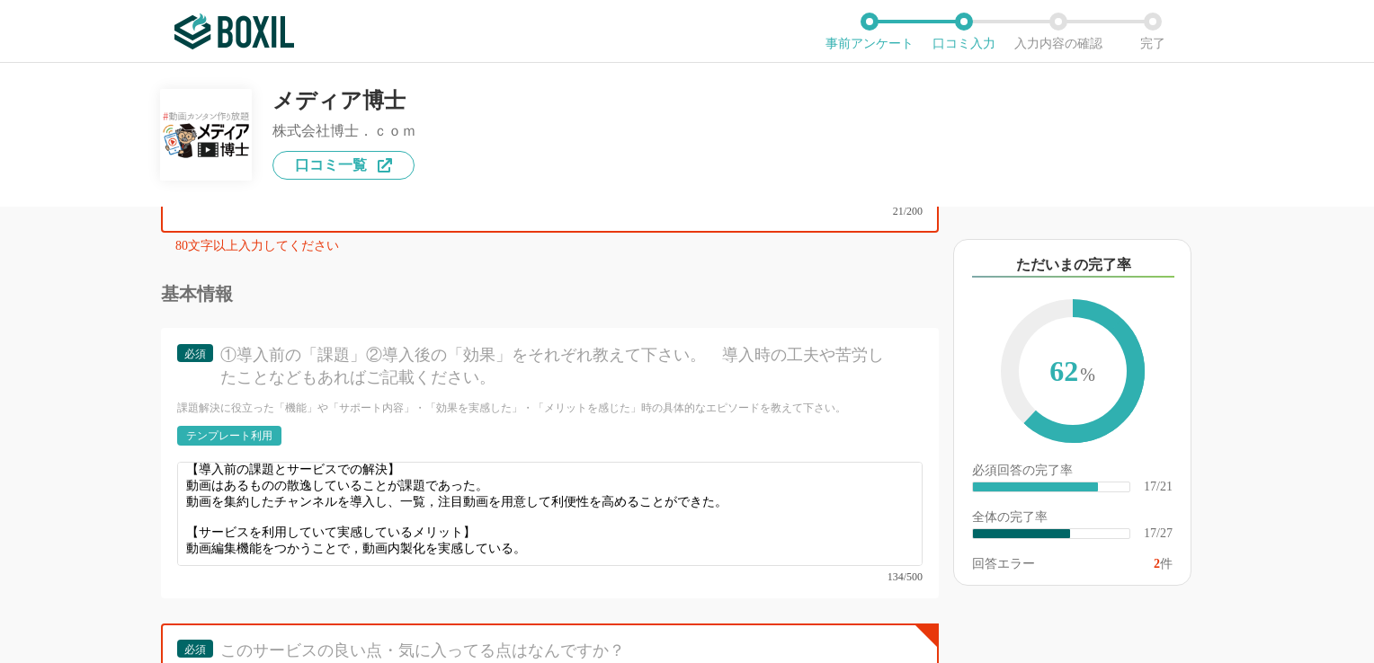
scroll to position [3415, 0]
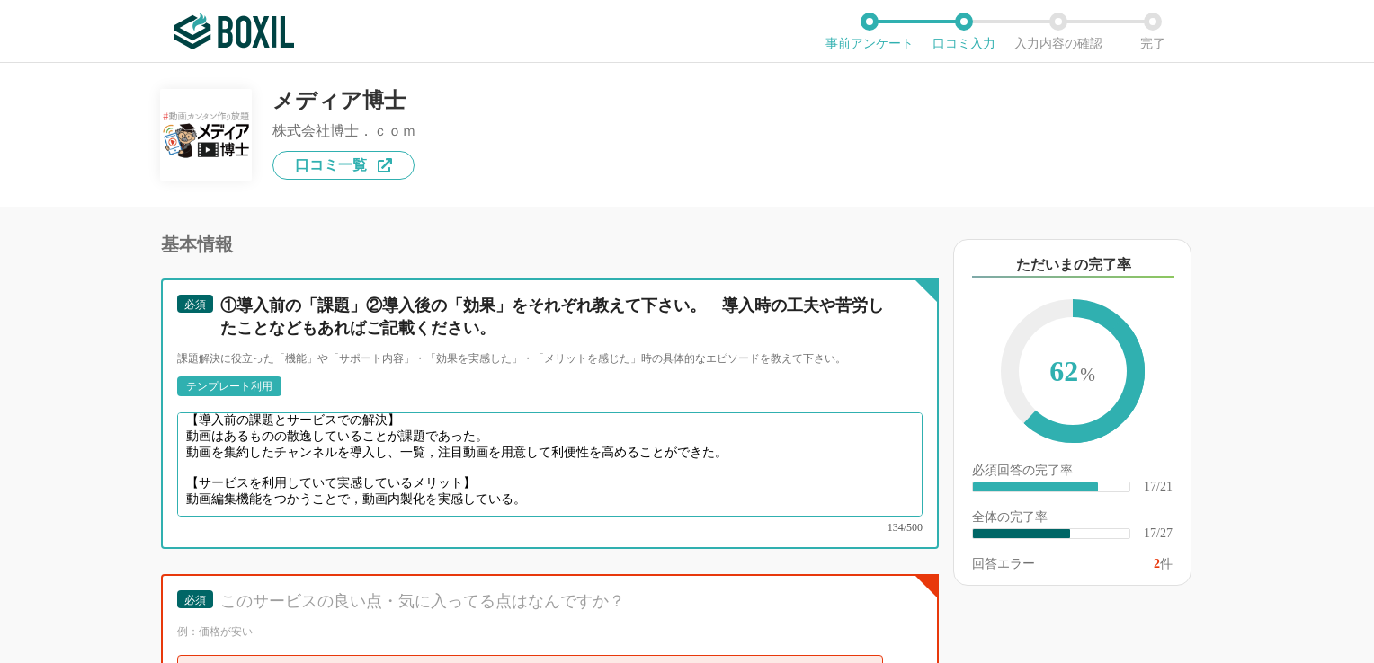
click at [525, 448] on textarea "【導入前の課題とサービスでの解決】 動画はあるものの散逸していることが課題であった。 動画を集約したチャンネルを導入し、一覧，注目動画を用意して利便性を高める…" at bounding box center [549, 465] width 745 height 104
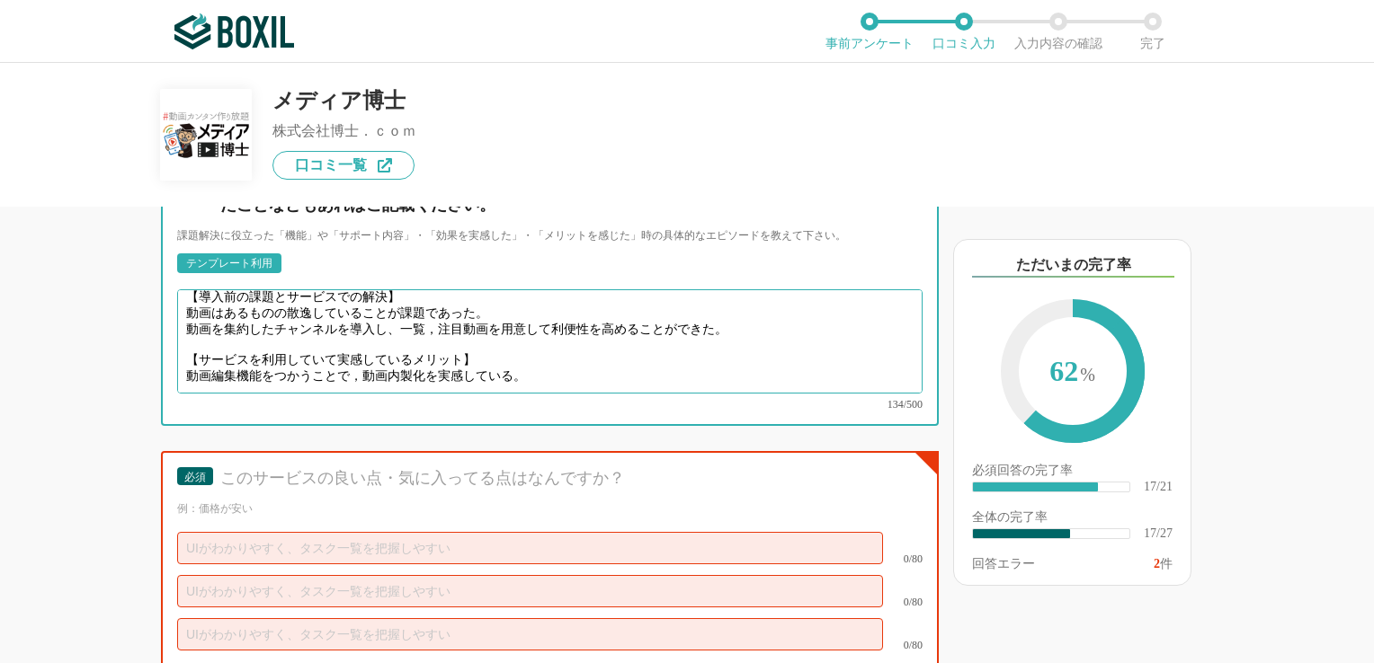
scroll to position [3595, 0]
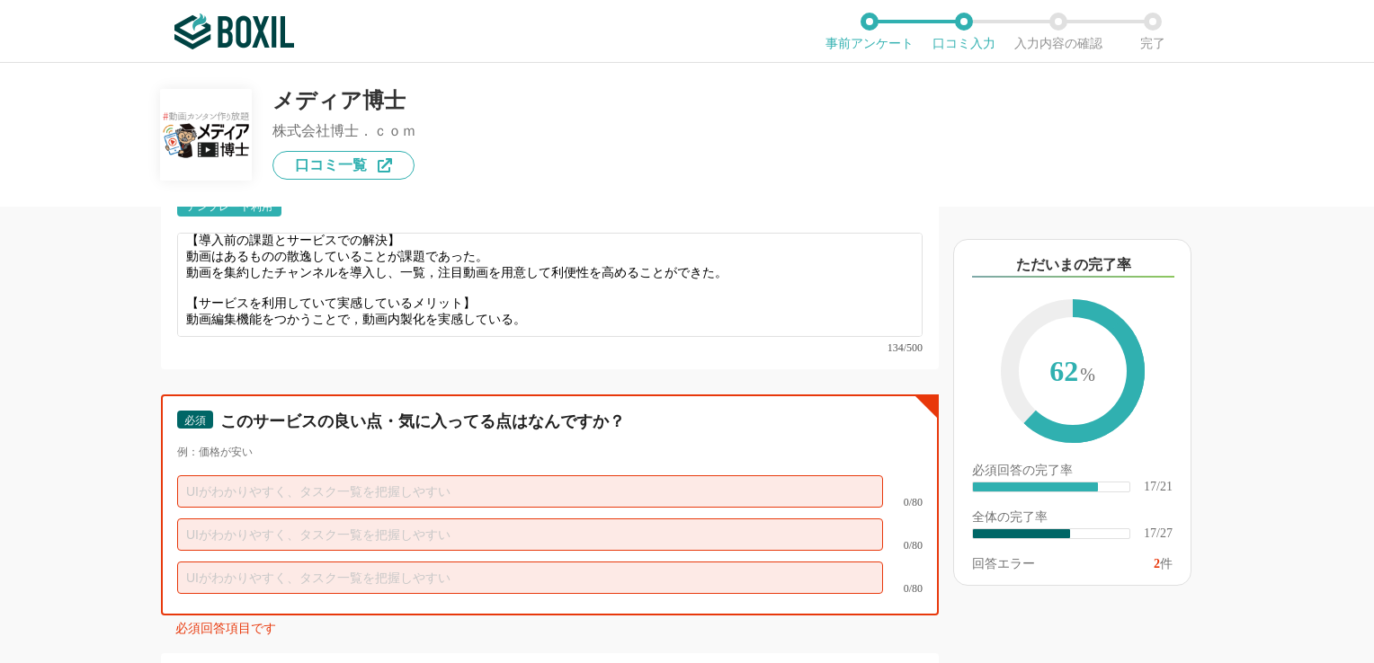
click at [361, 476] on input "text" at bounding box center [530, 492] width 706 height 32
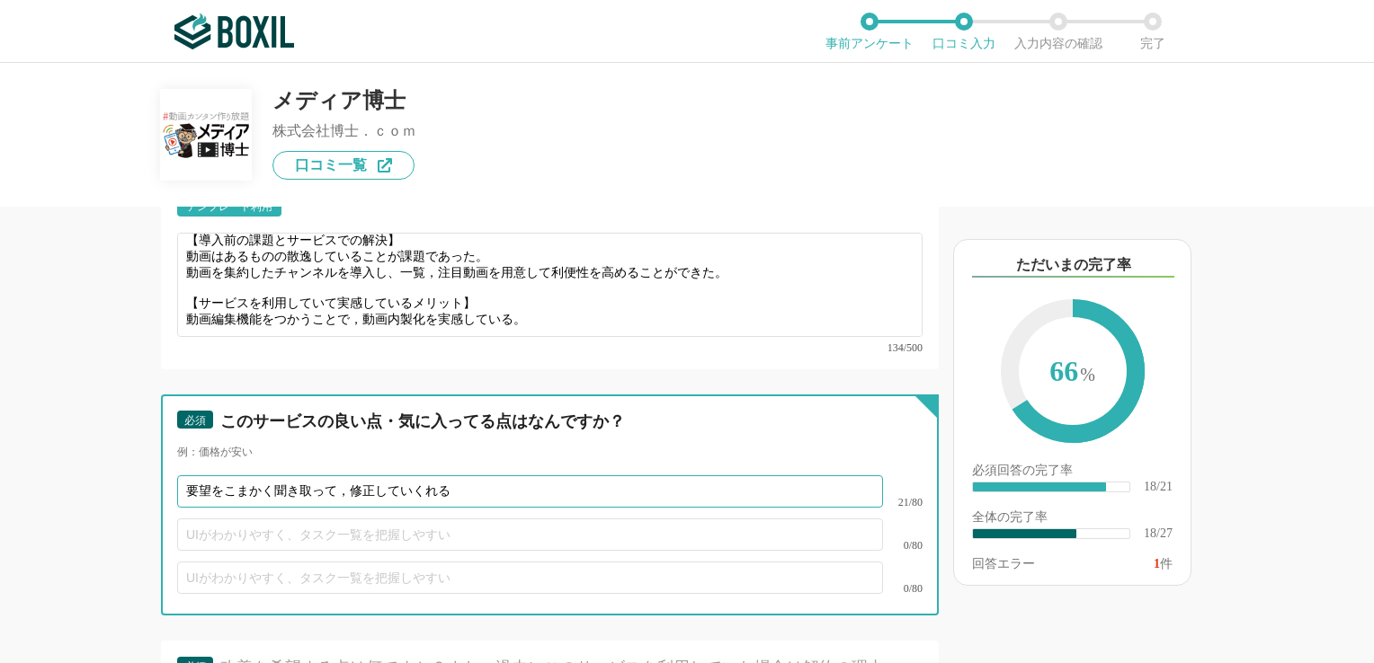
type input "要望をこまかく聞き取って，修正していくれる"
click at [263, 519] on input "text" at bounding box center [530, 535] width 706 height 32
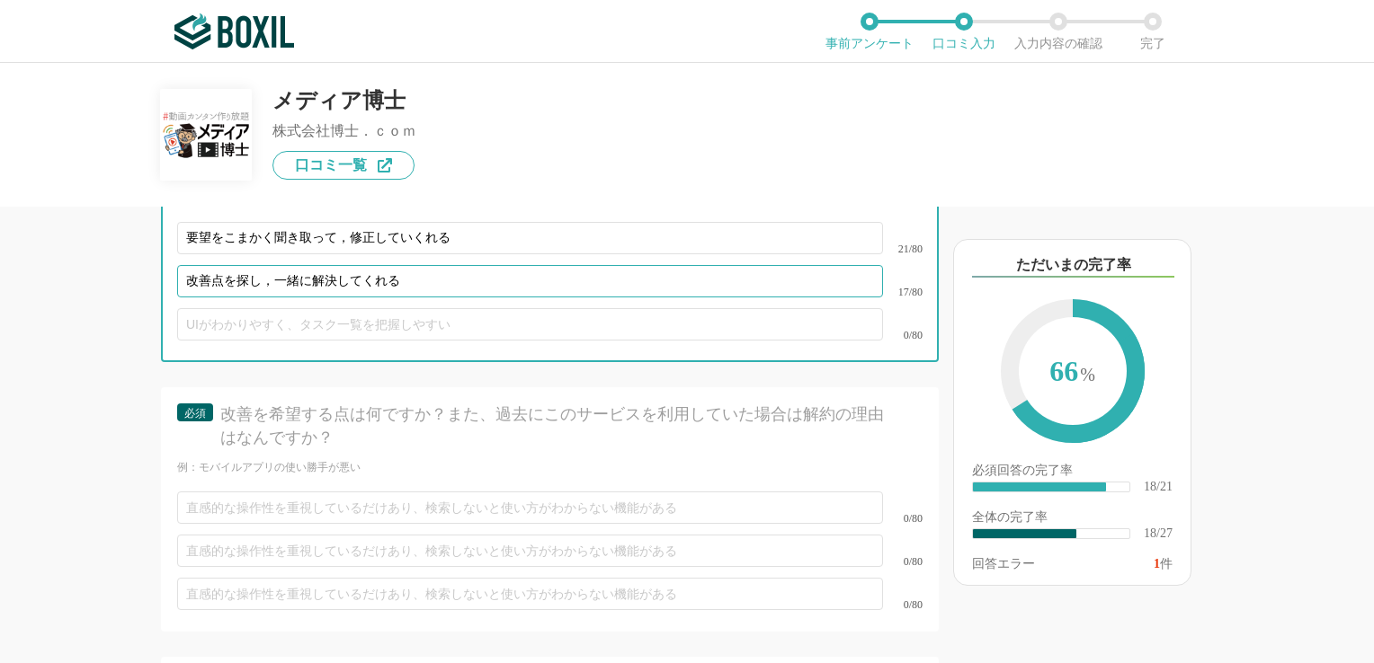
scroll to position [3865, 0]
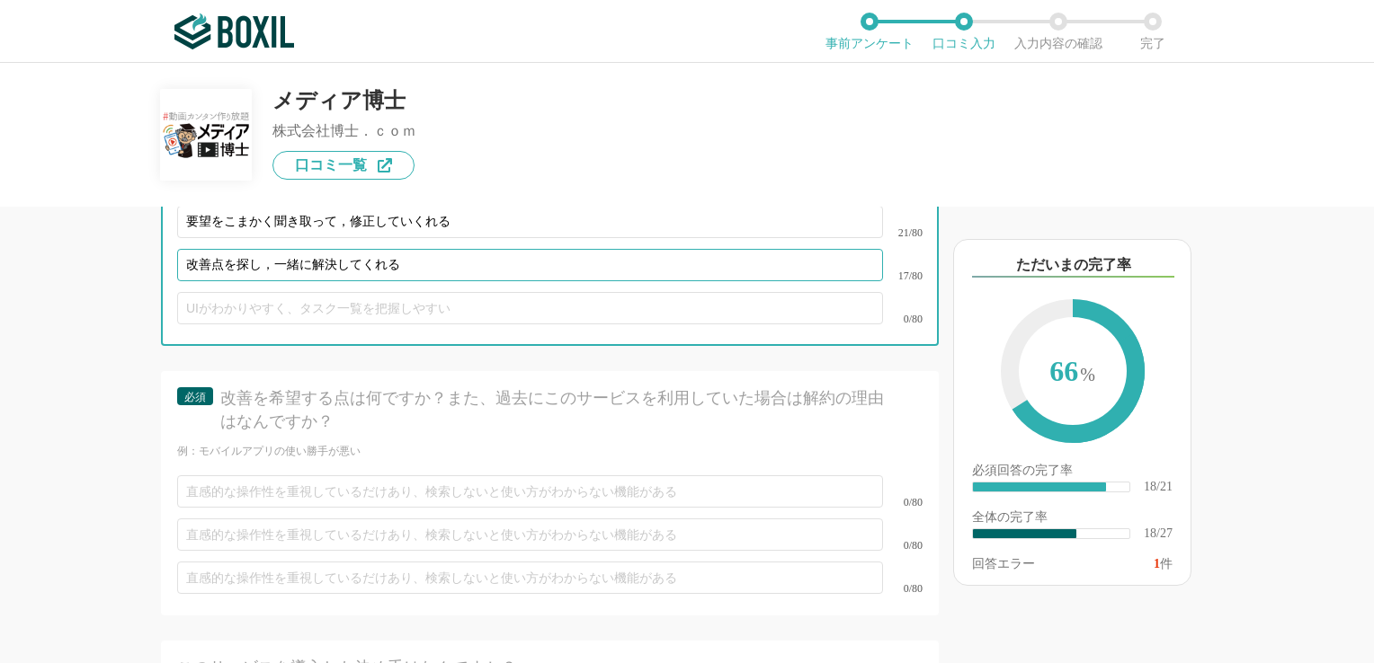
type input "改善点を探し，一緒に解決してくれる"
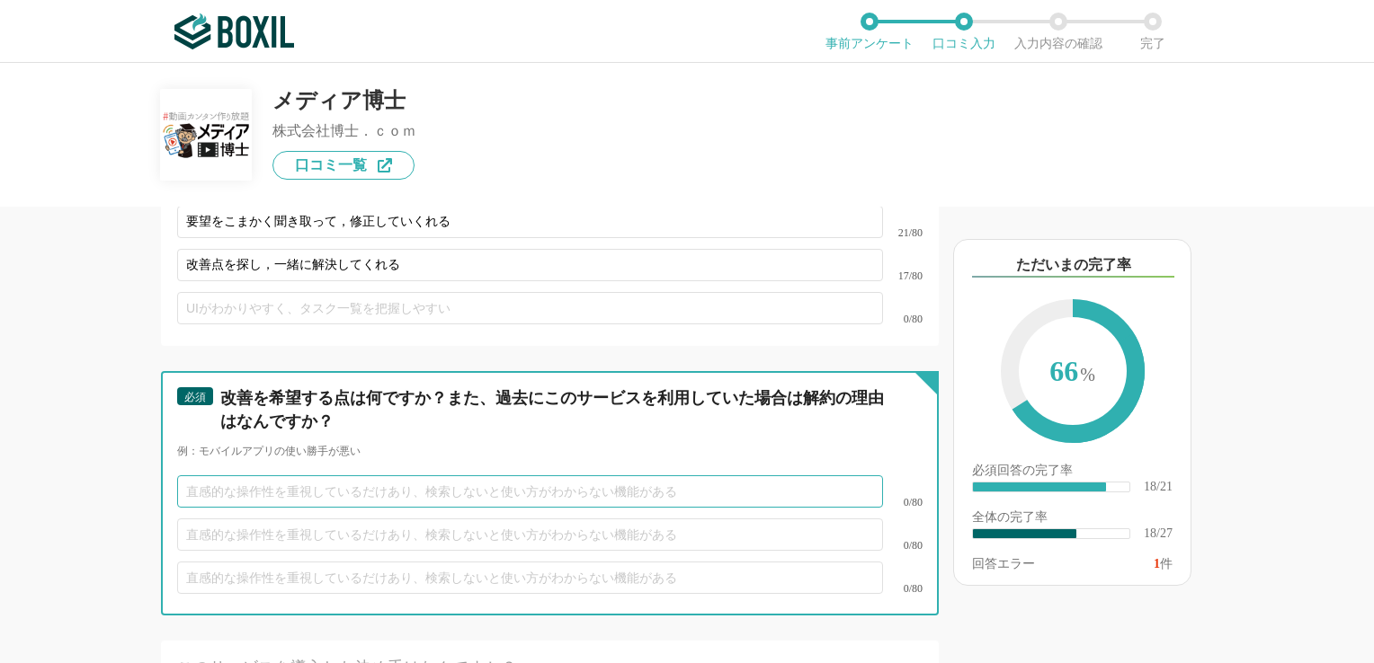
click at [273, 476] on input "text" at bounding box center [530, 492] width 706 height 32
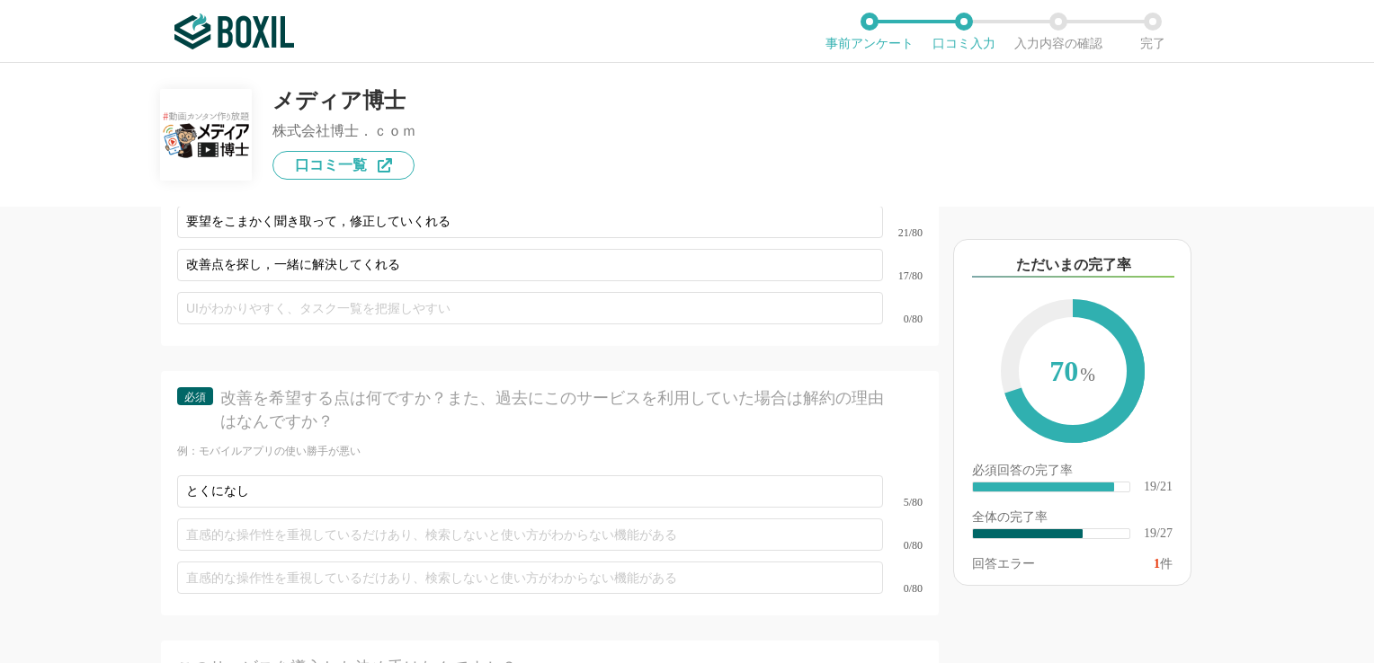
click at [549, 444] on div "例：モバイルアプリの使い勝手が悪い" at bounding box center [549, 451] width 745 height 15
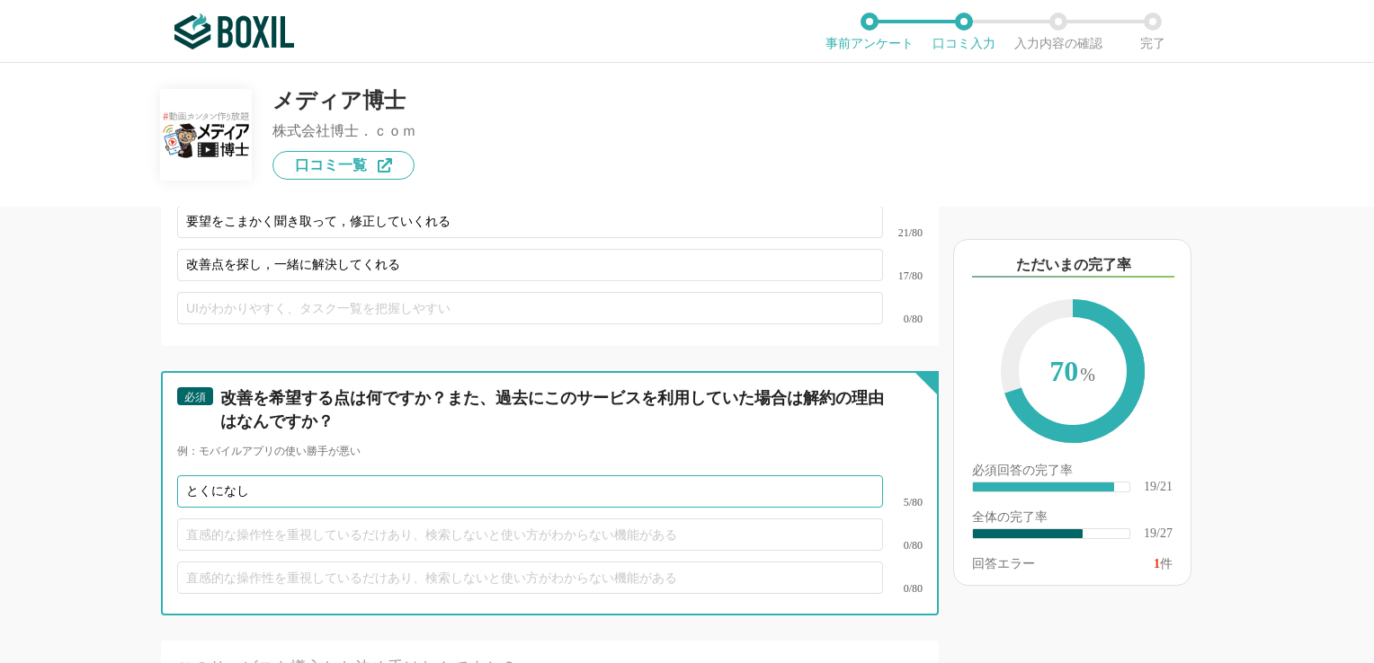
click at [348, 476] on input "とくになし" at bounding box center [530, 492] width 706 height 32
type input "とくになし"
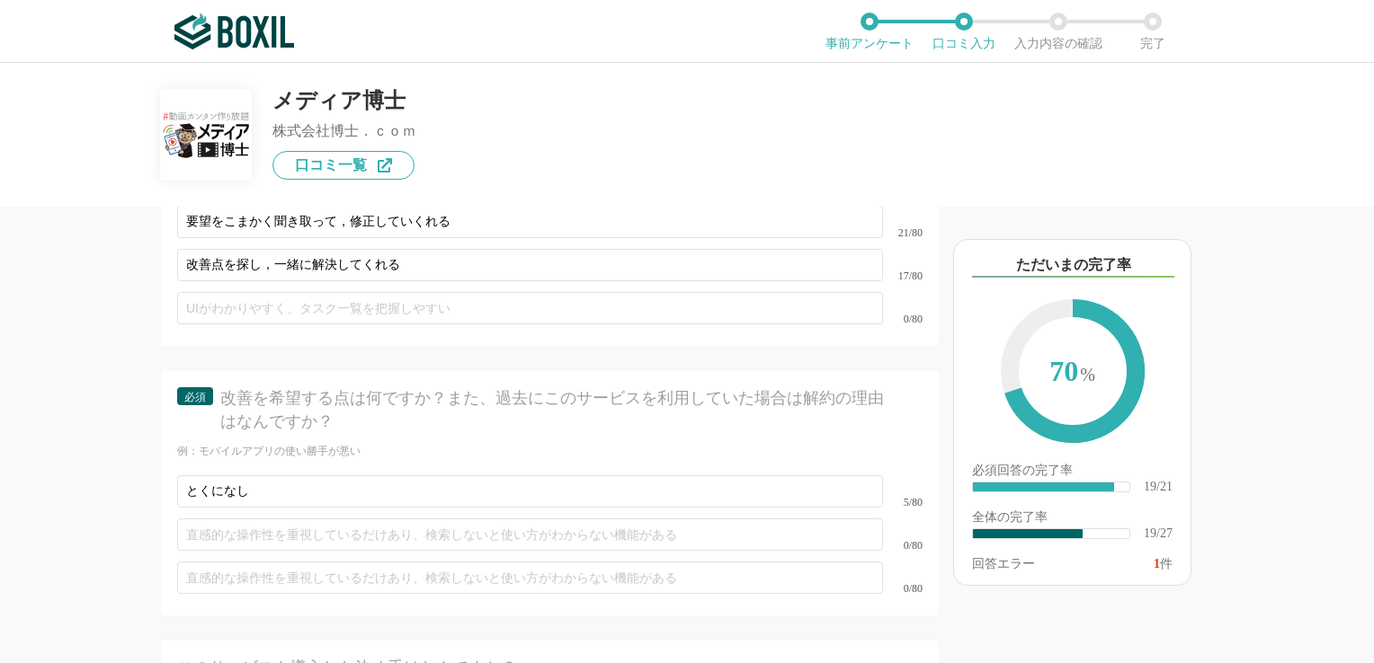
click at [453, 387] on div "改善を希望する点は何ですか？また、過去にこのサービスを利用していた場合は解約の理由はなんですか？" at bounding box center [555, 409] width 671 height 45
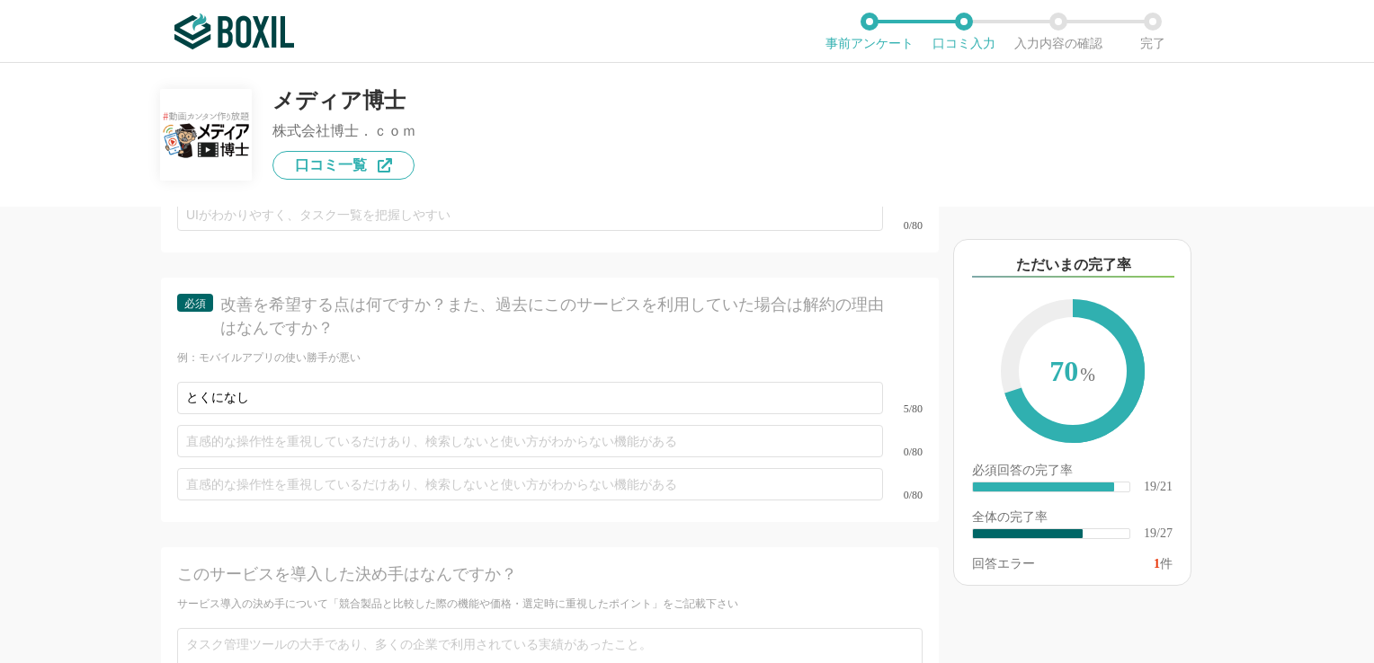
scroll to position [4044, 0]
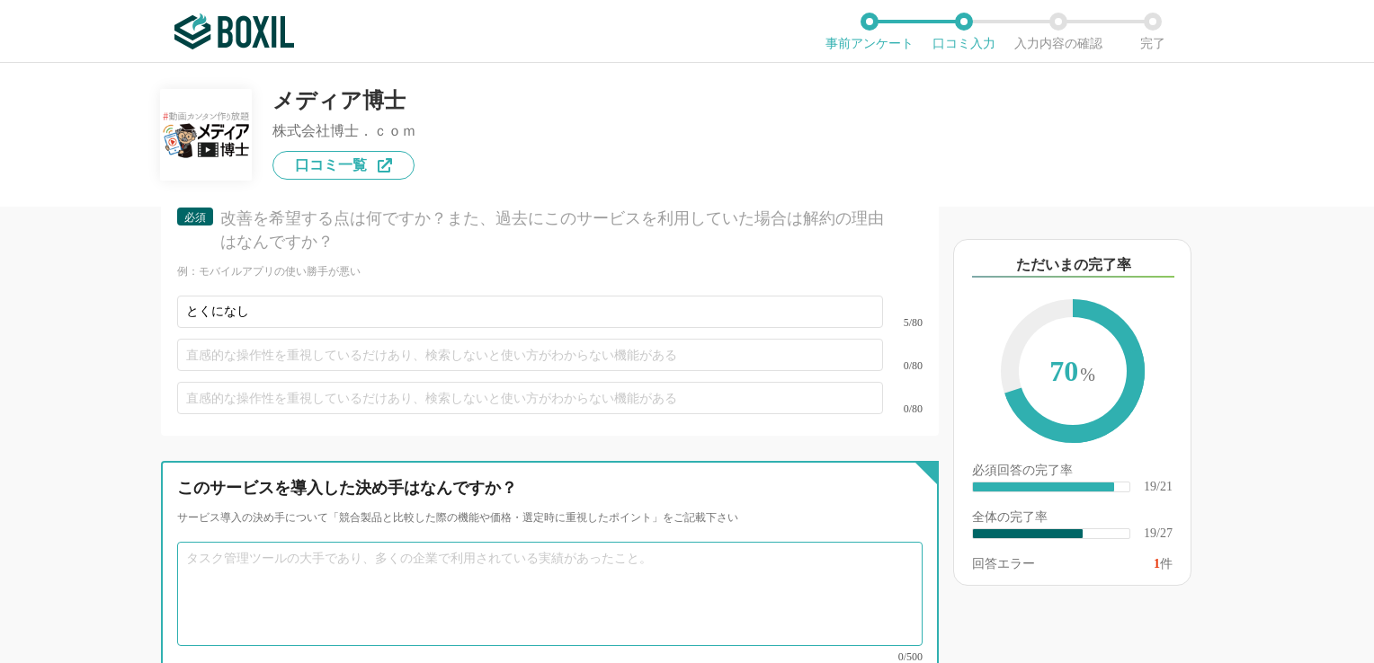
click at [383, 542] on textarea at bounding box center [549, 594] width 745 height 104
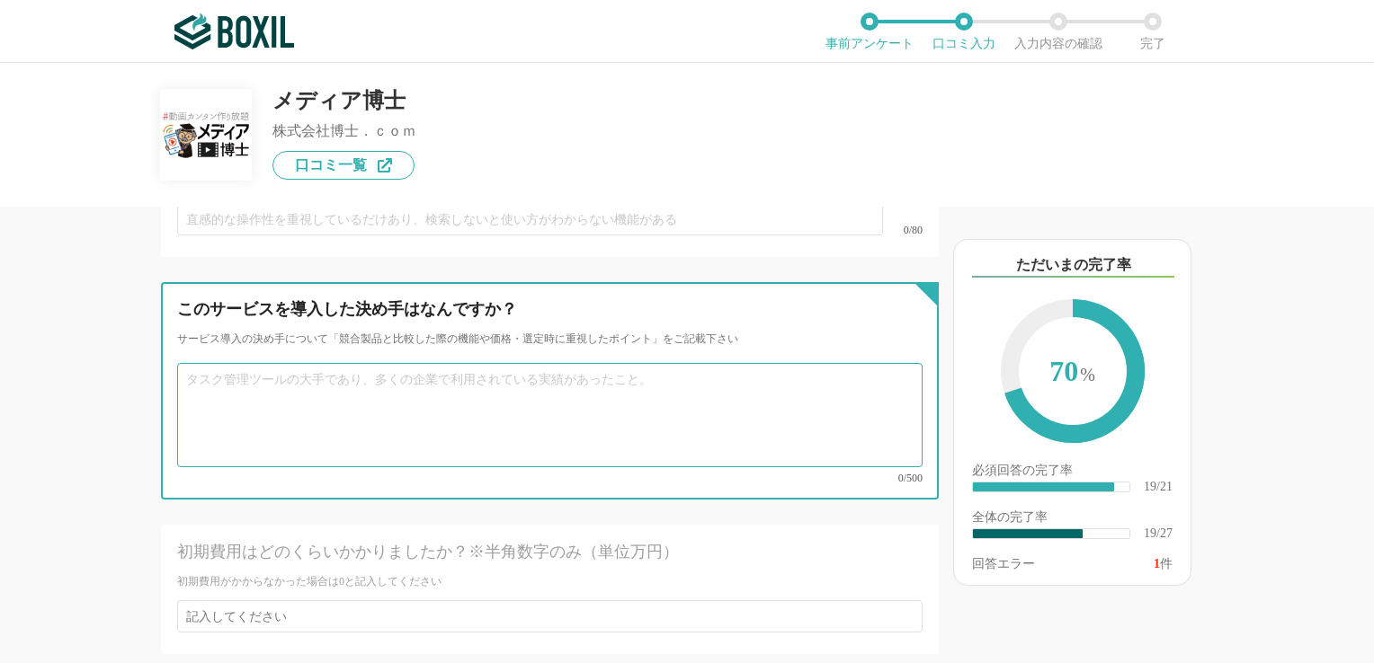
scroll to position [4224, 0]
click at [227, 362] on textarea at bounding box center [549, 414] width 745 height 104
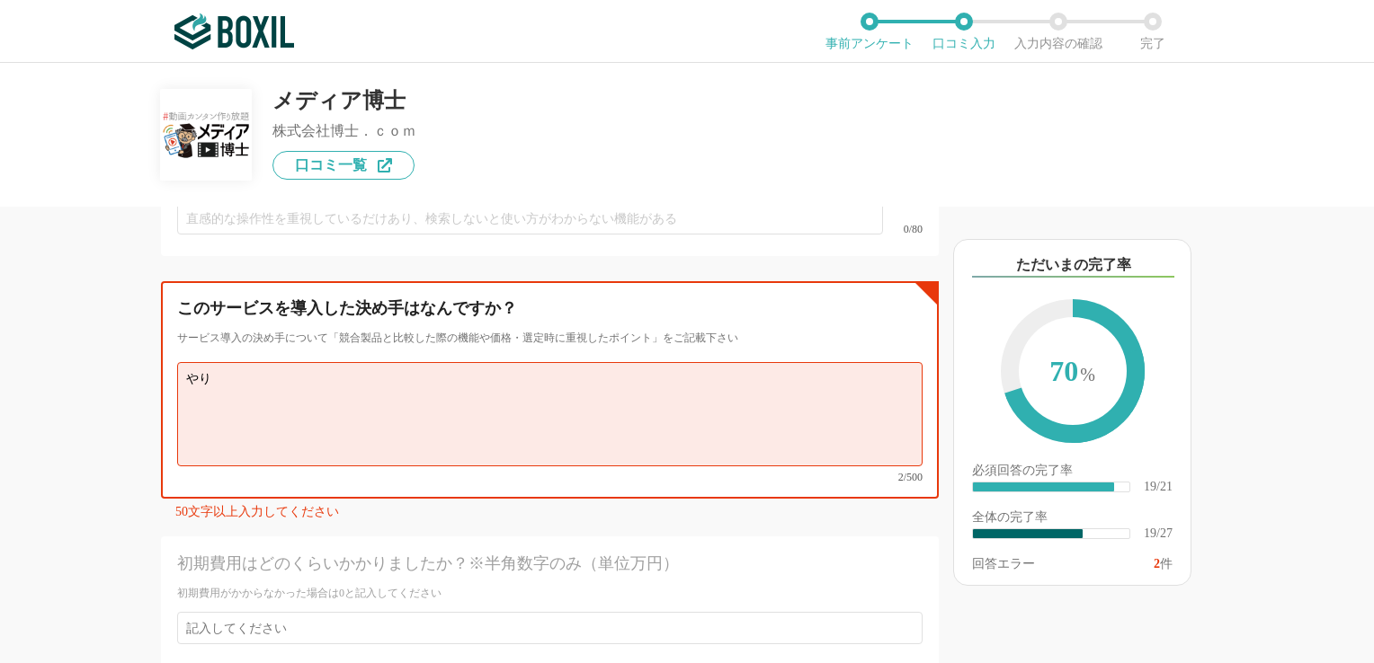
type textarea "や"
type textarea "動"
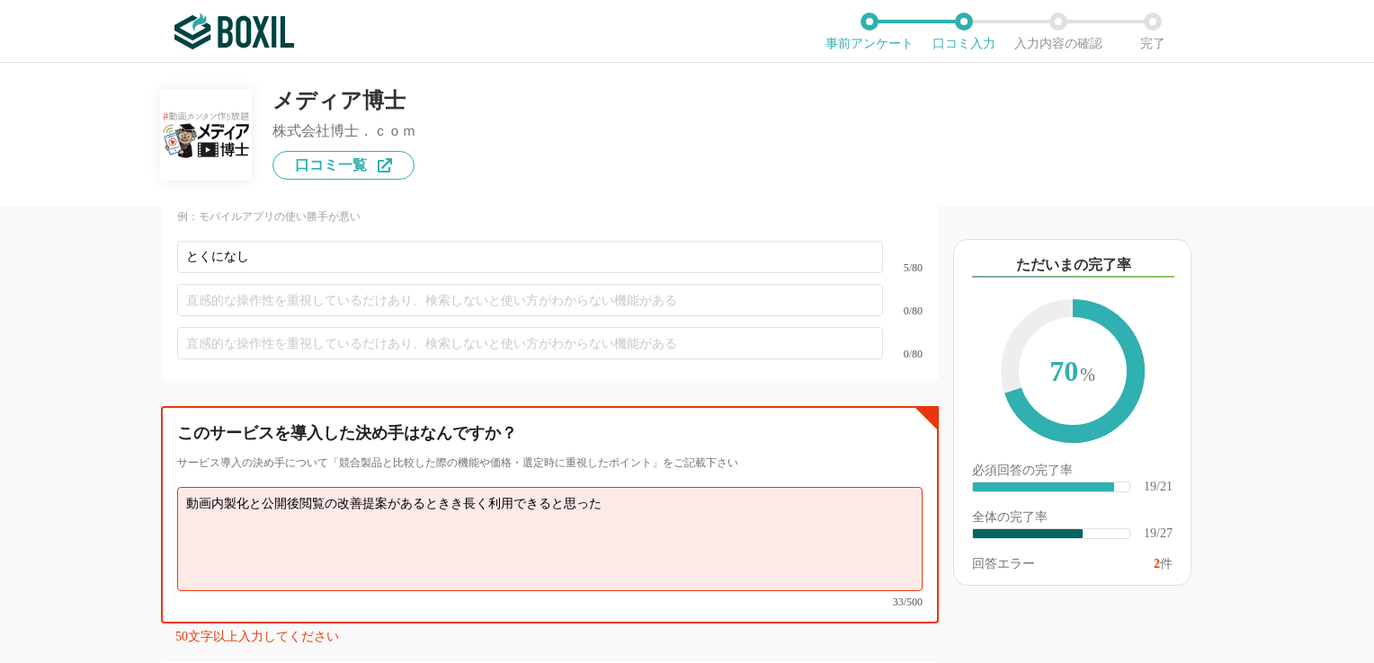
scroll to position [4134, 0]
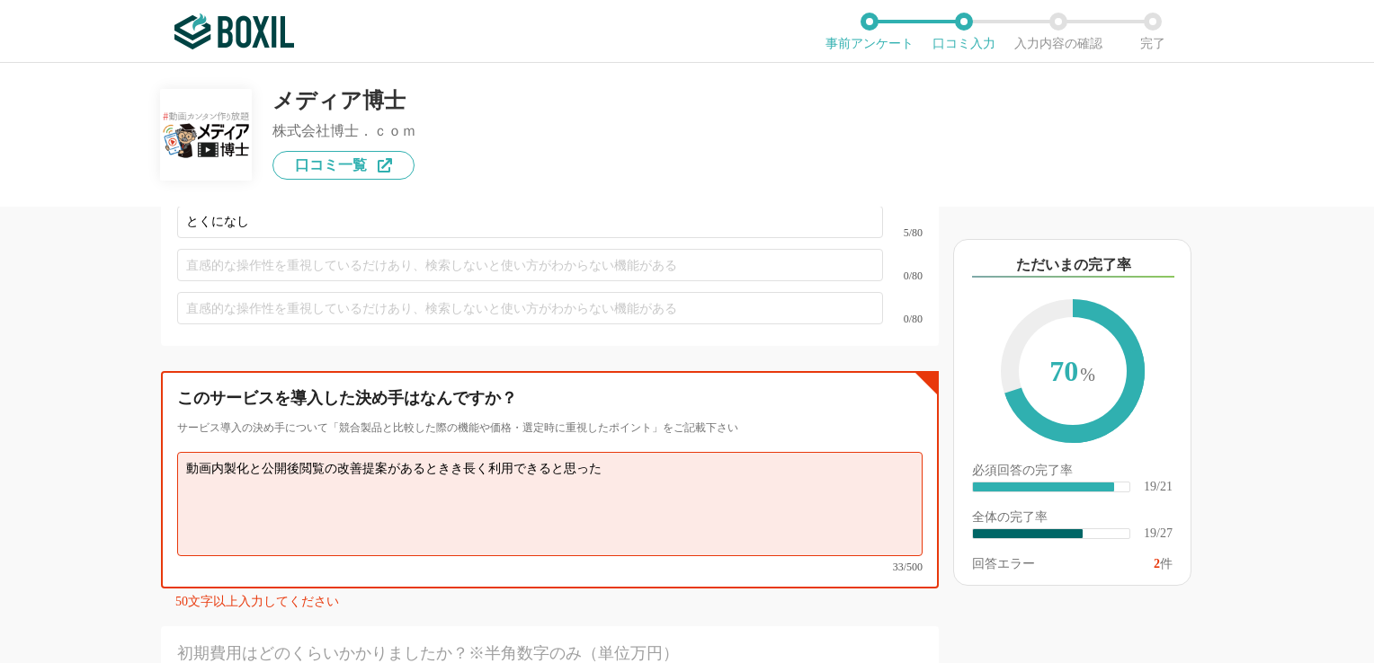
click at [248, 452] on textarea "動画内製化と公開後閲覧の改善提案があるときき長く利用できると思った" at bounding box center [549, 504] width 745 height 104
click at [414, 452] on textarea "動画内製化のやりやすさと公開後の閲覧の改善提案があるときき長く利用できると思った" at bounding box center [549, 504] width 745 height 104
click at [438, 452] on textarea "動画内製化のやりやすさと公開後の改善提案があるときき長く利用できると思った" at bounding box center [549, 504] width 745 height 104
click at [474, 452] on textarea "動画内製化のやりやすさと公開後の改善提案もあるときき長く利用できると思った" at bounding box center [549, 504] width 745 height 104
click at [651, 452] on textarea "動画内製化のやりやすさと公開後の改善提案もあり長く利用できると思った" at bounding box center [549, 504] width 745 height 104
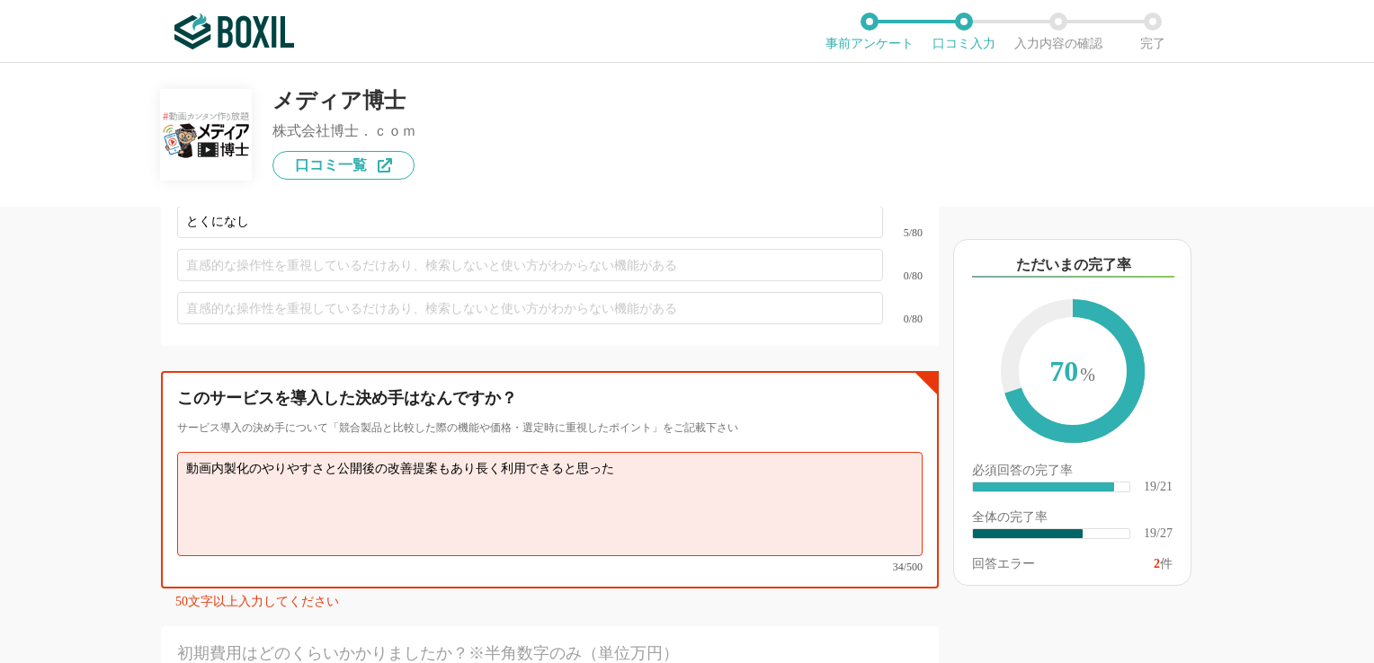
click at [583, 475] on textarea "動画内製化のやりやすさと公開後の改善提案もあり長く利用できると思った" at bounding box center [549, 504] width 745 height 104
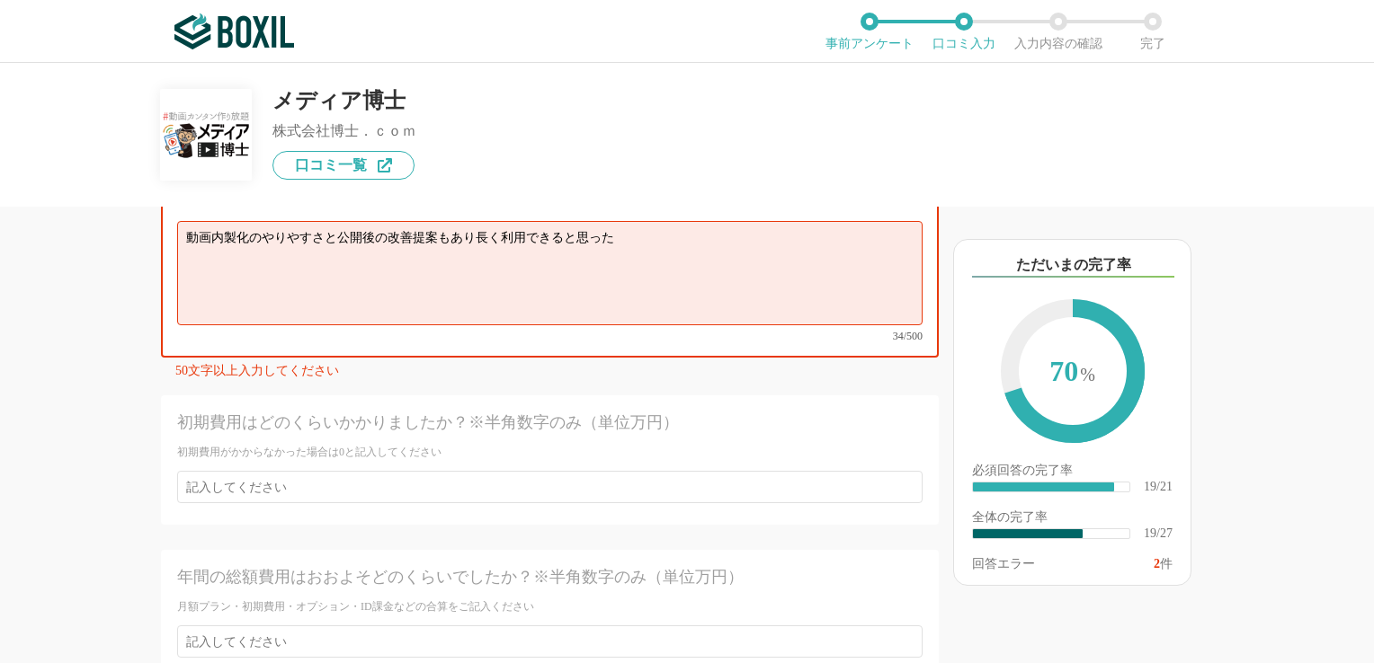
scroll to position [4404, 0]
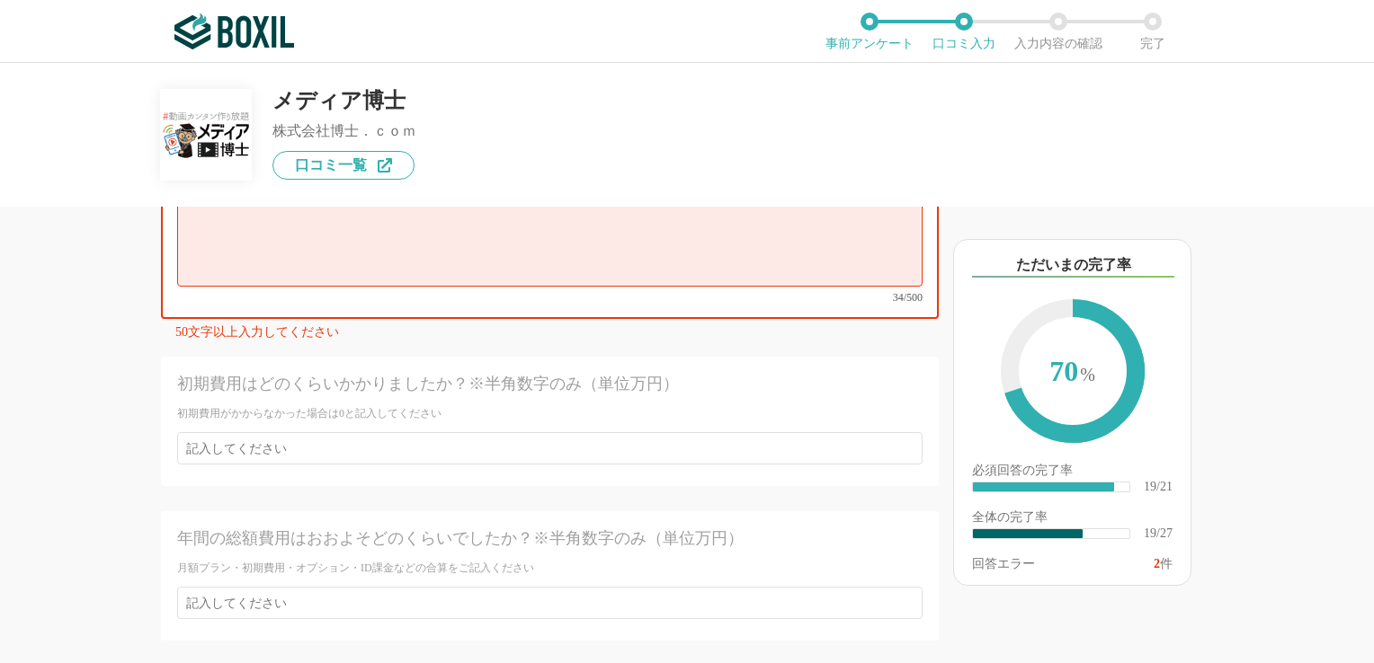
click at [644, 298] on div "基本情報 必須 ①導入前の「課題」②導入後の「効果」をそれぞれ教えて下さい。　導入時の工夫や苦労したことなどもあればご記載ください。 課題解決に役立った「機能…" at bounding box center [550, 72] width 778 height 1650
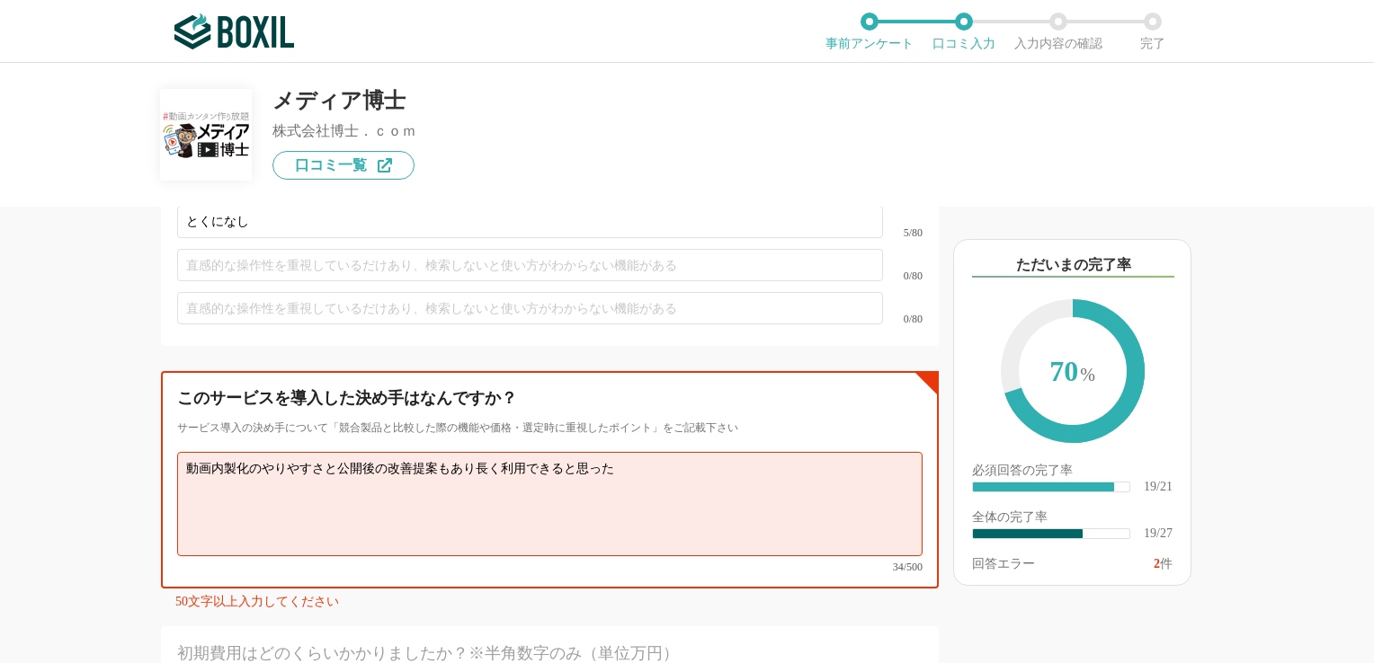
click at [621, 452] on textarea "動画内製化のやりやすさと公開後の改善提案もあり長く利用できると思った" at bounding box center [549, 504] width 745 height 104
click at [575, 310] on div "必須 改善を希望する点は何ですか？また、過去にこのサービスを利用していた場合は解約の理由はなんですか？ 例：モバイルアプリの使い勝手が悪い とくになし 5/8…" at bounding box center [550, 231] width 778 height 258
click at [627, 452] on textarea "動画内製化のやりやすさと公開後の改善提案もあり長く利用できると思った" at bounding box center [549, 504] width 745 height 104
type textarea "動"
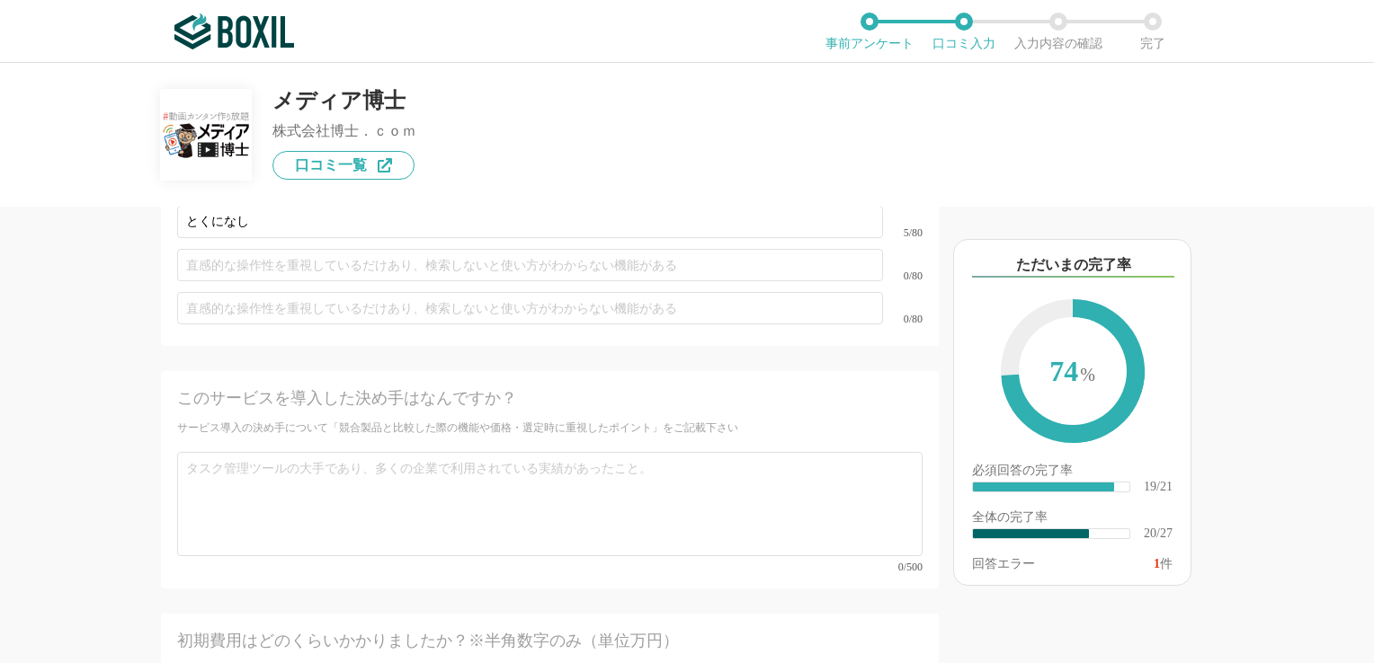
click at [492, 353] on div at bounding box center [556, 356] width 763 height 7
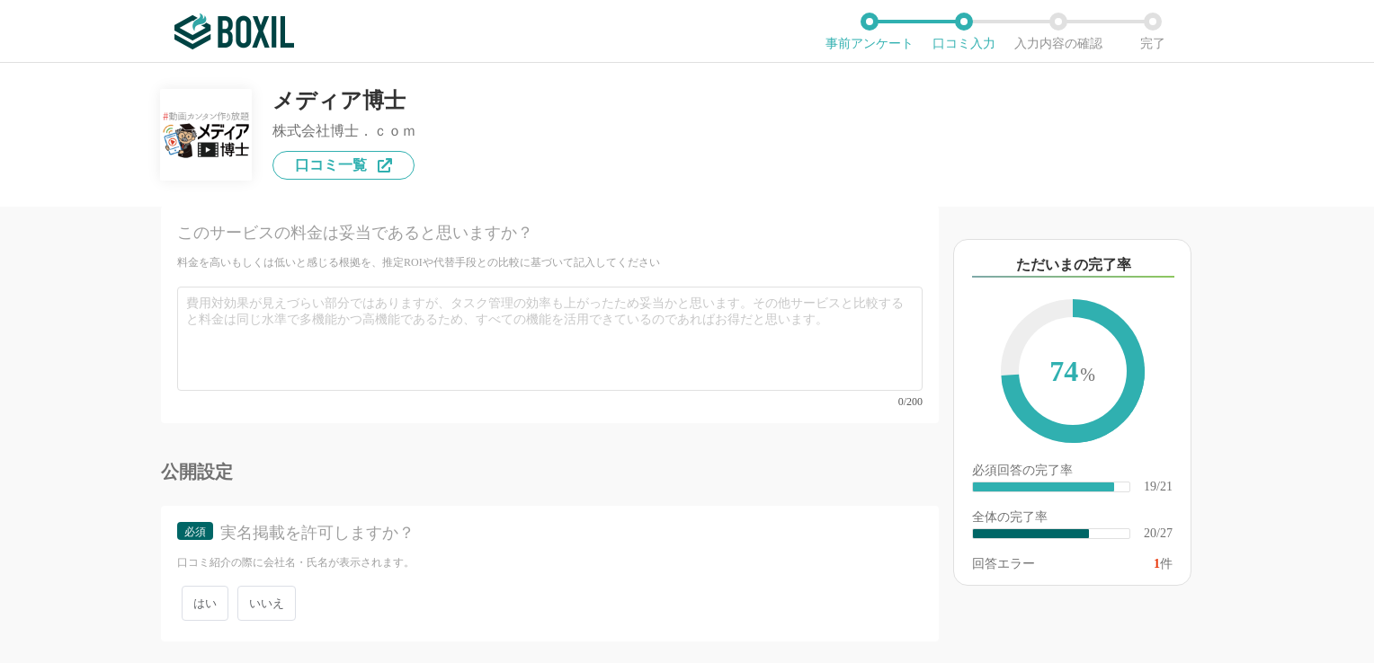
scroll to position [4853, 0]
click at [273, 584] on span "いいえ" at bounding box center [266, 601] width 58 height 35
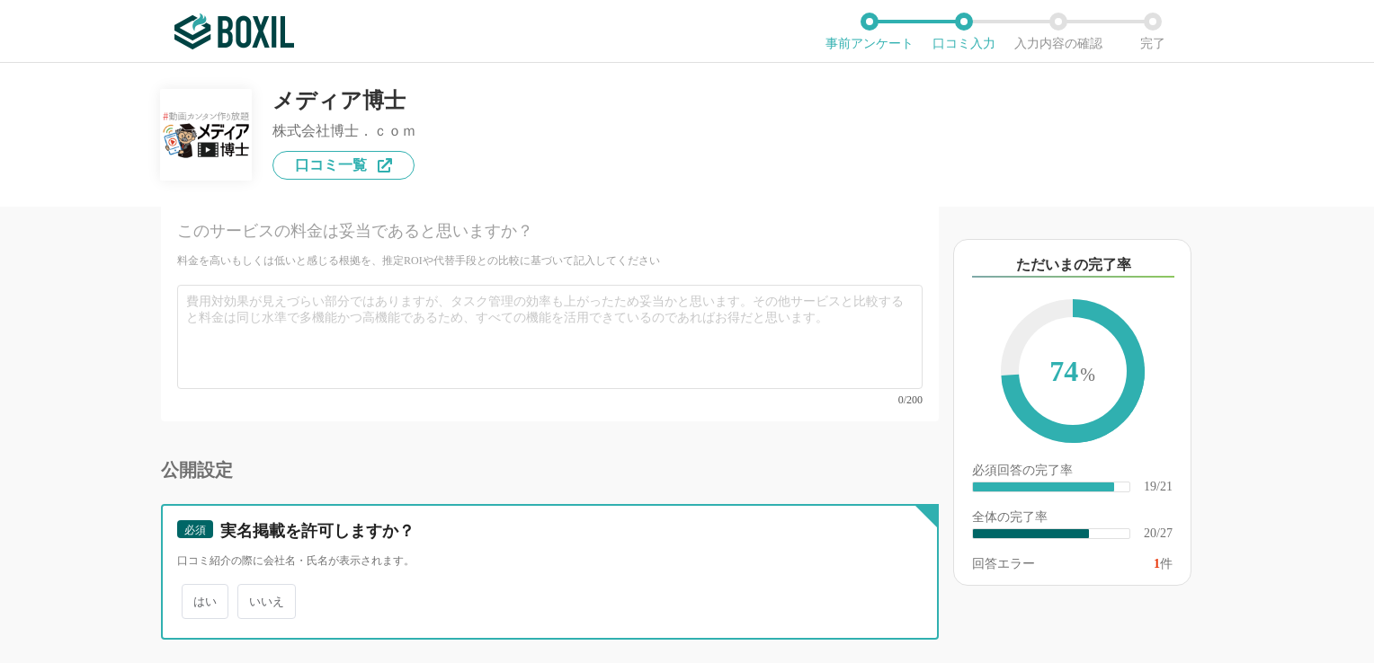
click at [254, 587] on input "いいえ" at bounding box center [248, 593] width 12 height 12
radio input "true"
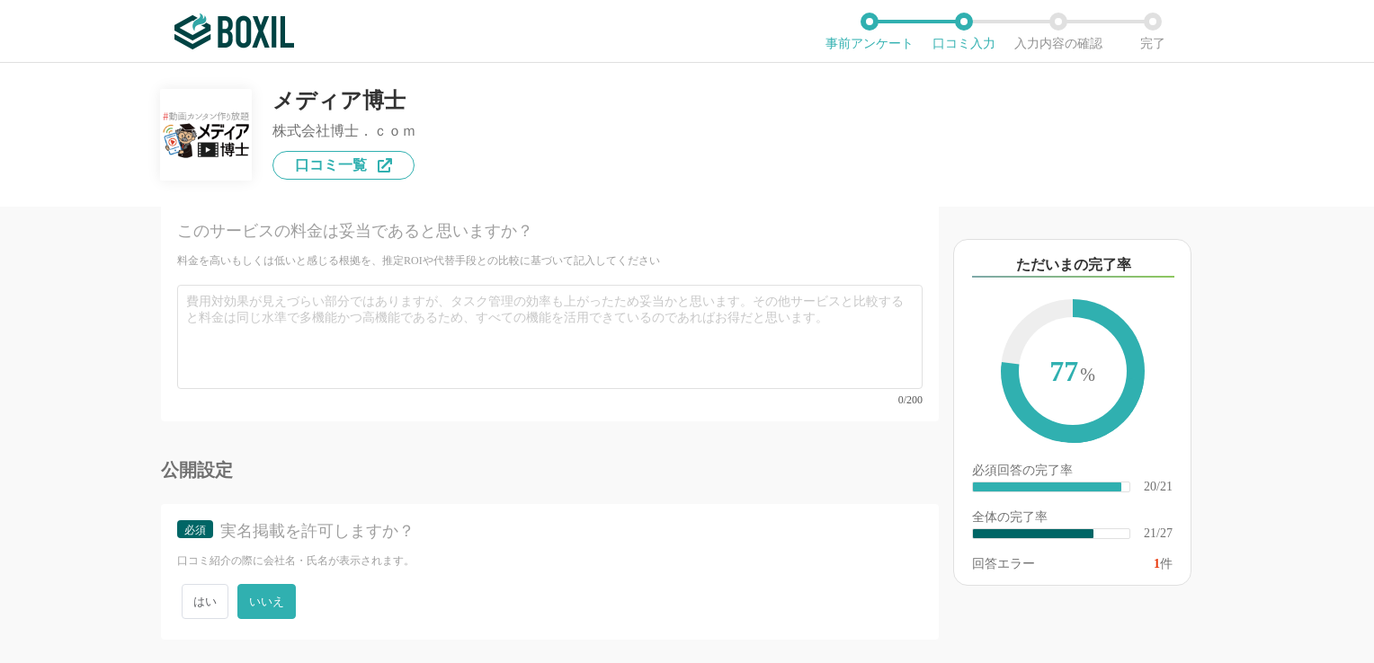
drag, startPoint x: 830, startPoint y: 613, endPoint x: 840, endPoint y: 95, distance: 517.9
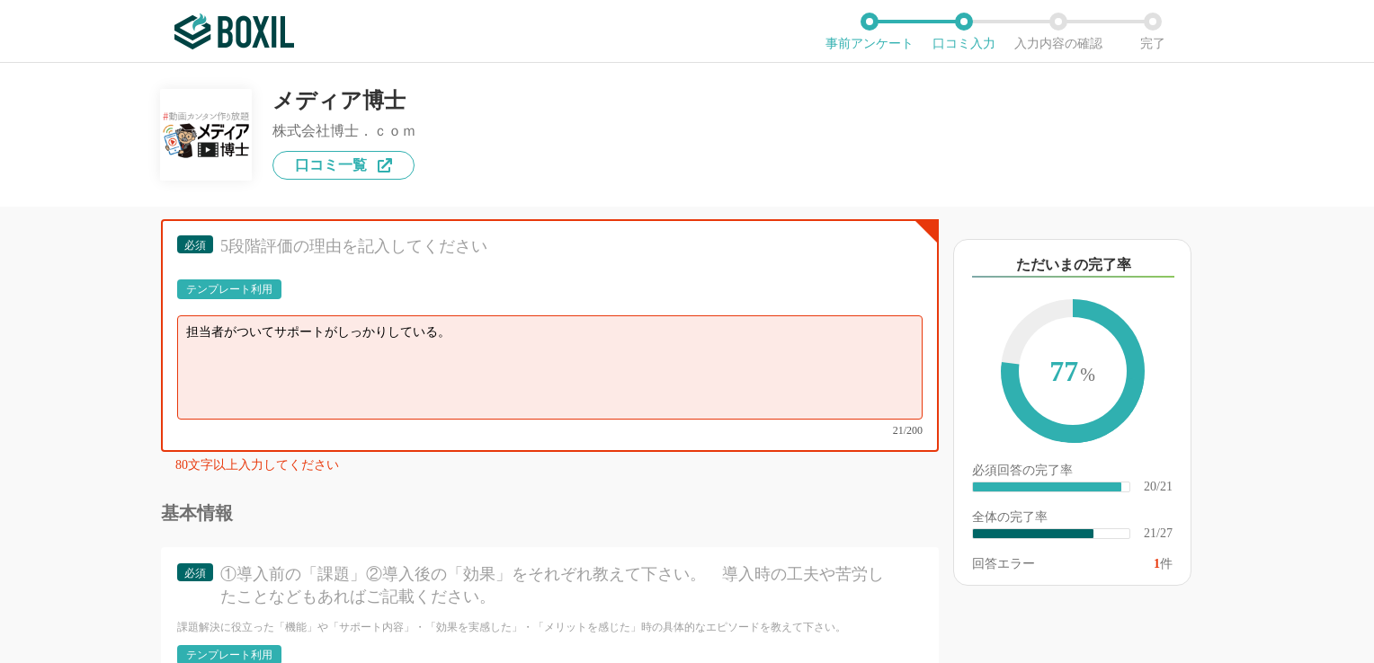
scroll to position [3145, 0]
click at [620, 316] on textarea "担当者がついてサポートがしっかりしている。" at bounding box center [549, 368] width 745 height 104
click at [540, 282] on div "テンプレート利用 ፠テンプレート文言が変更されてない箇所がある、または使用できないテキスト（記号）が含まれています。" at bounding box center [549, 295] width 745 height 31
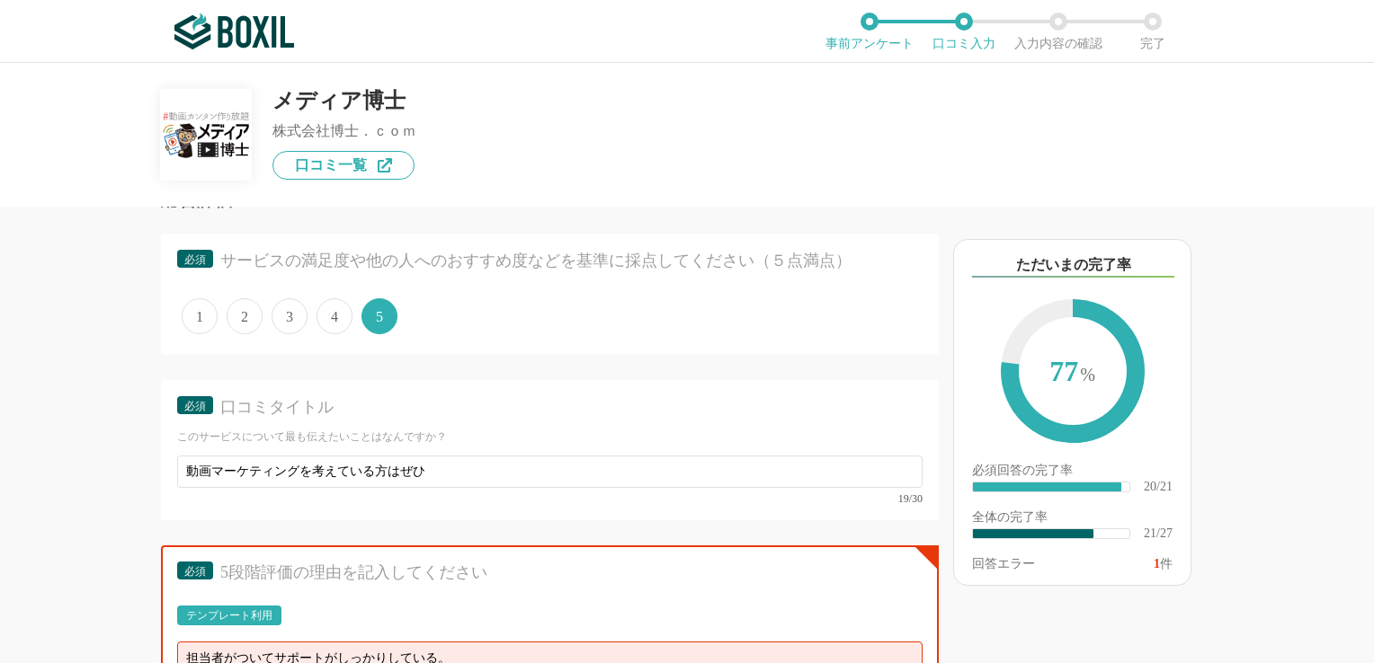
scroll to position [3056, 0]
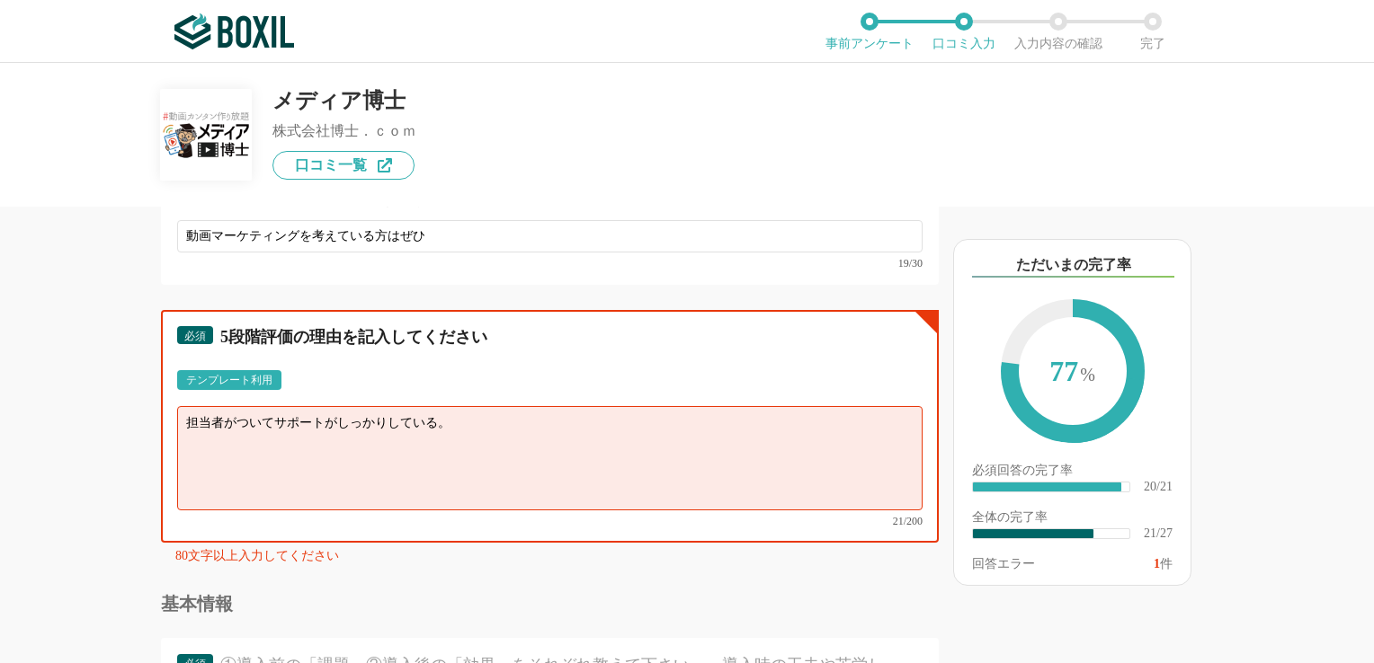
click at [185, 406] on textarea "担当者がついてサポートがしっかりしている。" at bounding box center [549, 458] width 745 height 104
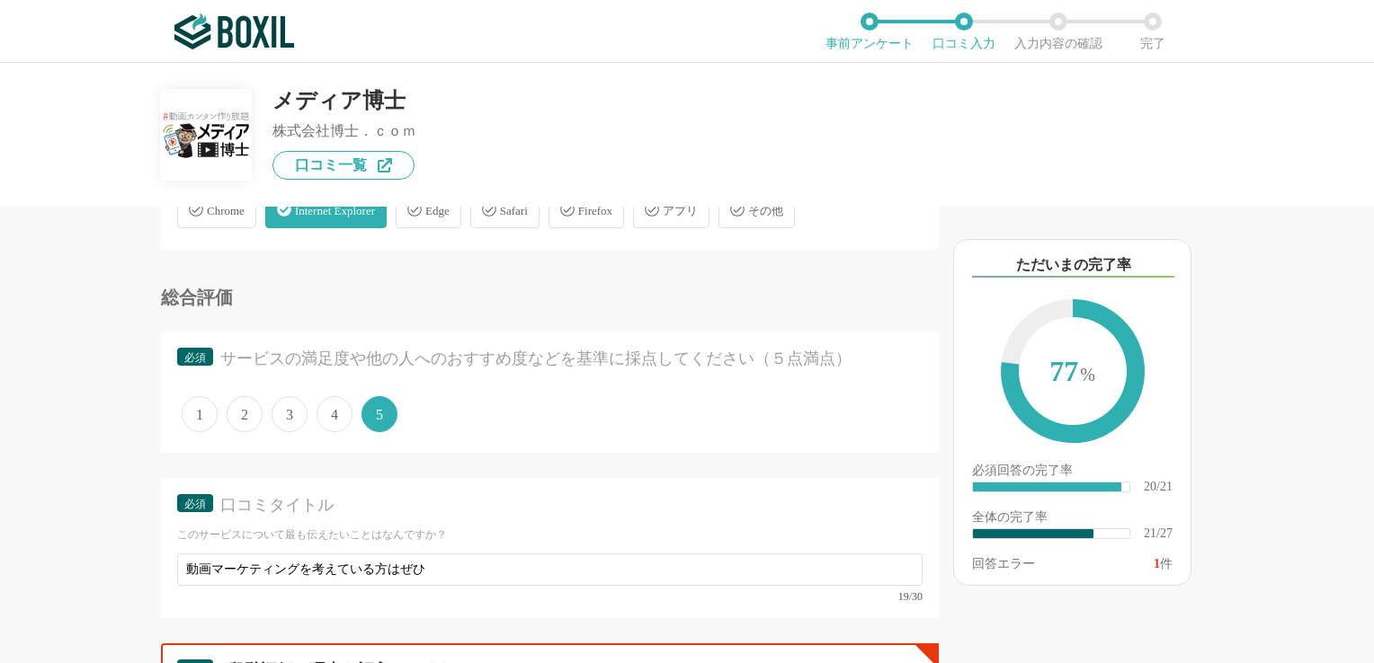
scroll to position [2966, 0]
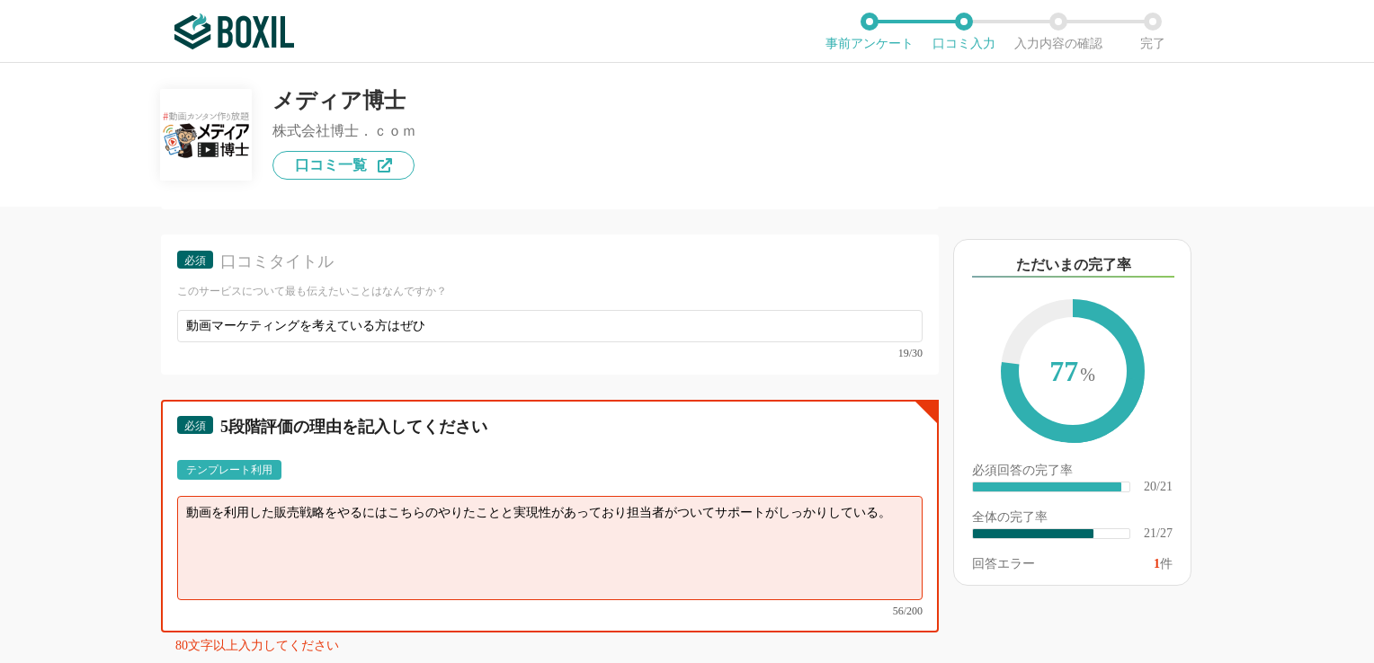
click at [187, 498] on textarea "動画を利用した販売戦略をやるにはこちらのやりたことと実現性があっており担当者がついてサポートがしっかりしている。" at bounding box center [549, 548] width 745 height 104
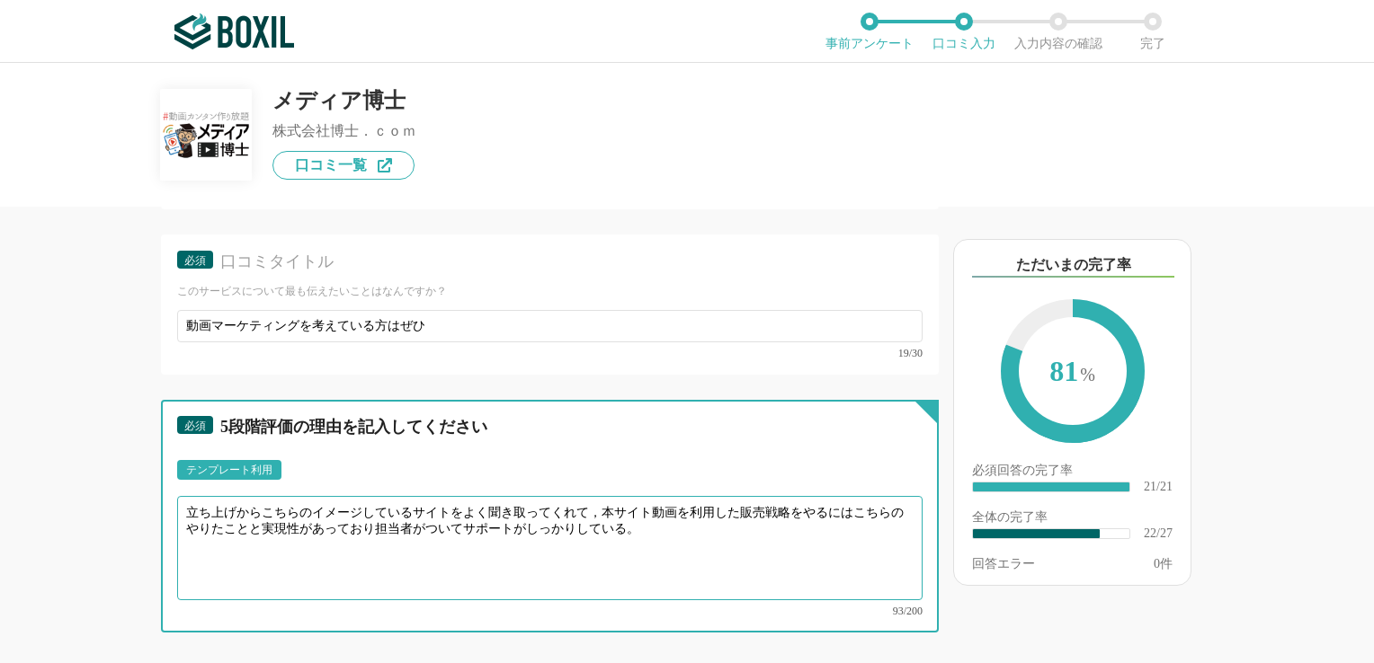
click at [451, 496] on textarea "立ち上げからこちらのイメージしているサイトをよく聞き取ってくれて，本サイト動画を利用した販売戦略をやるにはこちらのやりたことと実現性があっており担当者がついて…" at bounding box center [549, 548] width 745 height 104
click at [312, 502] on textarea "立ち上げからこちらのイメージをよく聞き取ってくれて，本サイト動画を利用した販売戦略をやるにはこちらのやりたことと実現性があっており担当者がついてサポートがしっ…" at bounding box center [549, 548] width 745 height 104
click at [654, 496] on textarea "立ち上げからこちらのやりたいことやイメージをよく聞き取ってくれて，本サイト動画を利用した販売戦略をやるにはこちらのやりたことと実現性があっており担当者がついて…" at bounding box center [549, 548] width 745 height 104
drag, startPoint x: 570, startPoint y: 498, endPoint x: 512, endPoint y: 503, distance: 58.6
click at [522, 503] on textarea "立ち上げからこちらのやりたいことやイメージをよく聞き取ってくれて，本サイト流入に寄与する動線をつくってもらえた。立ち上げ後も担当者がついて有効なサポートがしっ…" at bounding box center [549, 548] width 745 height 104
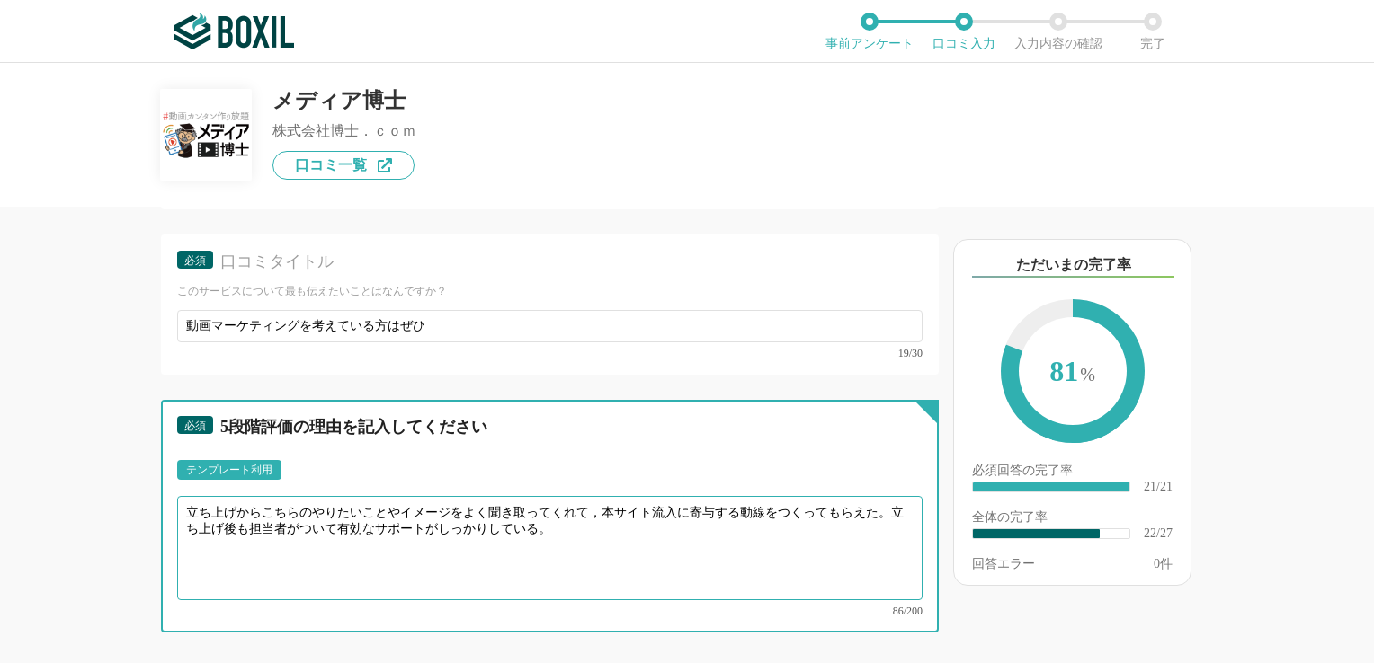
click at [255, 496] on textarea "立ち上げからこちらのやりたいことやイメージをよく聞き取ってくれて，本サイト流入に寄与する動線をつくってもらえた。立ち上げ後も担当者がついて有効なサポートがしっ…" at bounding box center [549, 548] width 745 height 104
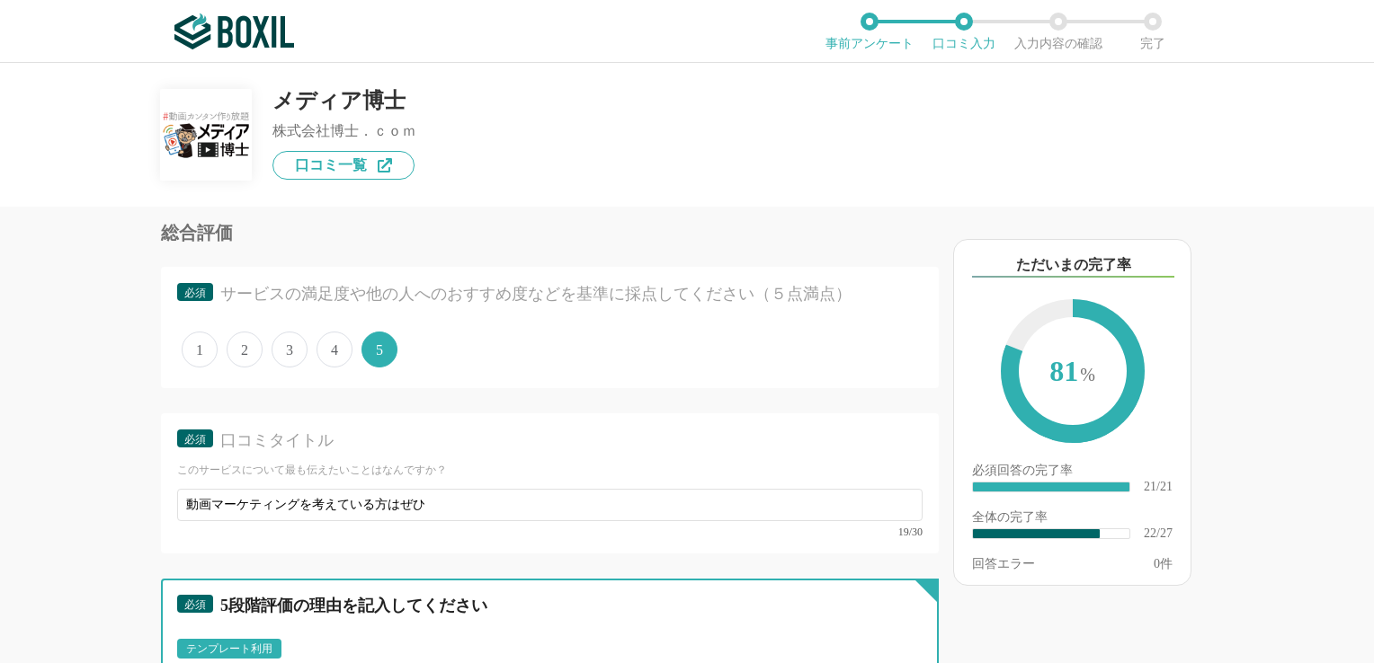
scroll to position [2876, 0]
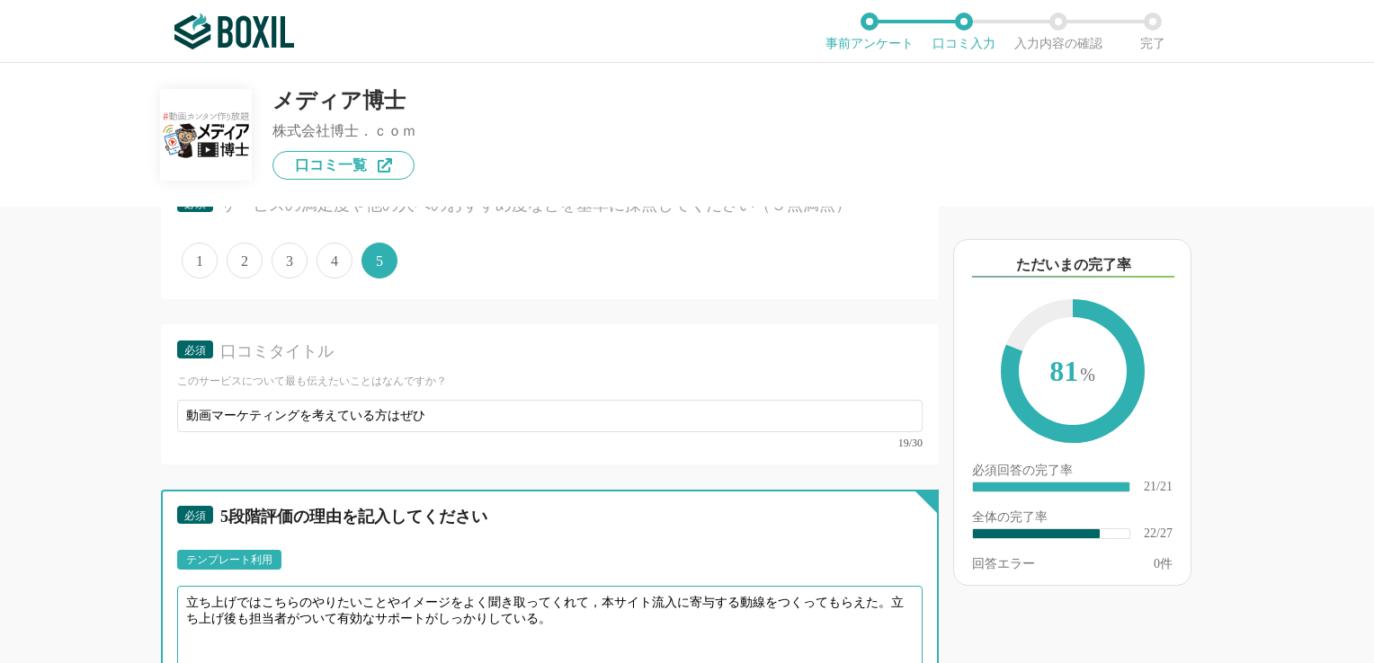
click at [313, 595] on textarea "立ち上げではこちらのやりたいことやイメージをよく聞き取ってくれて，本サイト流入に寄与する動線をつくってもらえた。立ち上げ後も担当者がついて有効なサポートがしっ…" at bounding box center [549, 638] width 745 height 104
click at [311, 603] on textarea "立ち上げではこちらのやりたいことやイメージをよく聞き取ってくれて，本サイト流入に寄与する動線をつくってもらえた。立ち上げ後も担当者が動画内製化やコンテンツのア…" at bounding box center [549, 638] width 745 height 104
click at [386, 600] on textarea "立ち上げではこちらのやりたいことやイメージをよく聞き取ってくれて，本サイト流入に寄与する動線をつくってもらえた。立ち上げ後も担当者から動画内製化やコンテンツの…" at bounding box center [549, 638] width 745 height 104
click at [532, 600] on textarea "立ち上げではこちらのやりたいことやイメージをよく聞き取ってくれて，本サイト流入に寄与する動線をつくってもらえた。立ち上げ後も担当者から動画内製化のヒントやコン…" at bounding box center [549, 638] width 745 height 104
click at [525, 596] on textarea "立ち上げではこちらのやりたいことやイメージをよく聞き取ってくれて，本サイト流入に寄与する動線をつくってもらえた。立ち上げ後も担当者から動画内製化のヒントやコン…" at bounding box center [549, 638] width 745 height 104
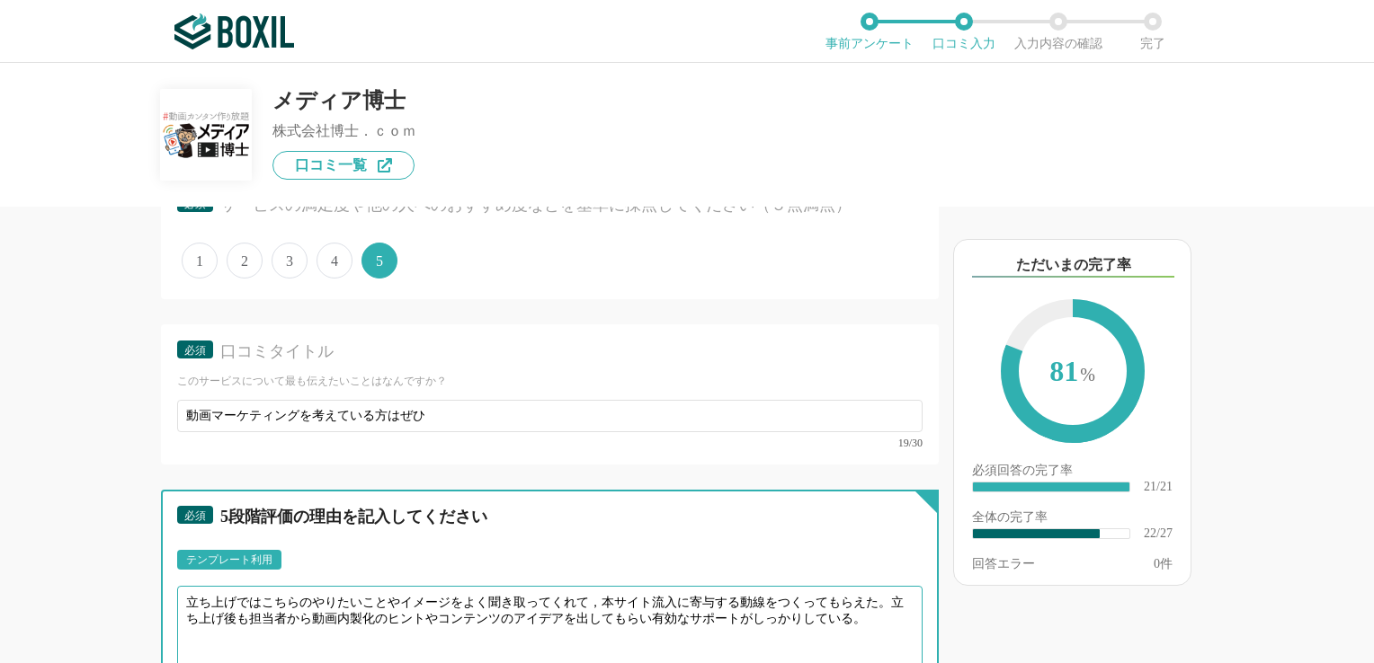
click at [399, 600] on textarea "立ち上げではこちらのやりたいことやイメージをよく聞き取ってくれて，本サイト流入に寄与する動線をつくってもらえた。立ち上げ後も担当者から動画内製化のヒントやコン…" at bounding box center [549, 638] width 745 height 104
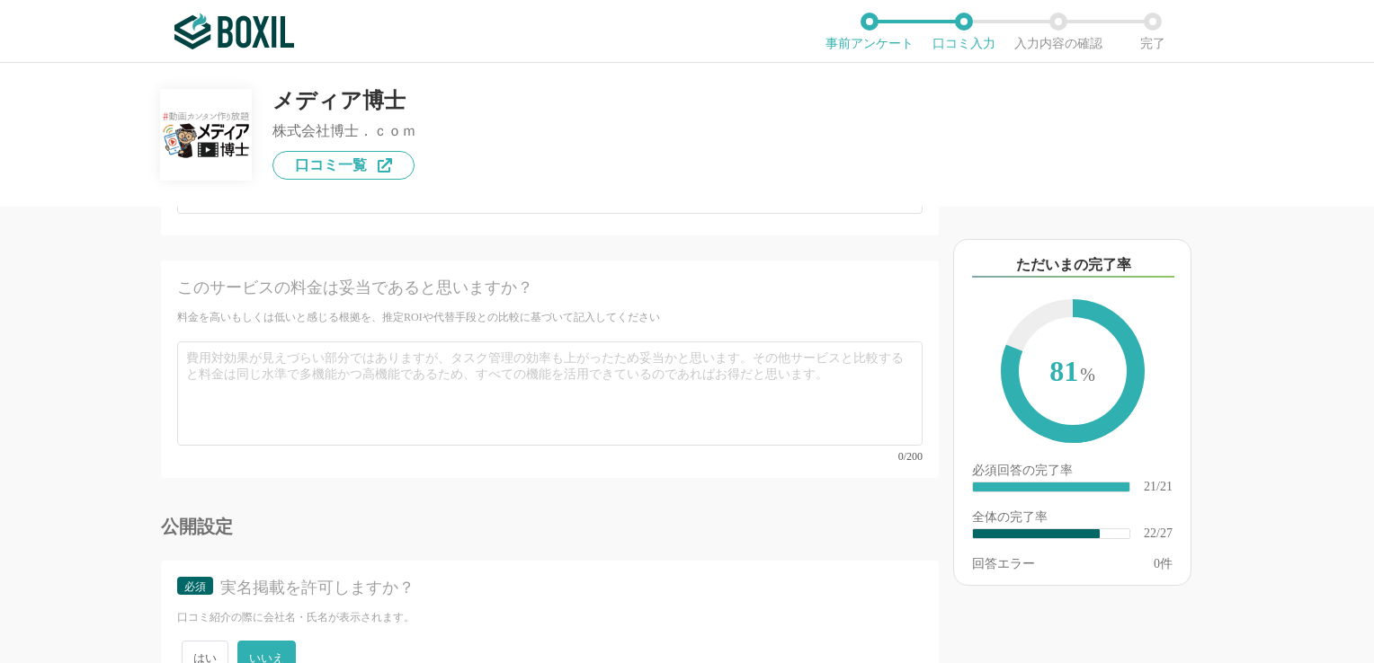
scroll to position [4840, 0]
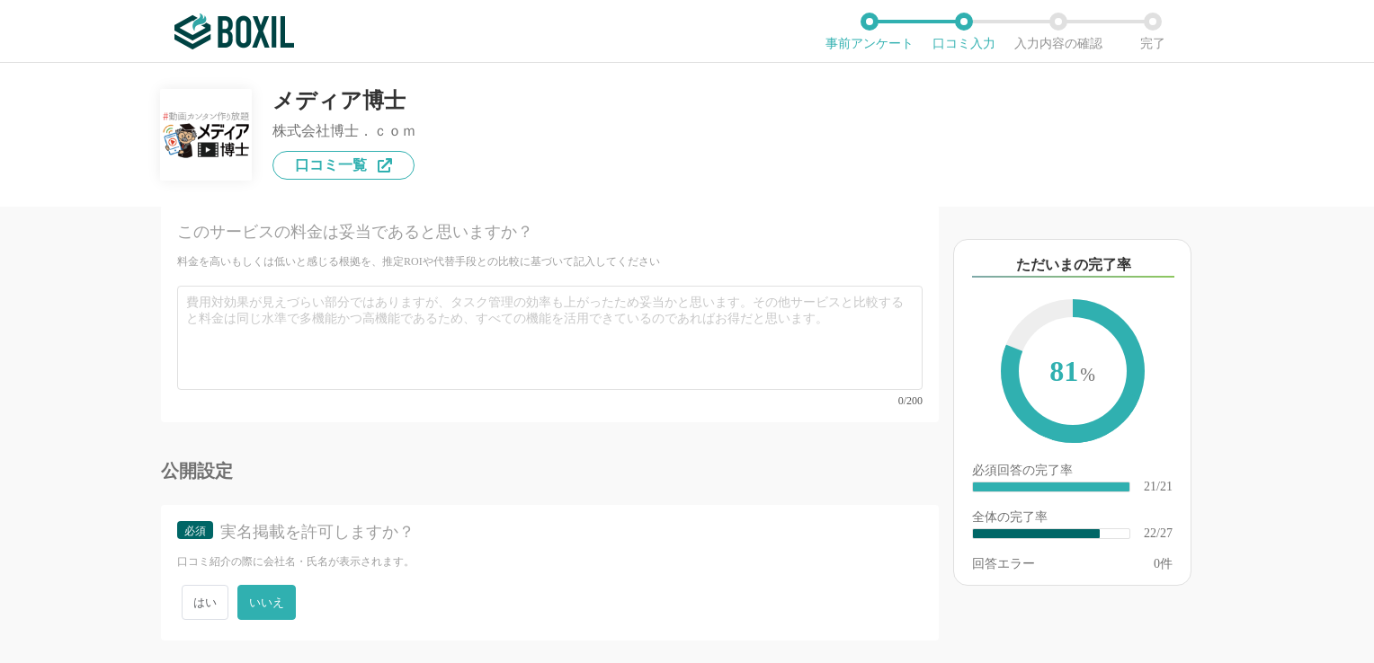
type textarea "立ち上げではこちらのやりたいことやイメージをよく聞き取ってくれて，本サイト流入に寄与する動線をつくってもらえた。立ち上げ後も担当者から動画内製化のちょっとした…"
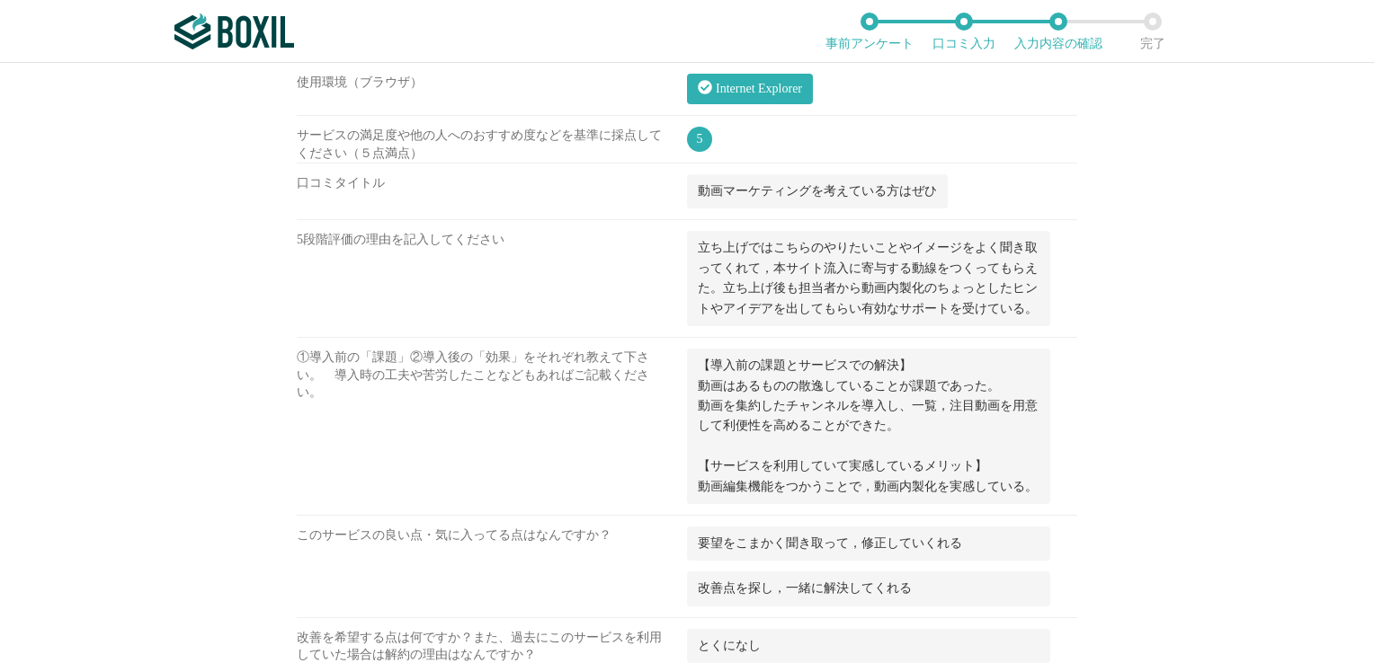
scroll to position [1348, 0]
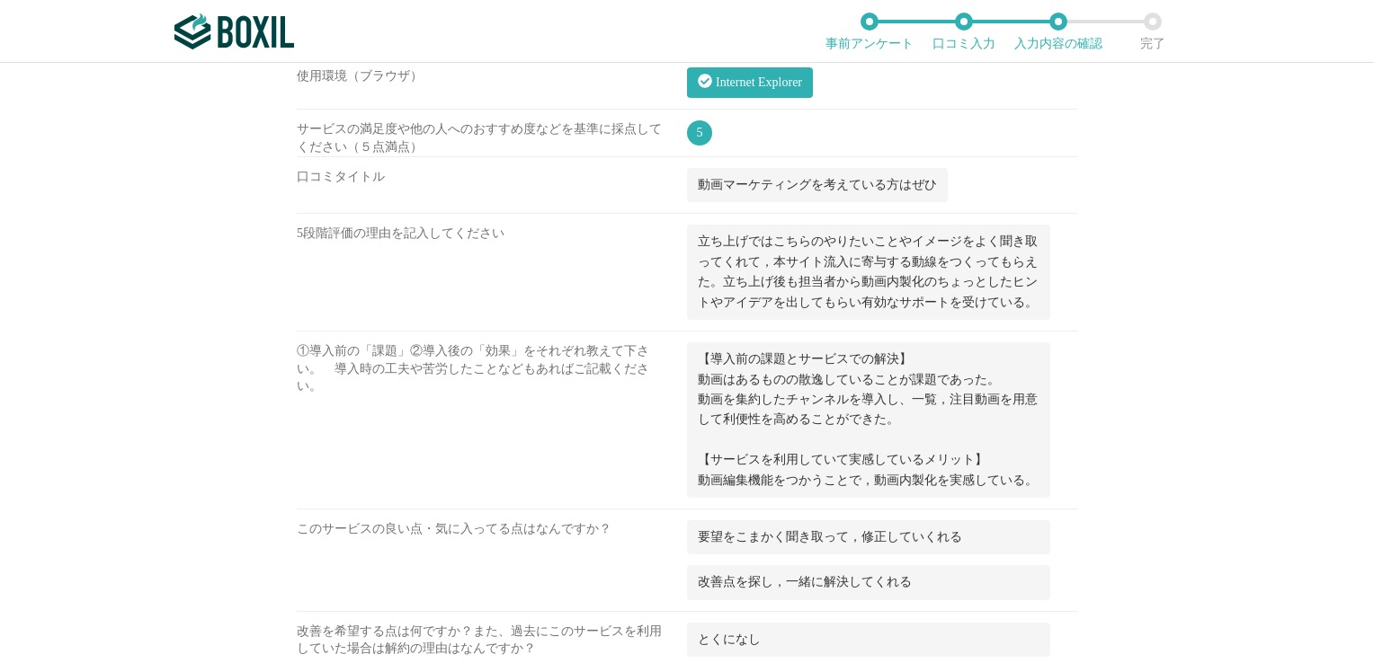
drag, startPoint x: 895, startPoint y: 336, endPoint x: 876, endPoint y: 343, distance: 21.0
drag, startPoint x: 876, startPoint y: 343, endPoint x: 1137, endPoint y: 535, distance: 324.2
click at [1137, 535] on div "メディア博士 株式会社博士．ｃｏｍ 口コミ一覧 注意事項 １． この口コミは 匿名投稿 です。 会社名 と 氏名 は口コミ紹介の際に公開されません。 ただし、…" at bounding box center [687, 363] width 1374 height 600
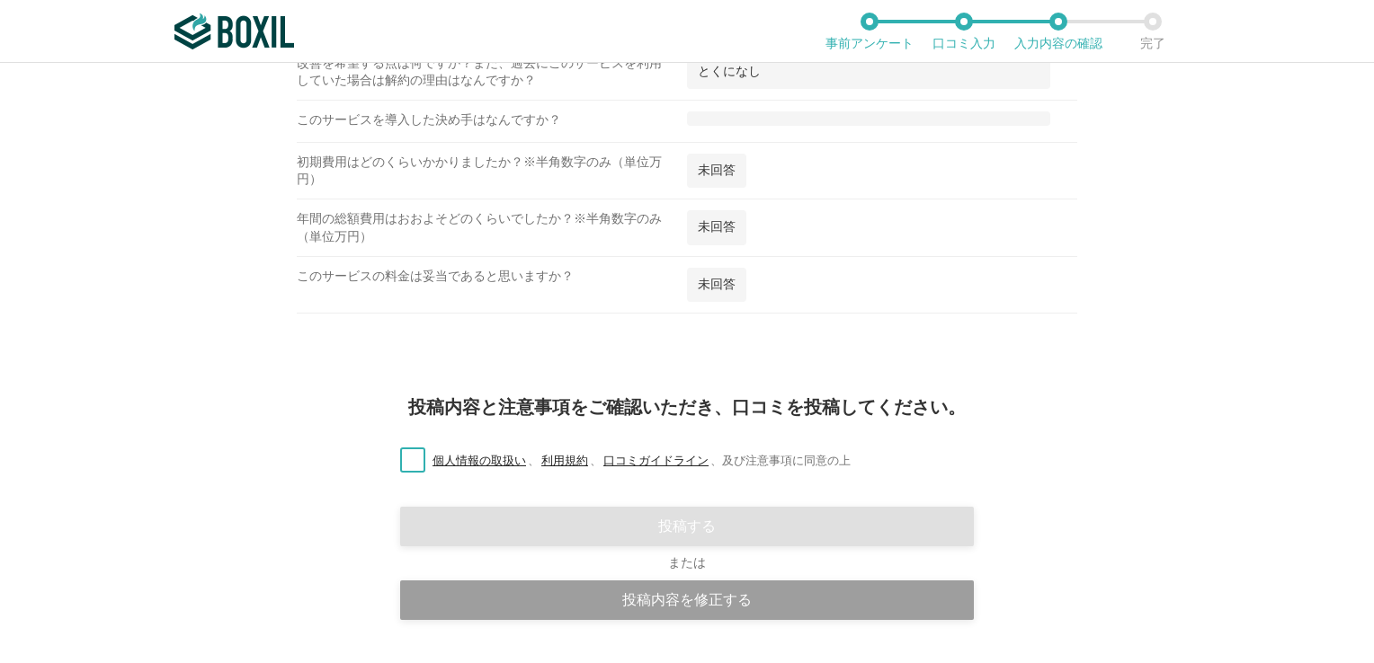
scroll to position [1960, 0]
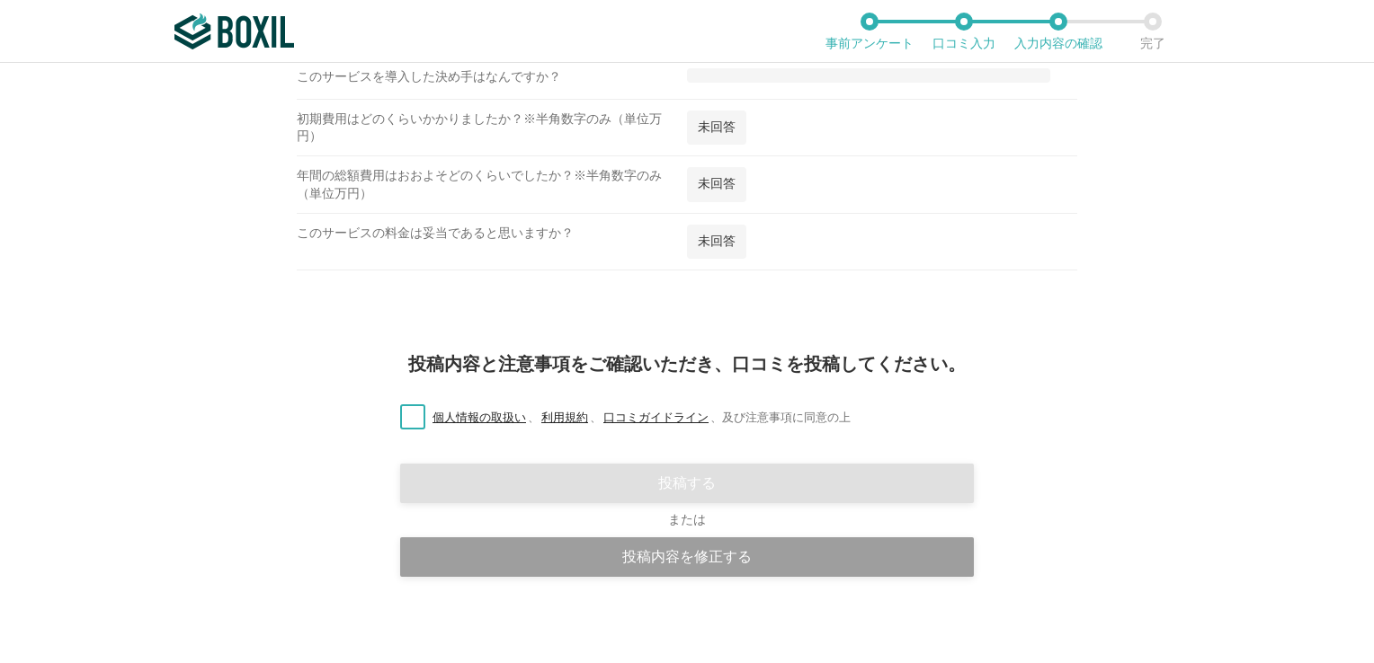
click at [411, 409] on label "個人情報の取扱い 、 利用規約 、 口コミガイドライン 、 及び注意事項に同意の上" at bounding box center [618, 418] width 465 height 19
click at [0, 0] on input "個人情報の取扱い 、 利用規約 、 口コミガイドライン 、 及び注意事項に同意の上" at bounding box center [0, 0] width 0 height 0
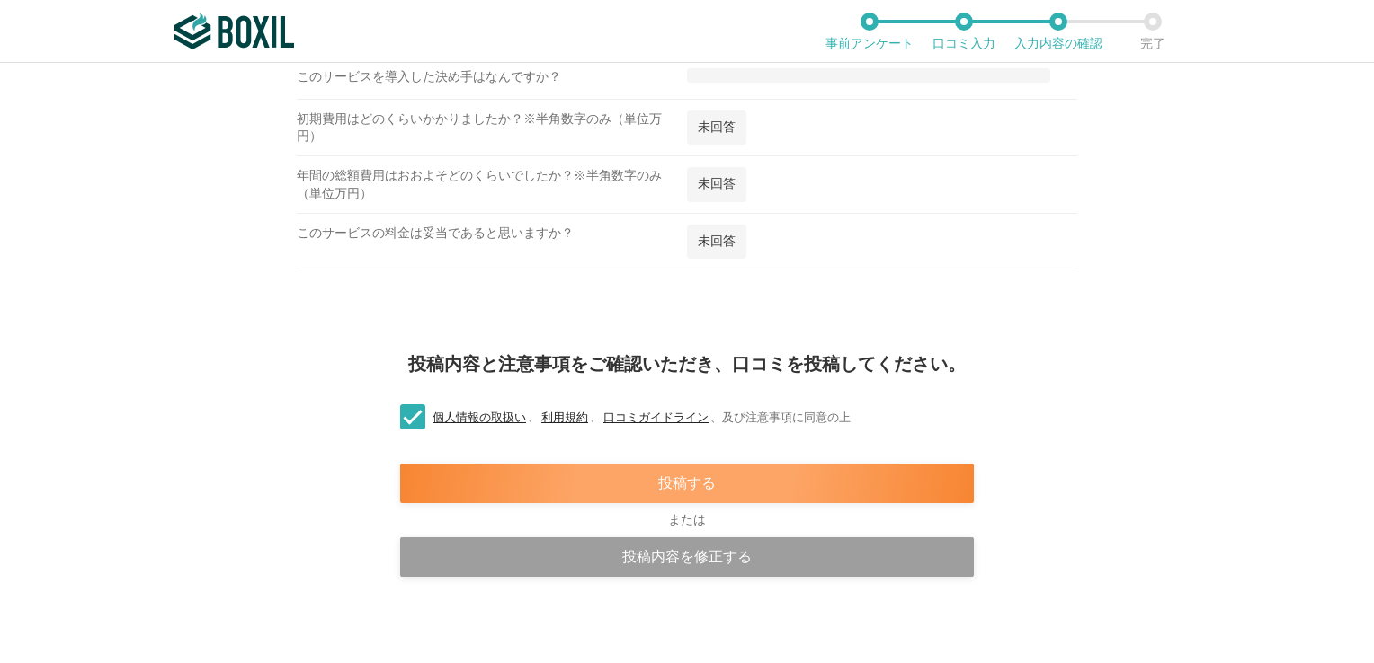
click at [669, 476] on div "投稿する" at bounding box center [687, 484] width 574 height 40
